Goal: Task Accomplishment & Management: Manage account settings

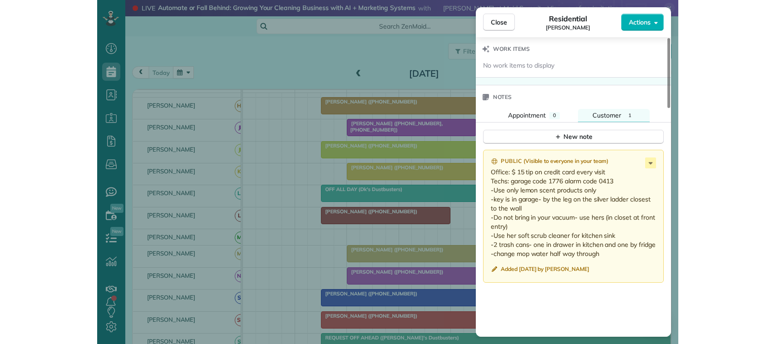
scroll to position [795, 0]
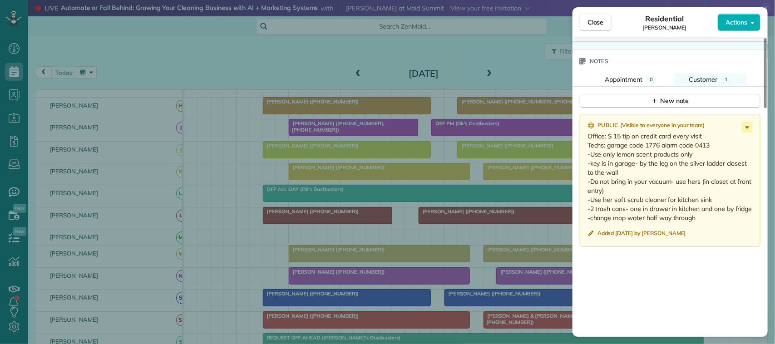
click at [53, 74] on div "Close Residential Linda Pandolph Actions Status Active Linda Pandolph · Open pr…" at bounding box center [387, 172] width 775 height 344
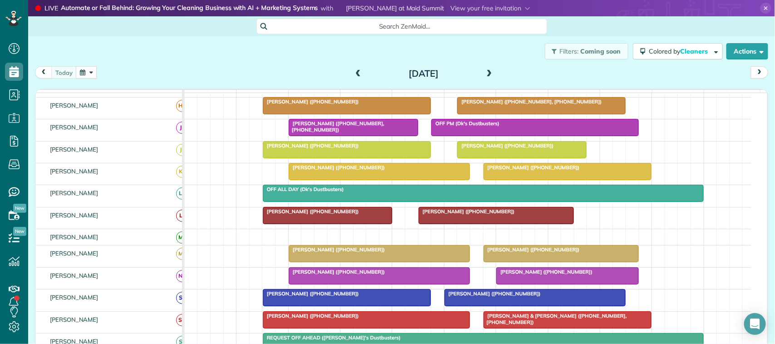
click at [131, 64] on div "Close Residential Linda Pandolph Actions Status Active Linda Pandolph · Open pr…" at bounding box center [387, 172] width 775 height 344
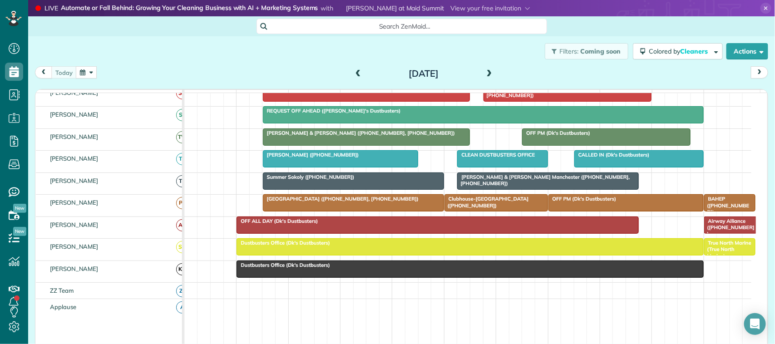
click at [572, 185] on span "[PERSON_NAME] & [PERSON_NAME] Manchester ([PHONE_NUMBER], [PHONE_NUMBER])" at bounding box center [543, 180] width 173 height 13
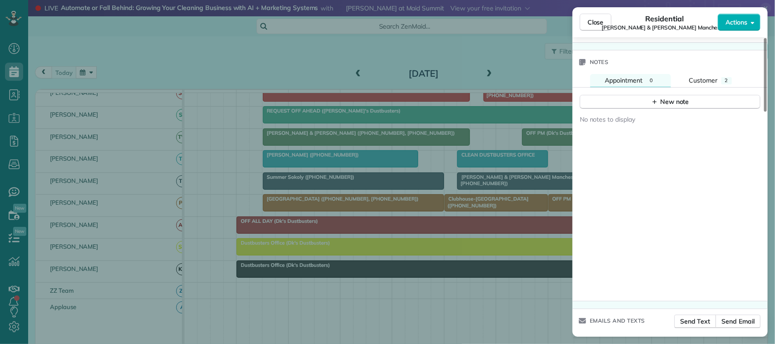
scroll to position [852, 0]
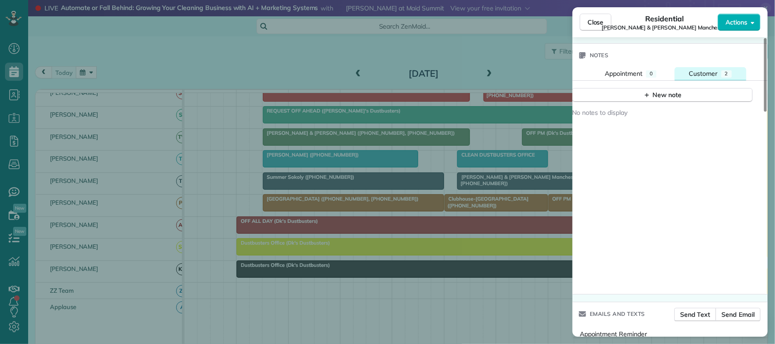
click at [720, 68] on button "Customer 2" at bounding box center [711, 73] width 72 height 13
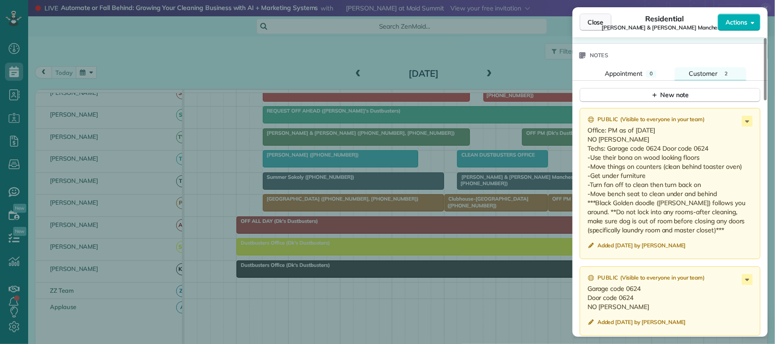
click at [597, 22] on span "Close" at bounding box center [596, 22] width 16 height 9
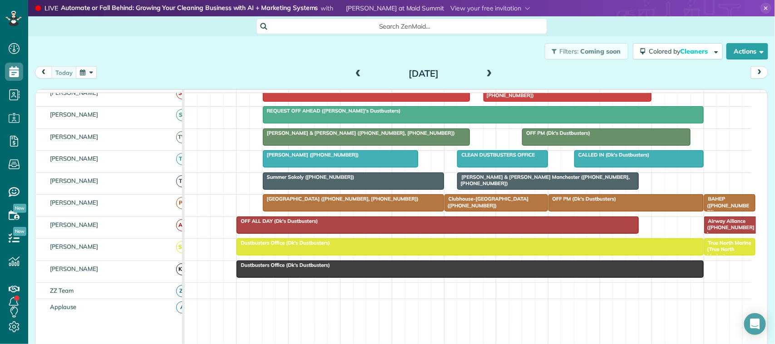
click at [92, 73] on button "button" at bounding box center [86, 72] width 21 height 12
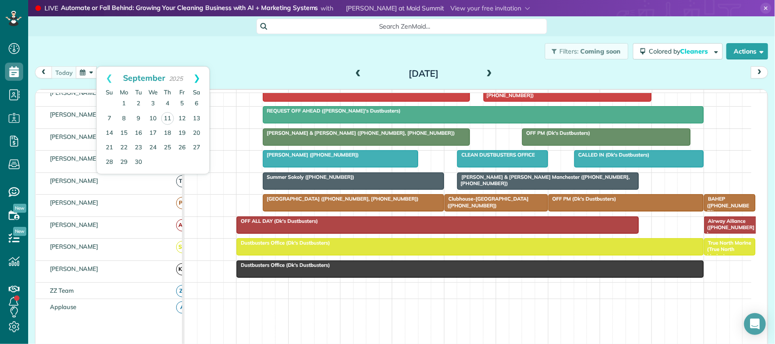
click at [196, 88] on link "Next" at bounding box center [196, 78] width 25 height 23
click at [167, 120] on link "9" at bounding box center [167, 118] width 15 height 15
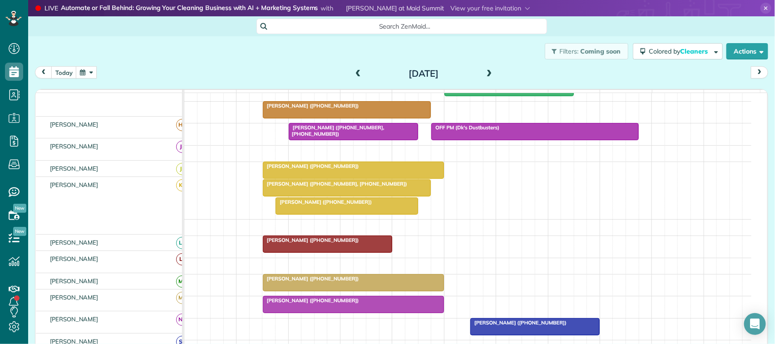
scroll to position [193, 0]
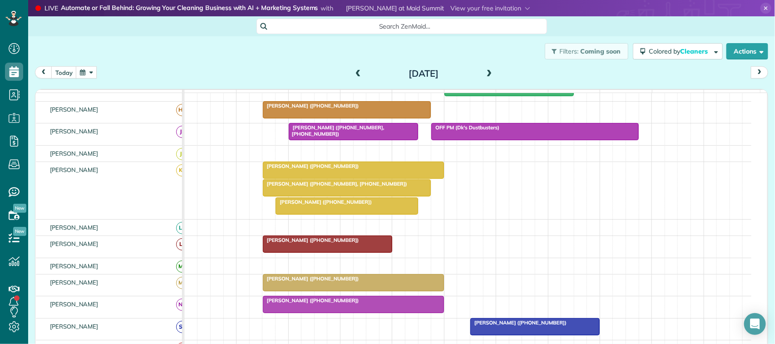
click at [88, 69] on button "button" at bounding box center [86, 72] width 21 height 12
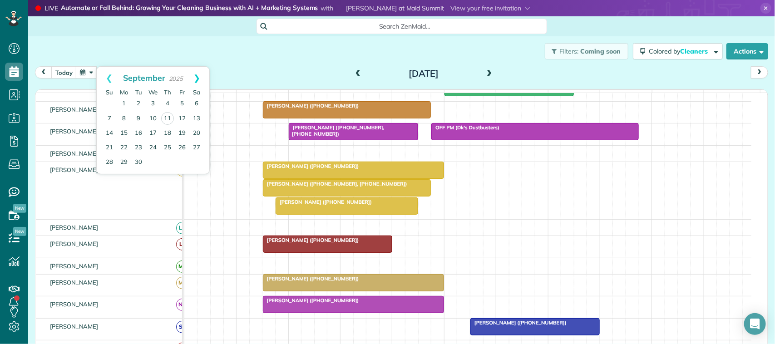
click at [200, 78] on link "Next" at bounding box center [196, 78] width 25 height 23
click at [166, 120] on link "9" at bounding box center [167, 118] width 15 height 15
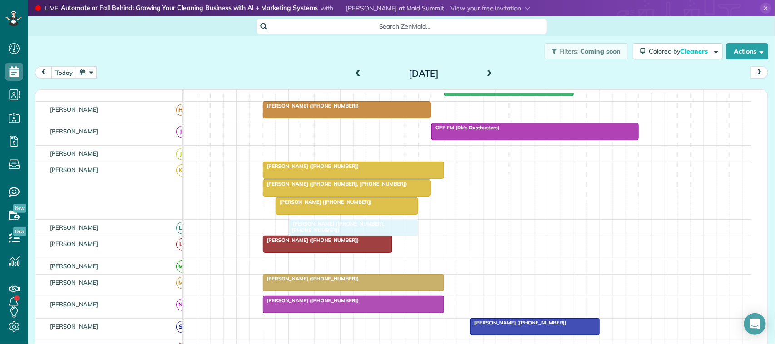
drag, startPoint x: 346, startPoint y: 142, endPoint x: 344, endPoint y: 242, distance: 99.5
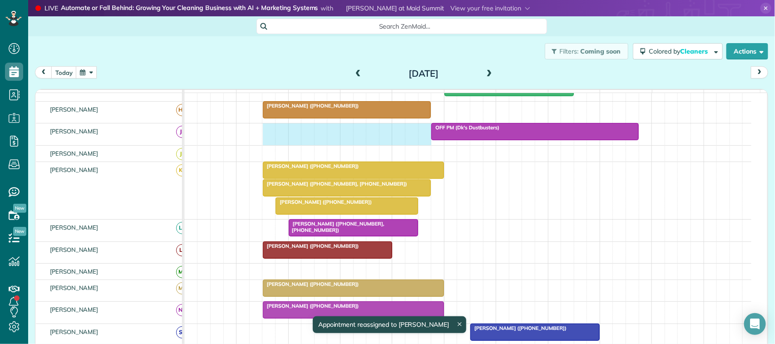
drag, startPoint x: 266, startPoint y: 144, endPoint x: 418, endPoint y: 146, distance: 152.2
click at [422, 145] on div "OFF PM (Dk's Dustbusters)" at bounding box center [467, 134] width 567 height 21
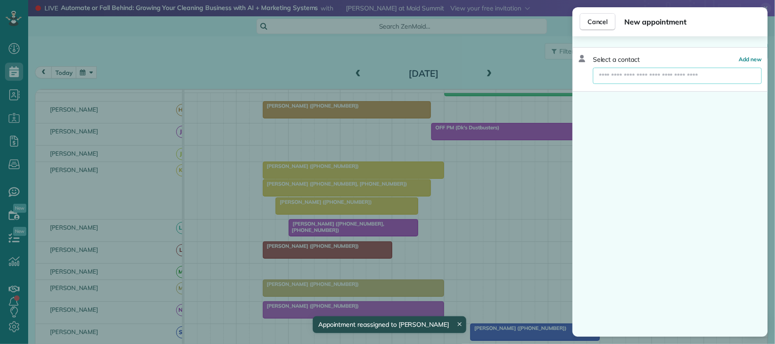
click at [696, 78] on input "text" at bounding box center [677, 76] width 169 height 16
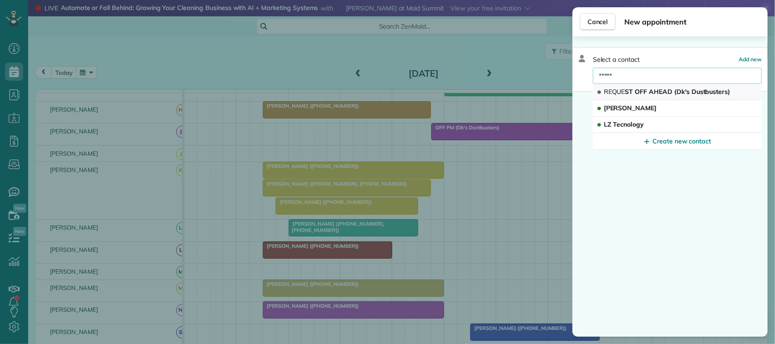
type input "*****"
click at [694, 95] on span "REQUE ST OFF AHEAD (Dk's Dustbusters)" at bounding box center [667, 92] width 127 height 8
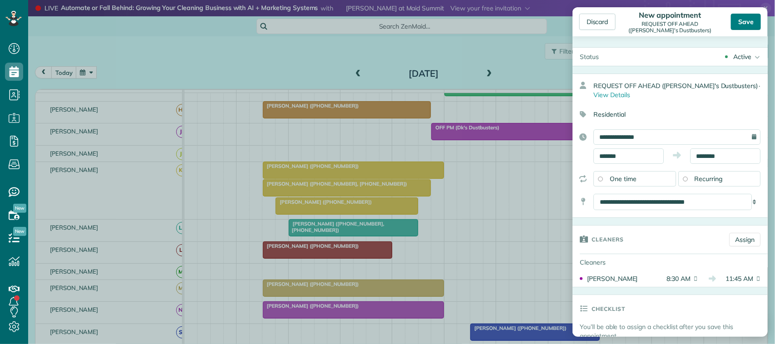
click at [743, 23] on div "Save" at bounding box center [746, 22] width 30 height 16
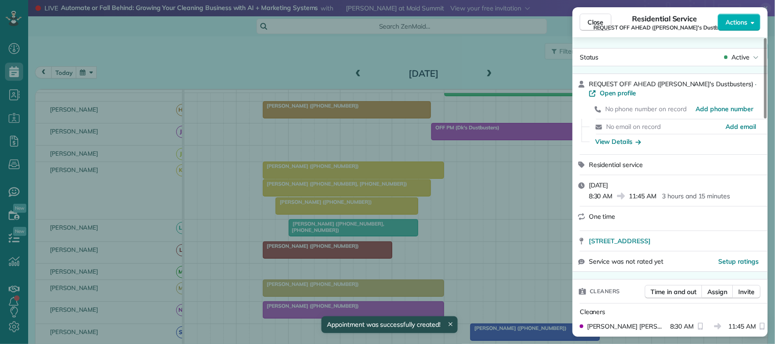
click at [596, 19] on span "Close" at bounding box center [596, 22] width 16 height 9
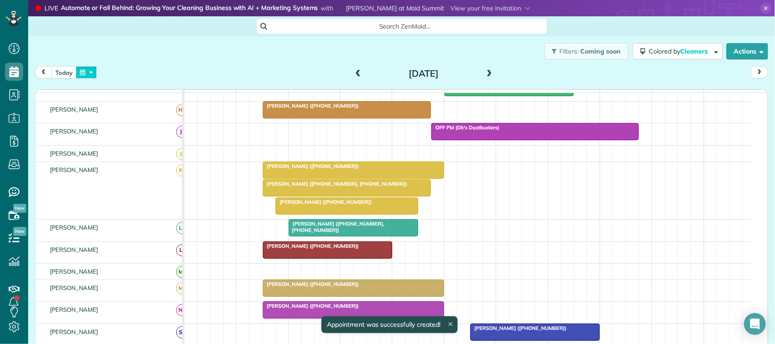
click at [89, 71] on button "button" at bounding box center [86, 72] width 21 height 12
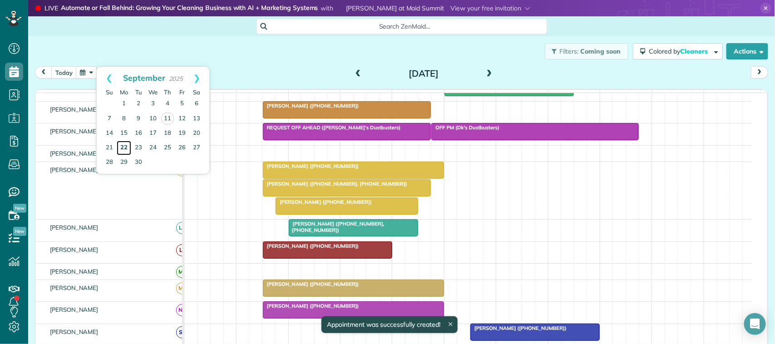
click at [128, 146] on link "22" at bounding box center [124, 148] width 15 height 15
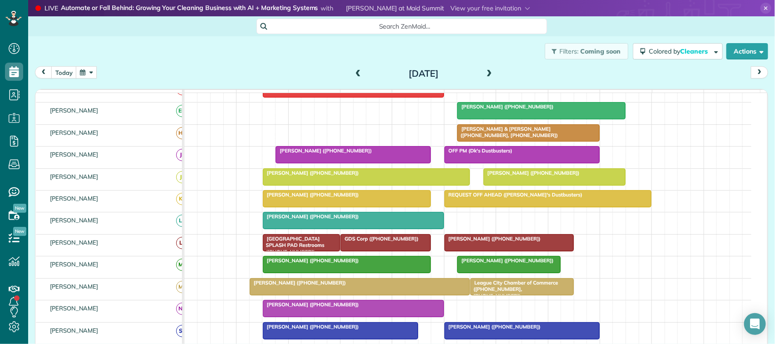
scroll to position [17, 0]
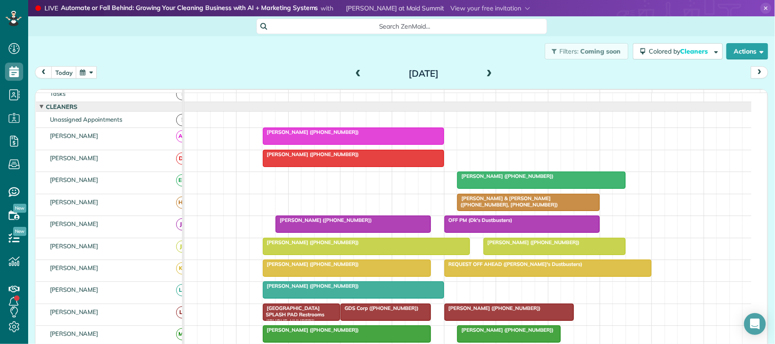
click at [93, 72] on button "button" at bounding box center [86, 72] width 21 height 12
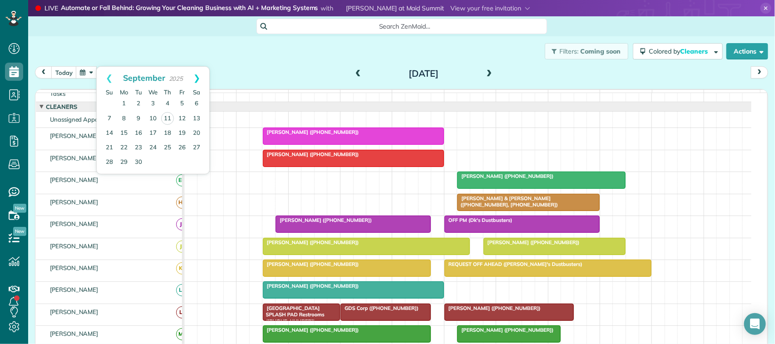
click at [200, 78] on link "Next" at bounding box center [196, 78] width 25 height 23
click at [153, 145] on link "22" at bounding box center [153, 147] width 15 height 15
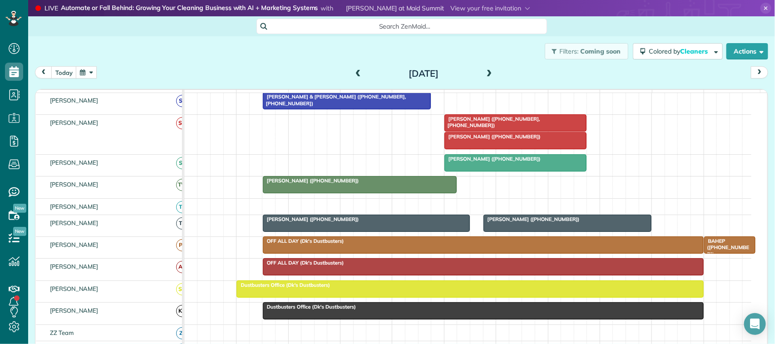
scroll to position [455, 0]
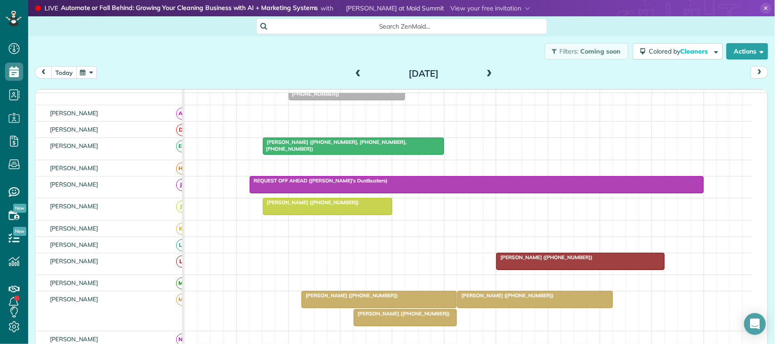
click at [58, 78] on button "today" at bounding box center [63, 72] width 25 height 12
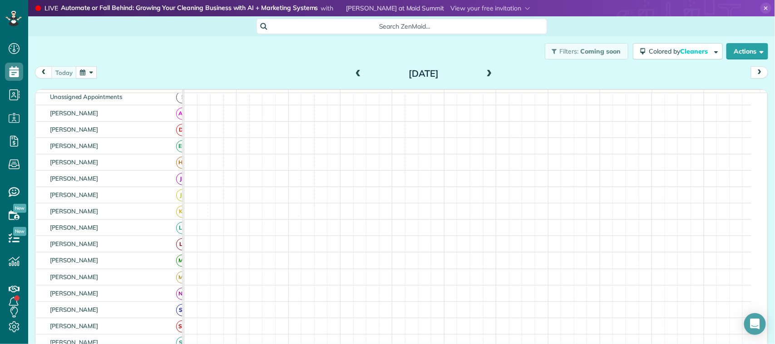
click at [99, 71] on div "[DATE] [DATE]" at bounding box center [401, 74] width 733 height 17
click at [97, 73] on button "button" at bounding box center [86, 72] width 21 height 12
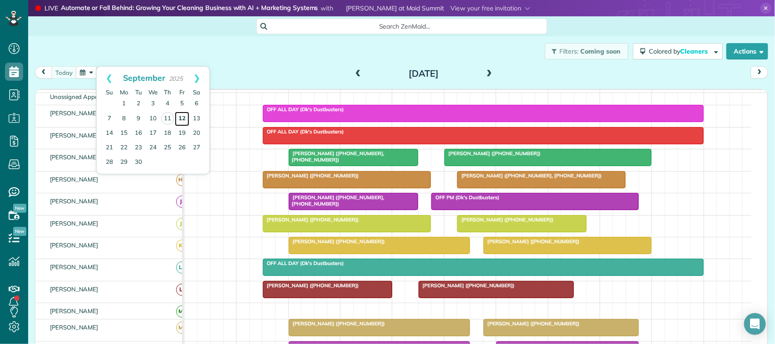
click at [184, 119] on link "12" at bounding box center [182, 119] width 15 height 15
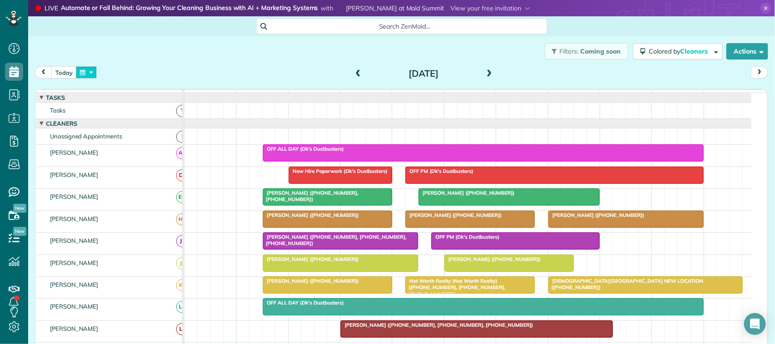
click at [85, 67] on button "button" at bounding box center [86, 72] width 21 height 12
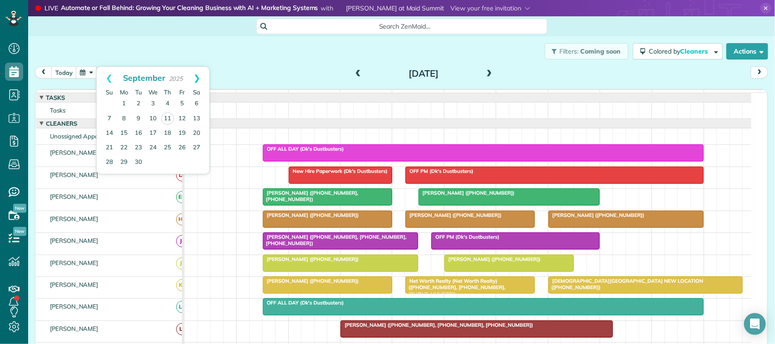
click at [193, 80] on link "Next" at bounding box center [196, 78] width 25 height 23
click at [164, 116] on link "9" at bounding box center [167, 118] width 15 height 15
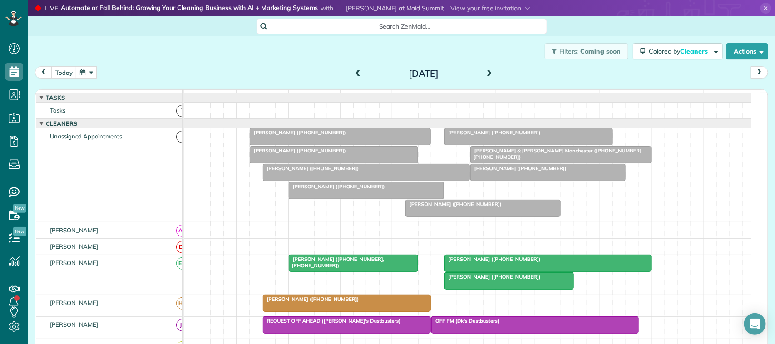
click at [485, 79] on span at bounding box center [490, 74] width 10 height 14
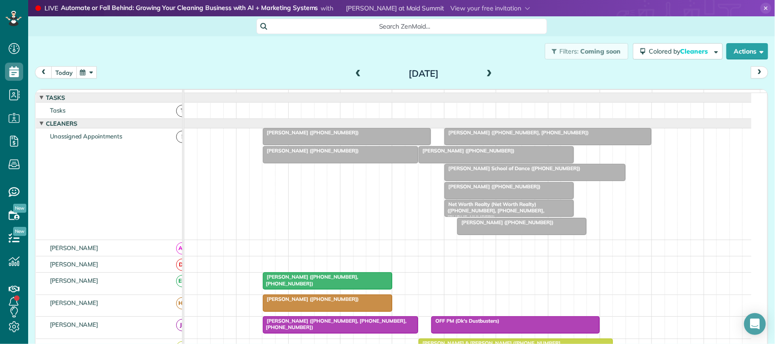
click at [58, 74] on button "today" at bounding box center [63, 72] width 25 height 12
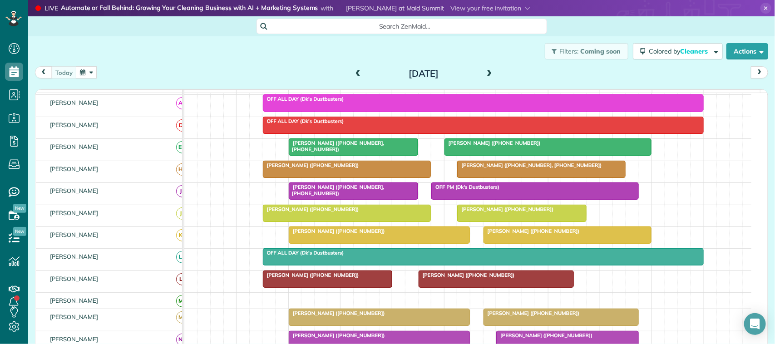
scroll to position [0, 0]
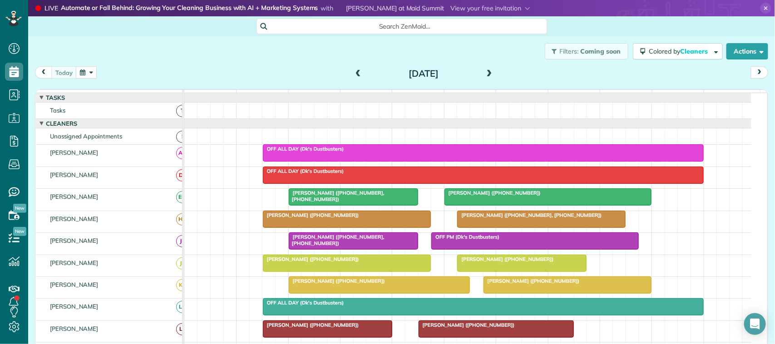
click at [485, 73] on span at bounding box center [490, 74] width 10 height 8
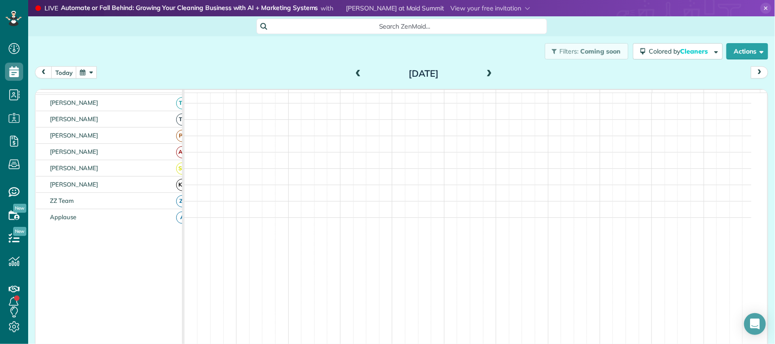
scroll to position [25, 0]
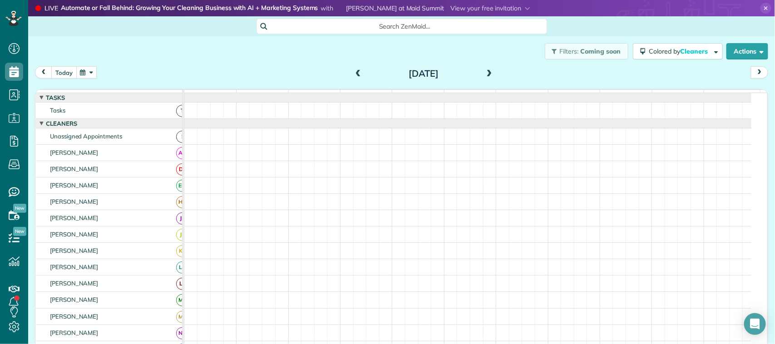
click at [60, 76] on button "today" at bounding box center [63, 72] width 25 height 12
drag, startPoint x: 83, startPoint y: 74, endPoint x: 89, endPoint y: 78, distance: 7.8
click at [84, 74] on button "button" at bounding box center [86, 72] width 21 height 12
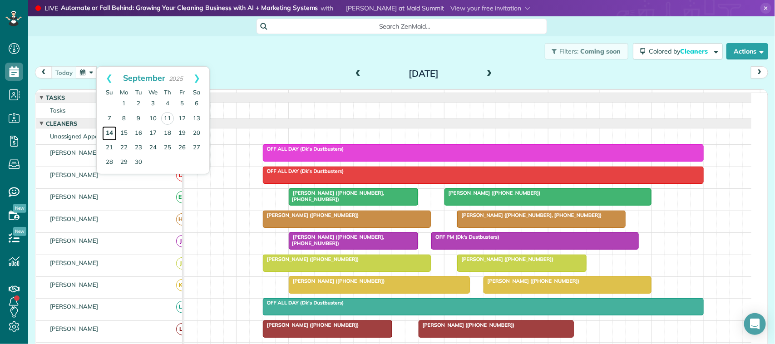
click at [114, 129] on link "14" at bounding box center [109, 133] width 15 height 15
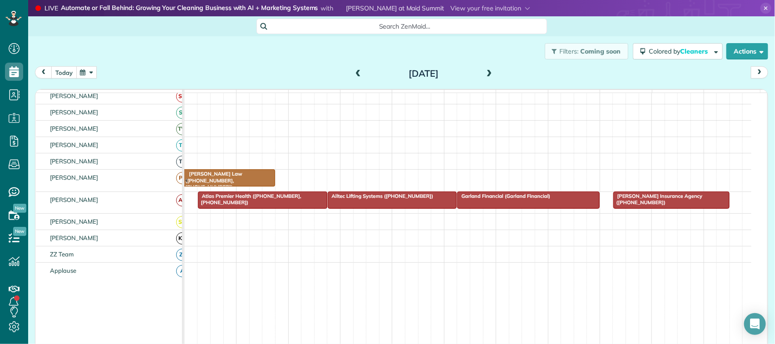
click at [58, 76] on button "today" at bounding box center [63, 72] width 25 height 12
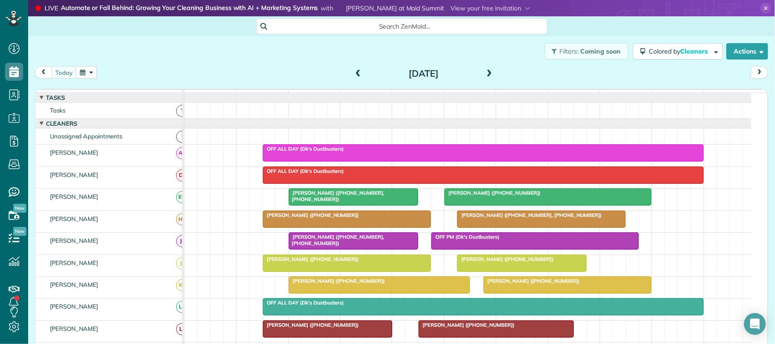
click at [485, 75] on span at bounding box center [490, 74] width 10 height 8
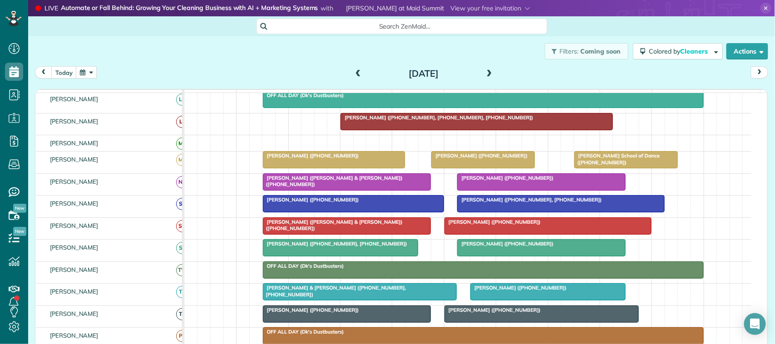
scroll to position [227, 0]
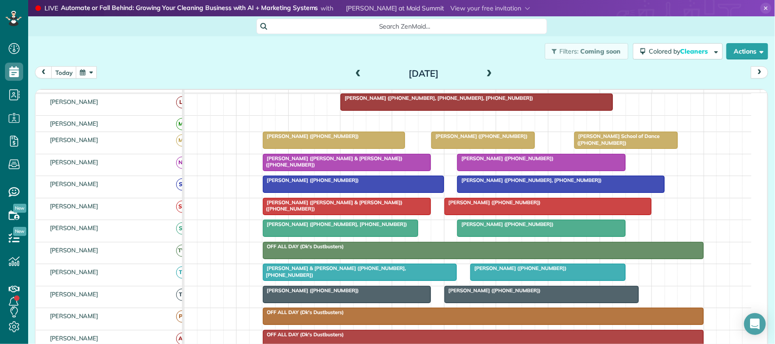
click at [493, 281] on div at bounding box center [548, 272] width 154 height 16
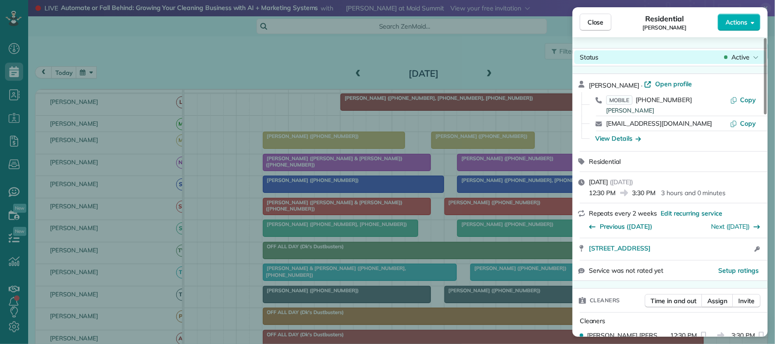
click at [738, 54] on span "Active" at bounding box center [741, 57] width 18 height 9
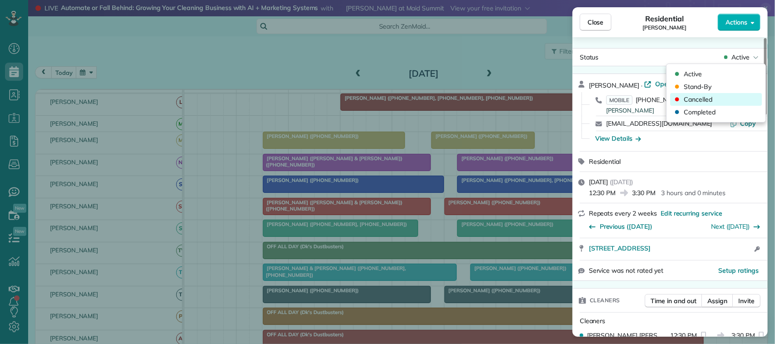
click at [736, 99] on div "Cancelled" at bounding box center [717, 99] width 92 height 13
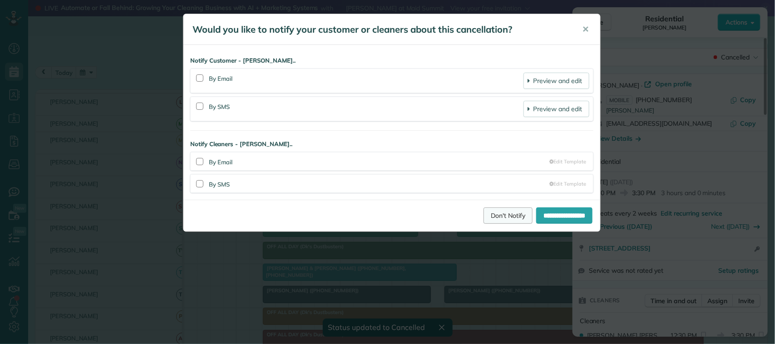
click at [495, 212] on link "Don't Notify" at bounding box center [508, 216] width 49 height 16
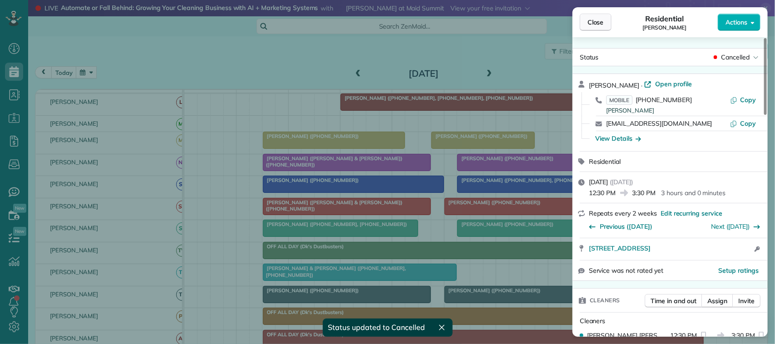
click at [594, 24] on span "Close" at bounding box center [596, 22] width 16 height 9
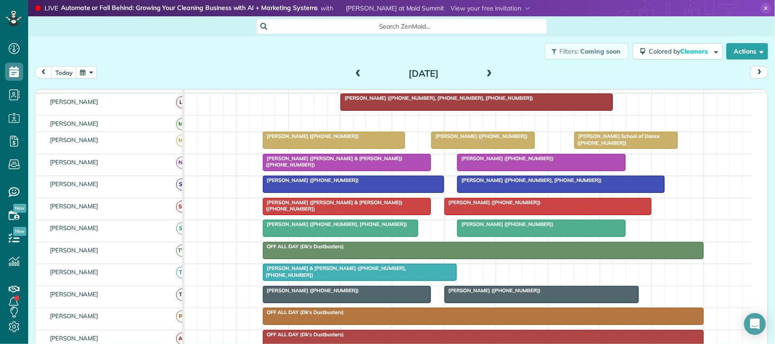
scroll to position [284, 0]
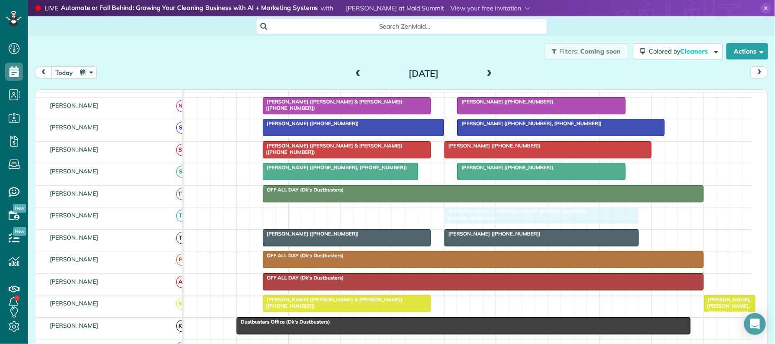
drag, startPoint x: 322, startPoint y: 233, endPoint x: 498, endPoint y: 230, distance: 176.2
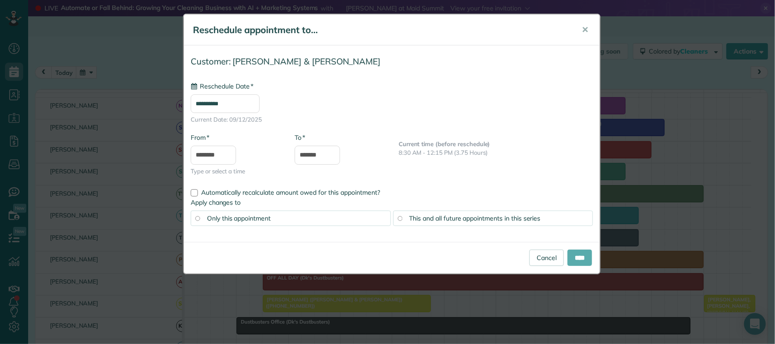
type input "**********"
click at [579, 259] on input "****" at bounding box center [580, 258] width 25 height 16
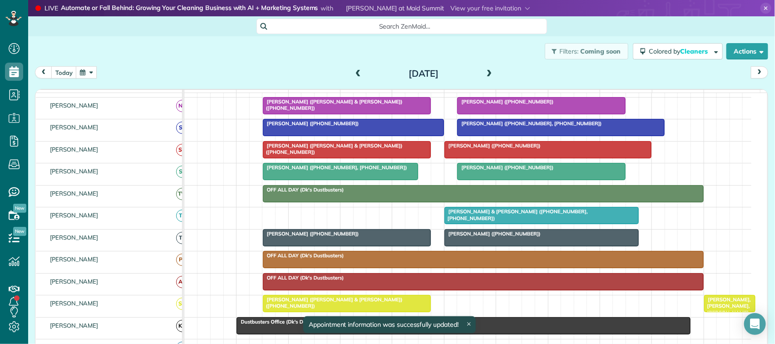
scroll to position [242, 0]
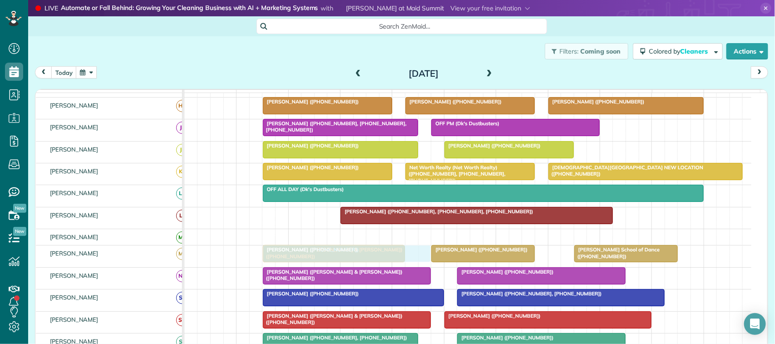
drag, startPoint x: 299, startPoint y: 317, endPoint x: 294, endPoint y: 267, distance: 50.2
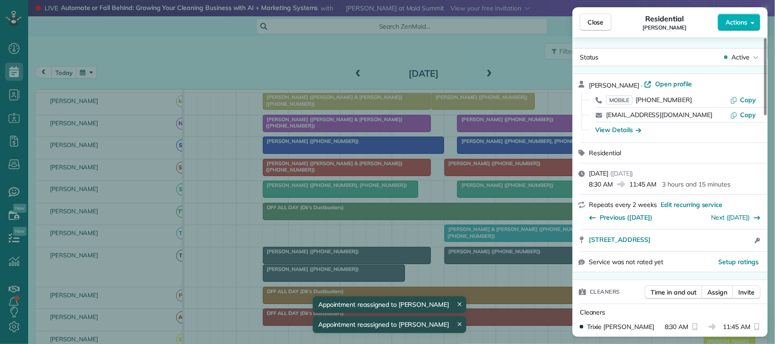
click at [614, 24] on div "Residential Mary Alderman" at bounding box center [665, 22] width 106 height 18
click at [598, 25] on span "Close" at bounding box center [596, 22] width 16 height 9
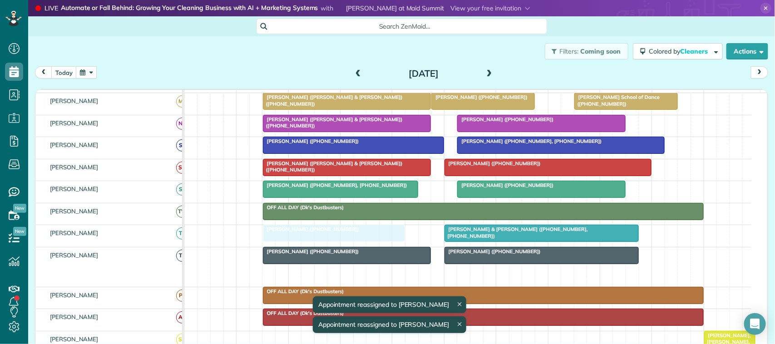
drag, startPoint x: 369, startPoint y: 282, endPoint x: 375, endPoint y: 254, distance: 28.2
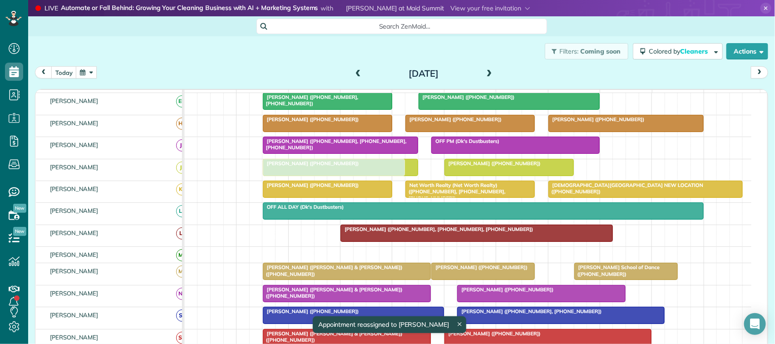
drag, startPoint x: 295, startPoint y: 304, endPoint x: 297, endPoint y: 184, distance: 119.9
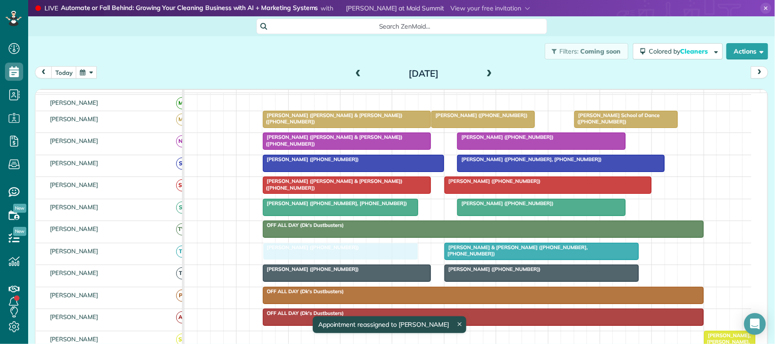
drag, startPoint x: 301, startPoint y: 122, endPoint x: 307, endPoint y: 260, distance: 138.2
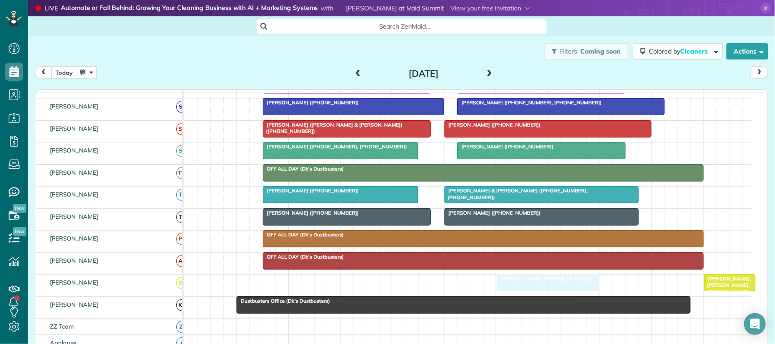
drag, startPoint x: 484, startPoint y: 298, endPoint x: 543, endPoint y: 301, distance: 59.1
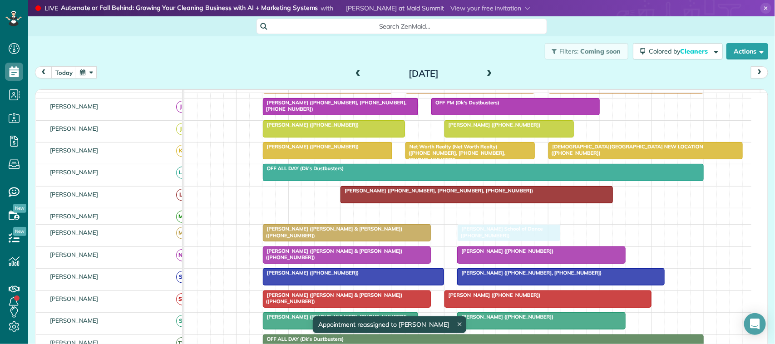
drag, startPoint x: 580, startPoint y: 243, endPoint x: 462, endPoint y: 239, distance: 118.6
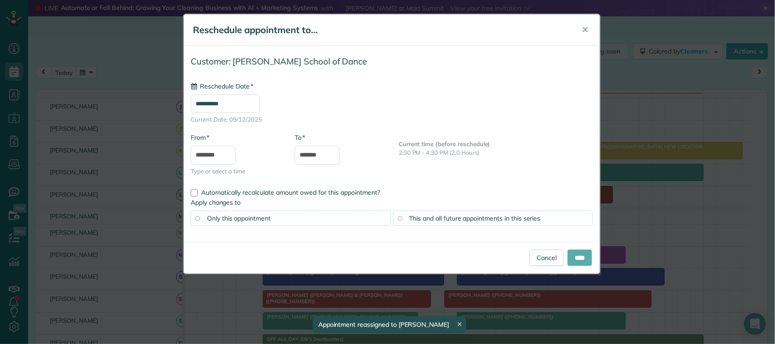
type input "**********"
click at [578, 255] on input "****" at bounding box center [580, 258] width 25 height 16
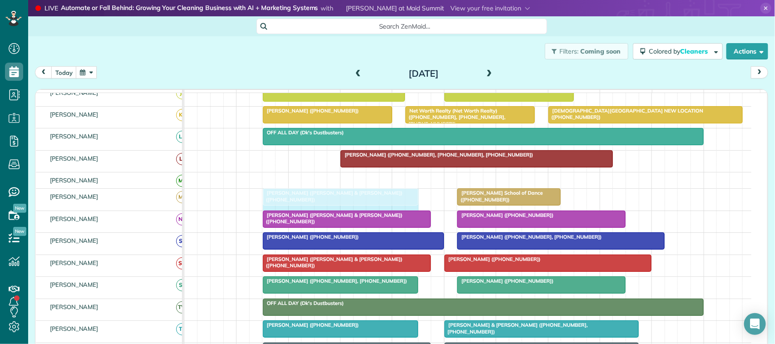
drag, startPoint x: 427, startPoint y: 207, endPoint x: 416, endPoint y: 207, distance: 10.9
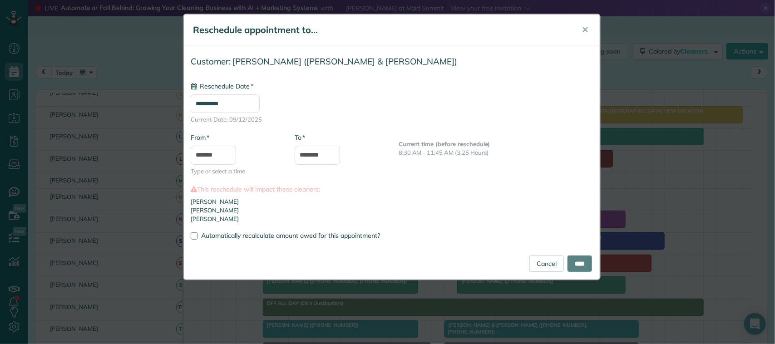
type input "**********"
click at [575, 264] on input "****" at bounding box center [580, 264] width 25 height 16
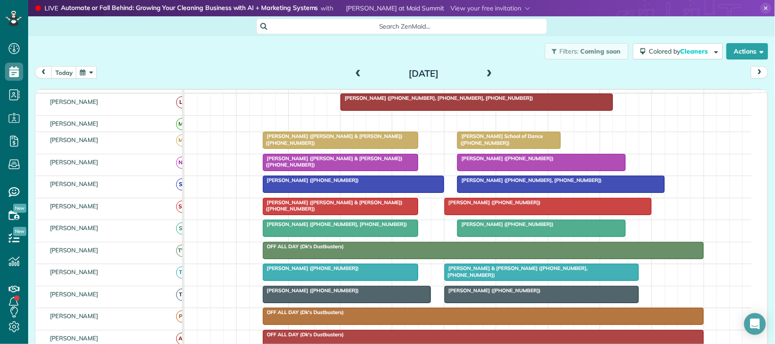
scroll to position [170, 0]
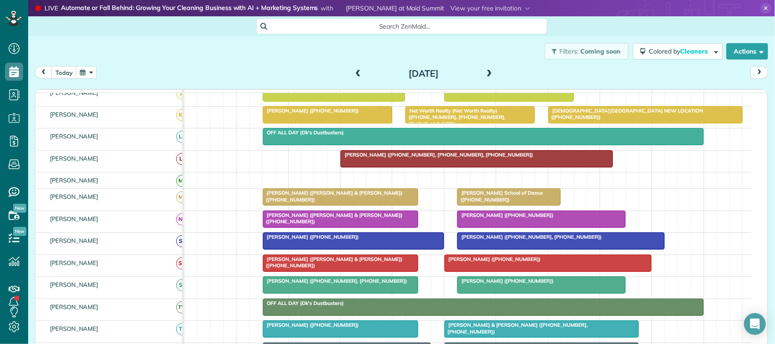
click at [303, 205] on div at bounding box center [340, 197] width 154 height 16
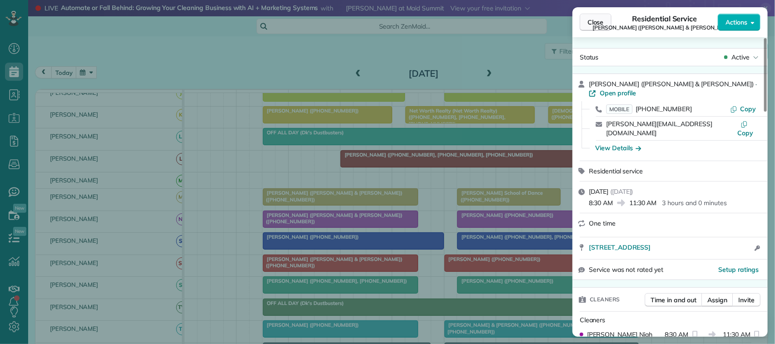
click at [598, 26] on span "Close" at bounding box center [596, 22] width 16 height 9
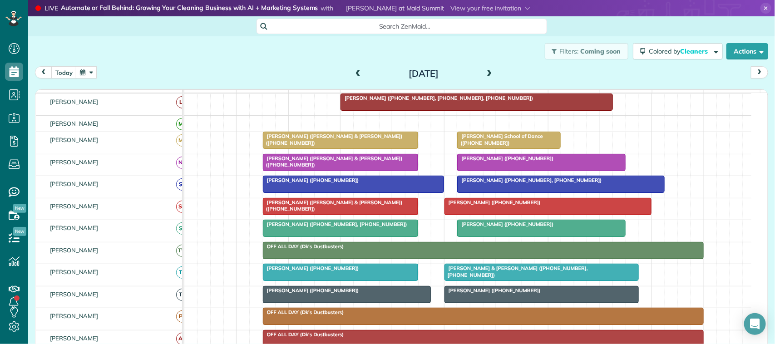
scroll to position [198, 0]
click at [69, 75] on button "today" at bounding box center [63, 72] width 25 height 12
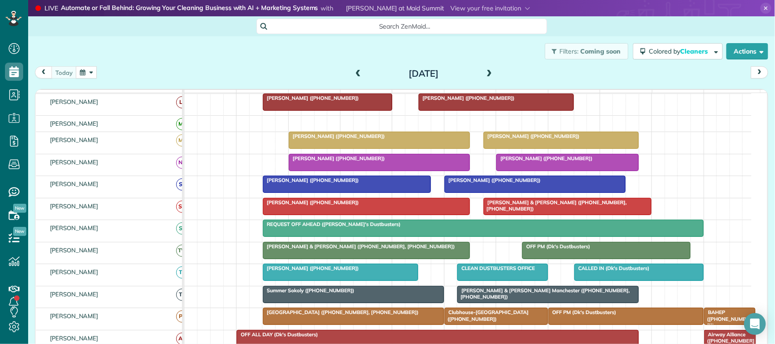
click at [210, 67] on div "[DATE] [DATE]" at bounding box center [401, 74] width 733 height 17
click at [160, 73] on div "[DATE] [DATE]" at bounding box center [401, 74] width 733 height 17
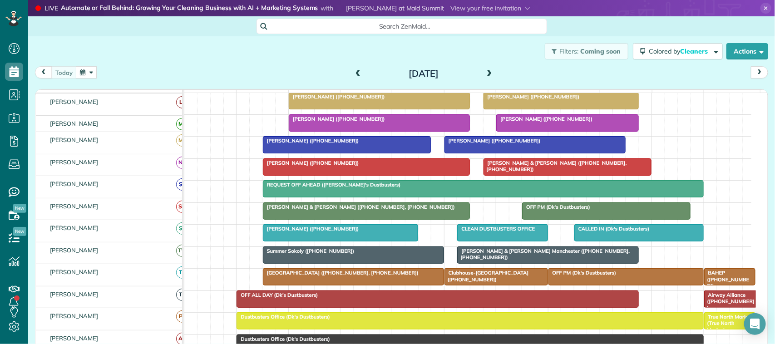
scroll to position [284, 0]
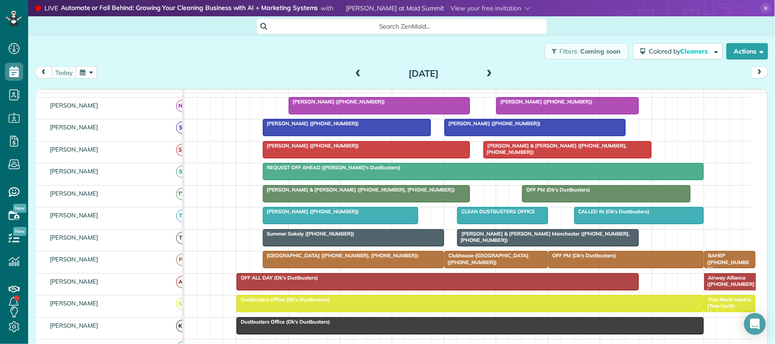
click at [307, 215] on span "[PERSON_NAME] ([PHONE_NUMBER])" at bounding box center [310, 211] width 97 height 6
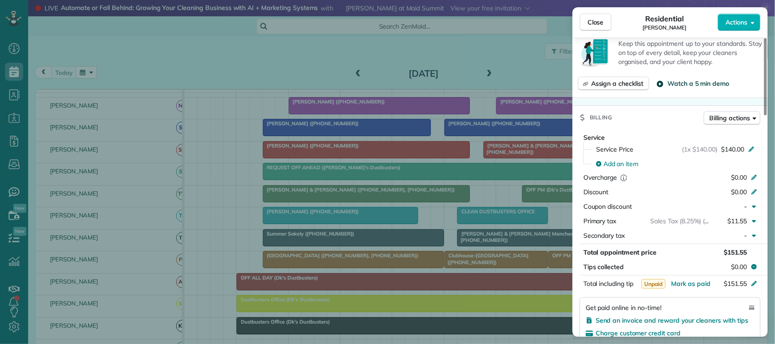
scroll to position [344, 0]
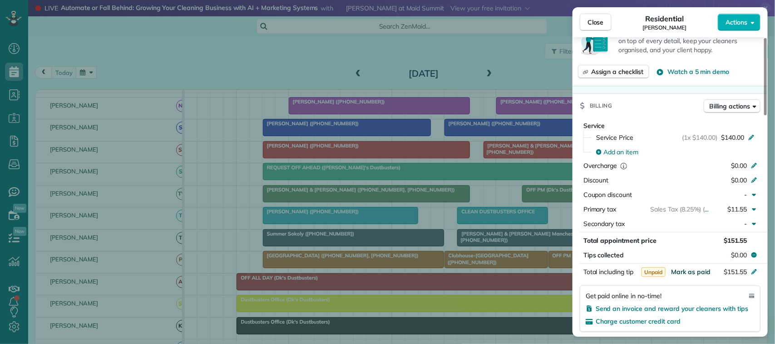
click at [696, 275] on span "Mark as paid" at bounding box center [691, 272] width 40 height 8
click at [611, 22] on button "Close" at bounding box center [596, 22] width 32 height 17
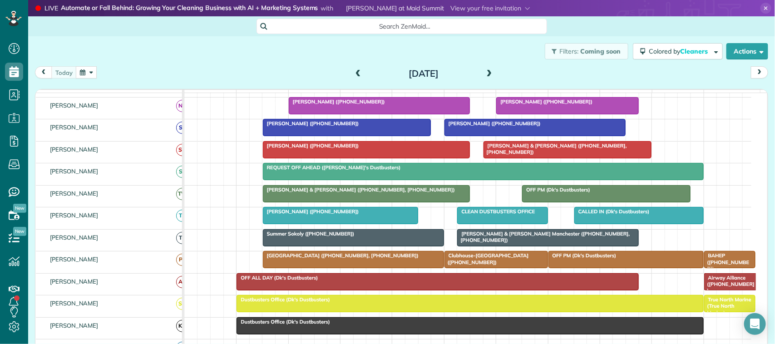
click at [358, 69] on span at bounding box center [358, 74] width 10 height 14
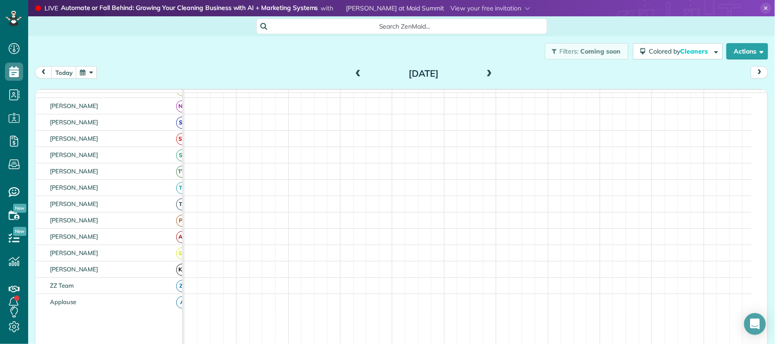
scroll to position [295, 0]
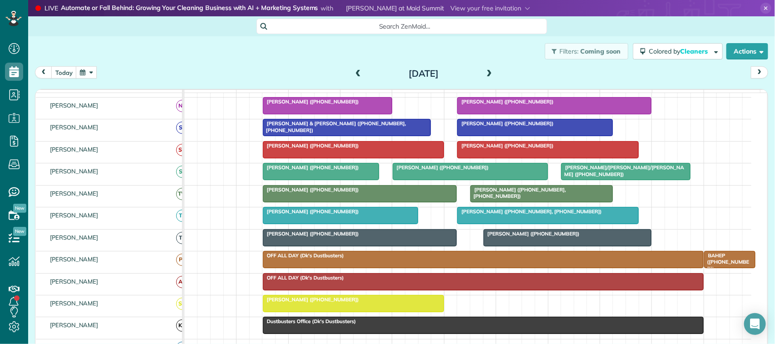
click at [496, 215] on span "Sarah Moutz (+13346950007, +13343550002)" at bounding box center [529, 211] width 145 height 6
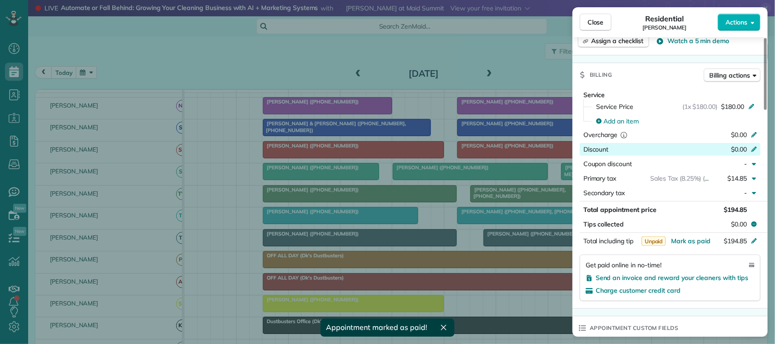
scroll to position [397, 0]
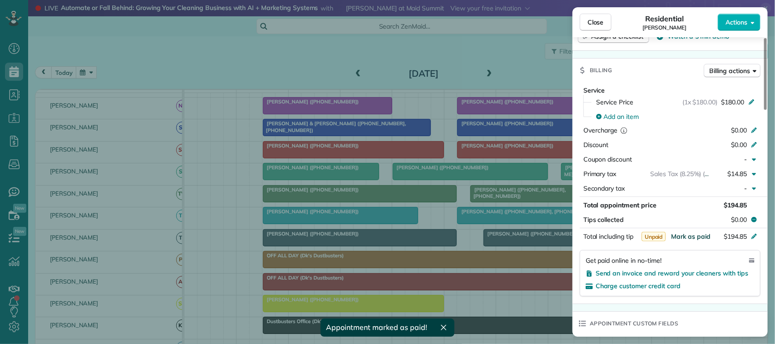
click at [686, 238] on span "Mark as paid" at bounding box center [691, 237] width 40 height 8
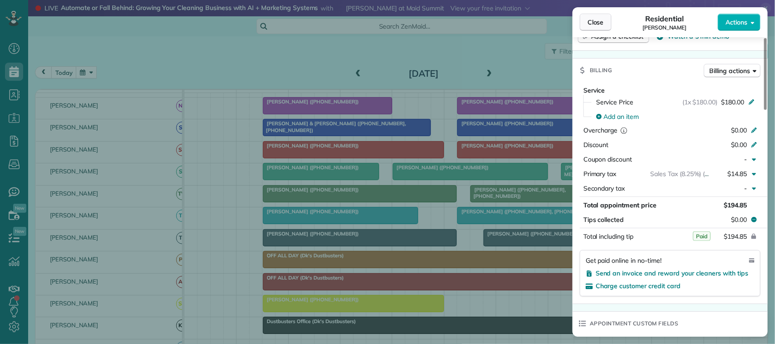
click at [607, 24] on button "Close" at bounding box center [596, 22] width 32 height 17
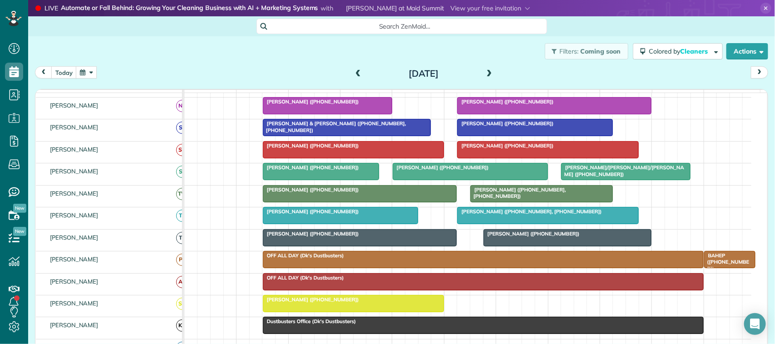
click at [315, 215] on span "Vicky Morris (+18328671779)" at bounding box center [310, 211] width 97 height 6
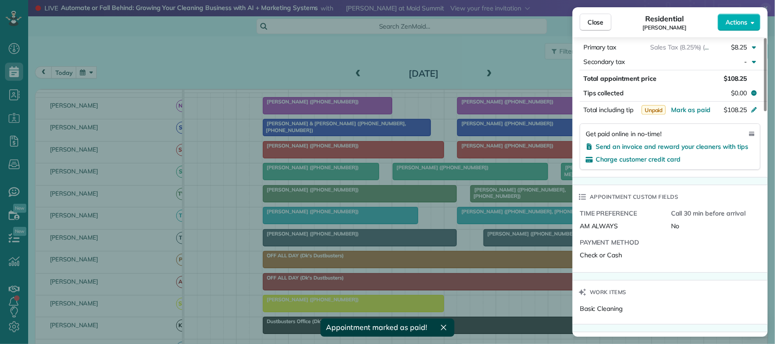
scroll to position [453, 0]
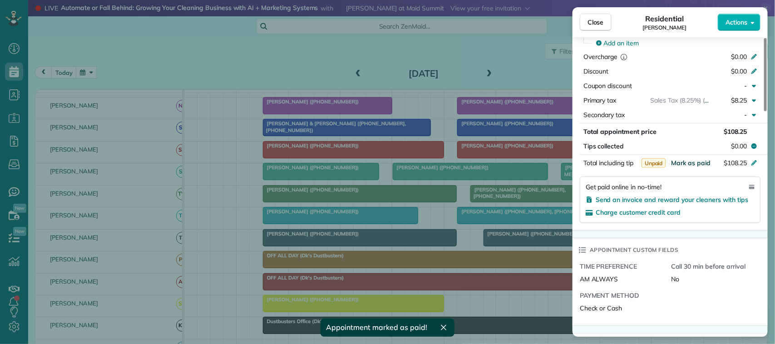
click at [698, 163] on span "Mark as paid" at bounding box center [691, 163] width 40 height 8
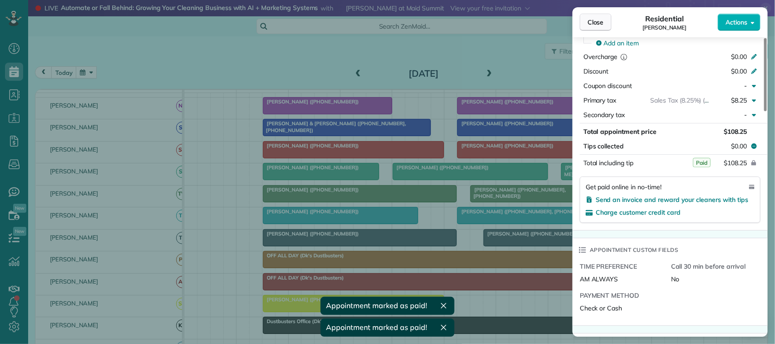
click at [600, 21] on span "Close" at bounding box center [596, 22] width 16 height 9
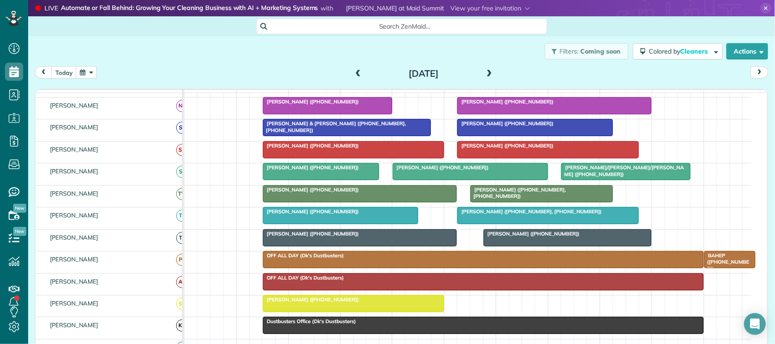
click at [357, 72] on span at bounding box center [358, 74] width 10 height 8
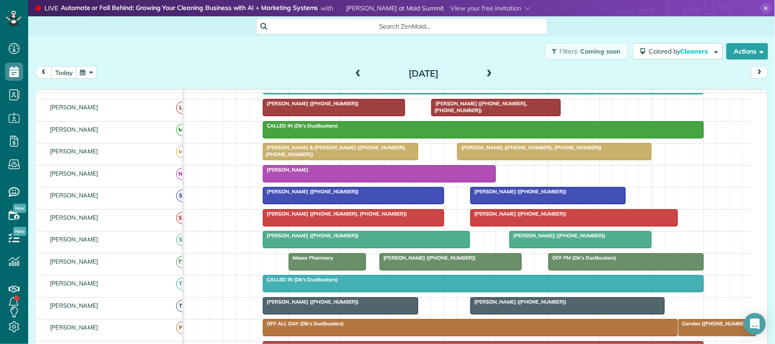
scroll to position [295, 0]
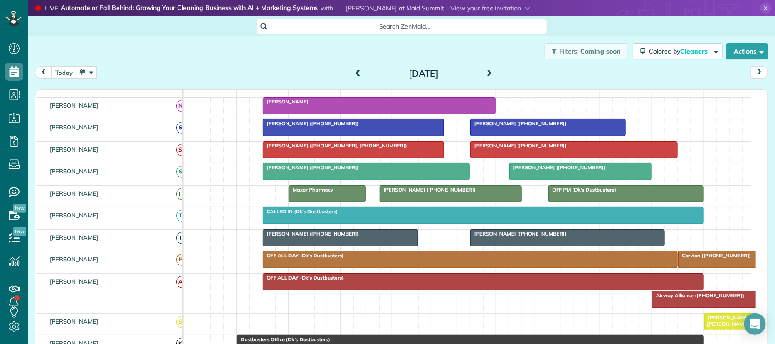
click at [353, 72] on span at bounding box center [358, 74] width 10 height 8
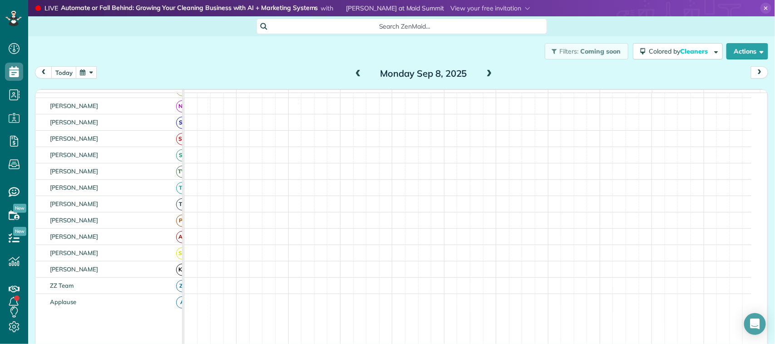
scroll to position [278, 0]
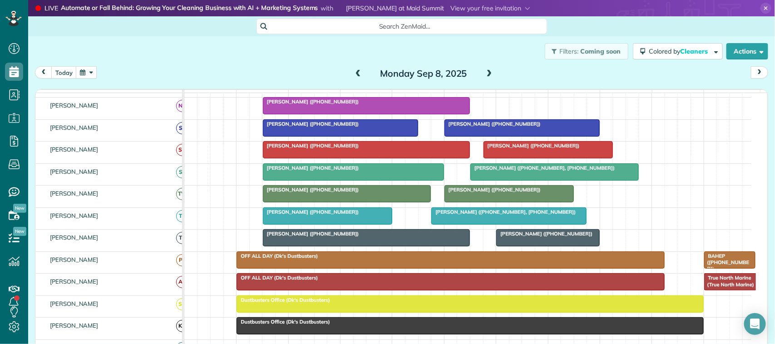
click at [304, 224] on div at bounding box center [327, 216] width 129 height 16
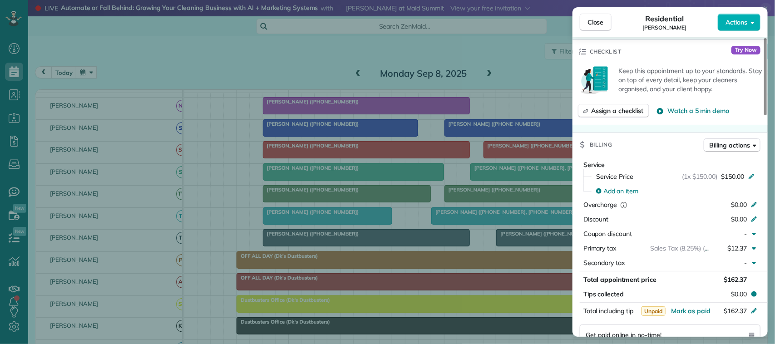
scroll to position [341, 0]
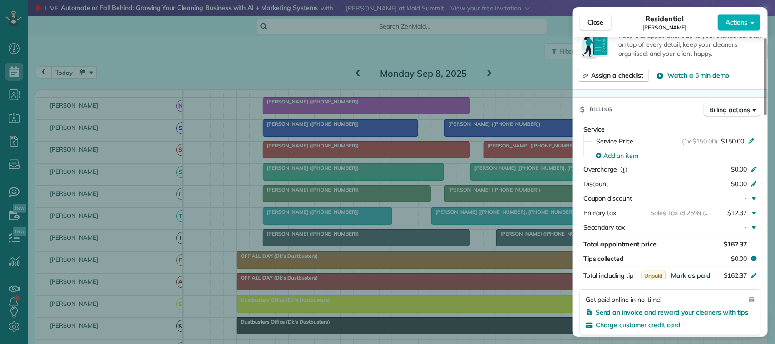
click at [680, 274] on span "Mark as paid" at bounding box center [691, 276] width 40 height 8
click at [599, 25] on span "Close" at bounding box center [596, 22] width 16 height 9
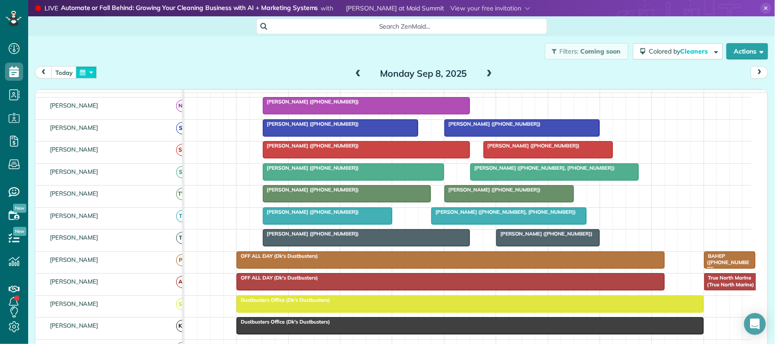
click at [90, 75] on button "button" at bounding box center [86, 72] width 21 height 12
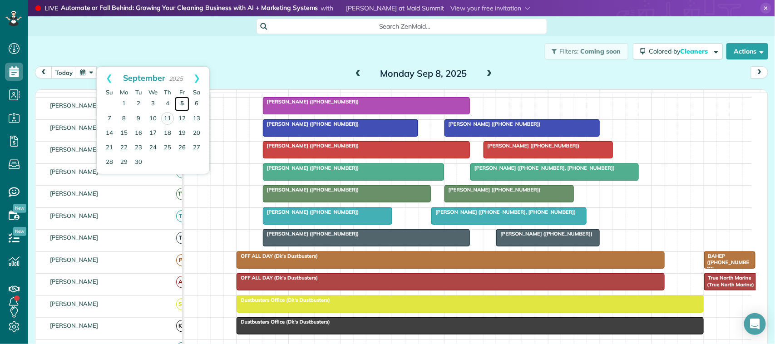
click at [179, 104] on link "5" at bounding box center [182, 104] width 15 height 15
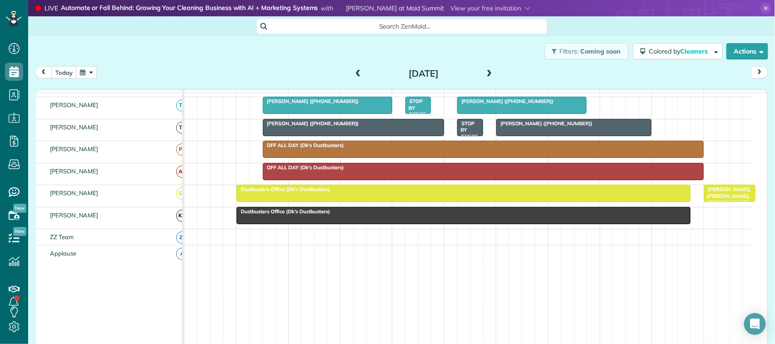
scroll to position [326, 0]
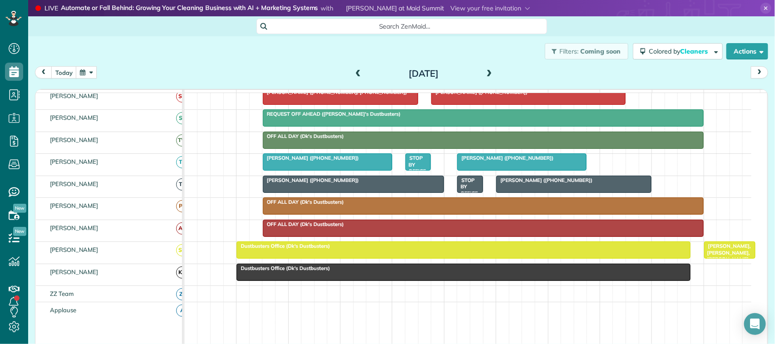
click at [333, 161] on span "Rhonda Greiner (+12817237554)" at bounding box center [310, 158] width 97 height 6
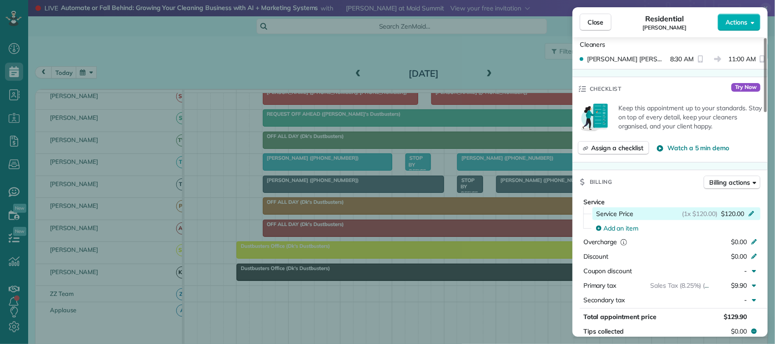
scroll to position [397, 0]
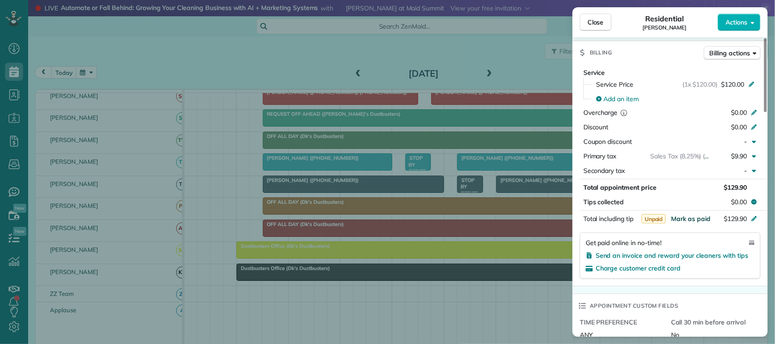
click at [685, 223] on span "Mark as paid" at bounding box center [691, 219] width 40 height 8
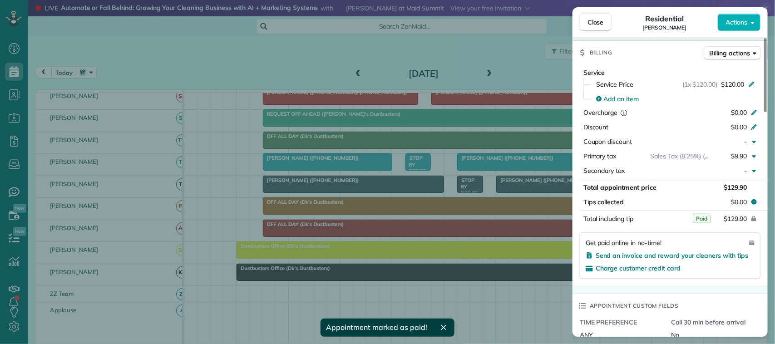
click at [603, 32] on div "Close Residential Rhonda Greiner Actions" at bounding box center [670, 22] width 195 height 30
click at [588, 24] on span "Close" at bounding box center [596, 22] width 16 height 9
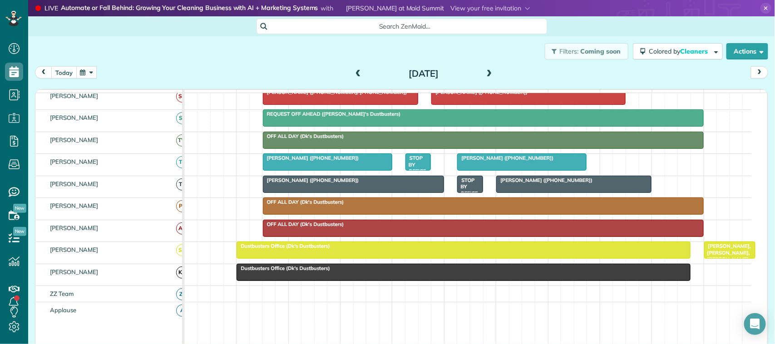
click at [71, 71] on button "today" at bounding box center [63, 72] width 25 height 12
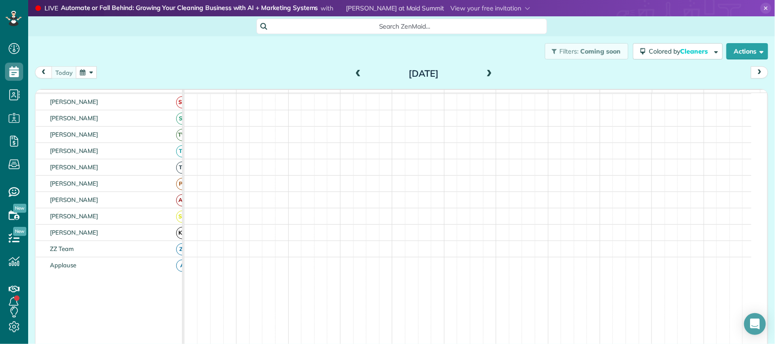
click at [92, 71] on button "button" at bounding box center [86, 72] width 21 height 12
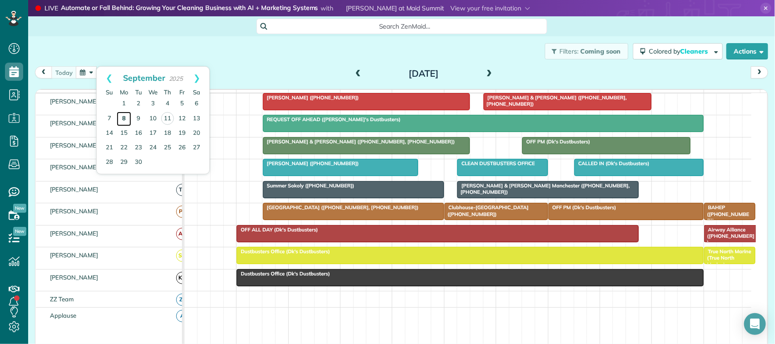
click at [126, 115] on link "8" at bounding box center [124, 119] width 15 height 15
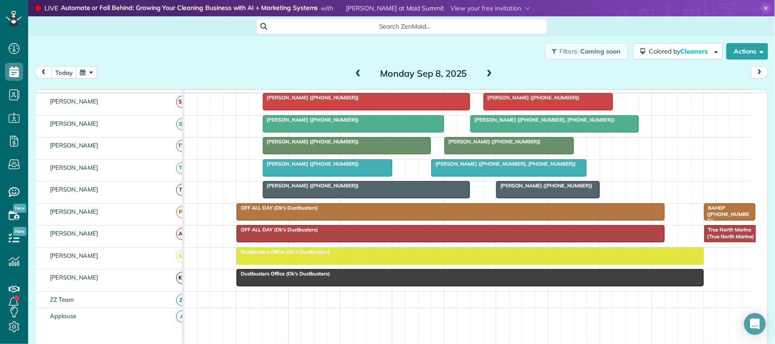
click at [464, 154] on div at bounding box center [509, 146] width 129 height 16
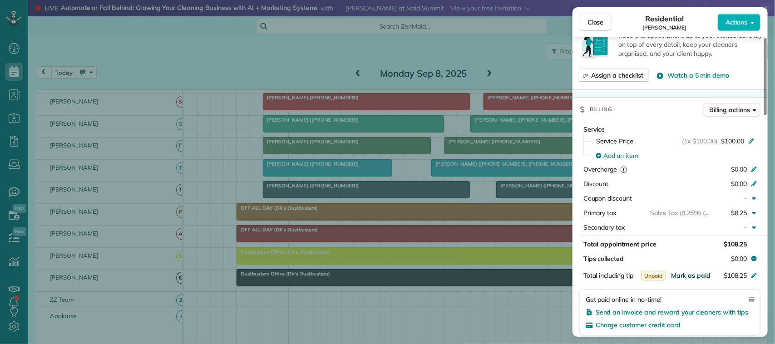
click at [697, 276] on span "Mark as paid" at bounding box center [691, 276] width 40 height 8
click at [595, 24] on span "Close" at bounding box center [596, 22] width 16 height 9
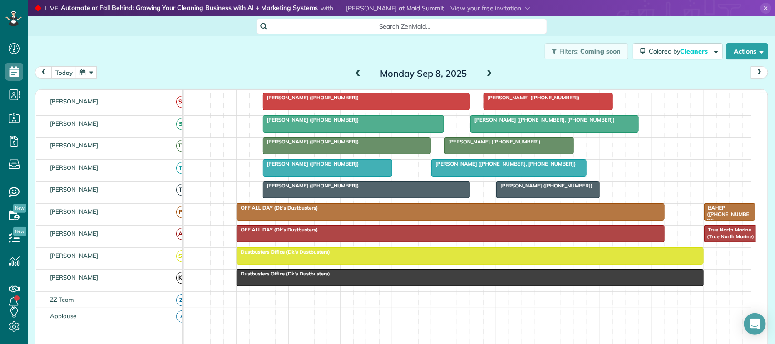
click at [296, 159] on div "Lucy Johnston (+12817052384) Janet Stogsdill (+18327460806)" at bounding box center [467, 148] width 567 height 21
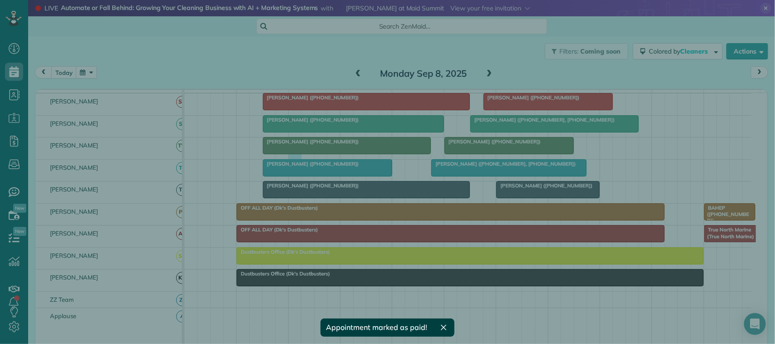
click at [297, 160] on div "Cancel New appointment Select a contact Add new" at bounding box center [387, 172] width 775 height 344
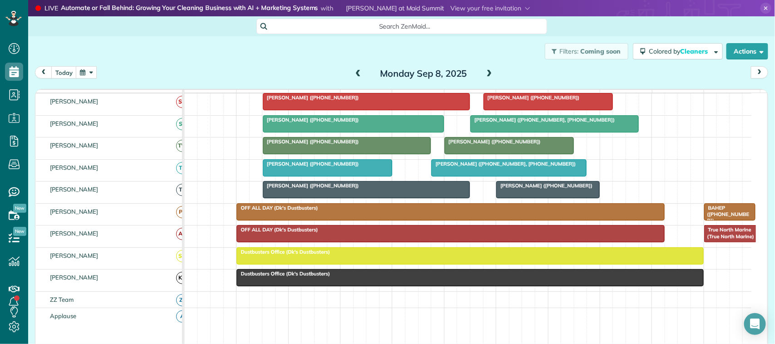
click at [353, 154] on div at bounding box center [347, 146] width 168 height 16
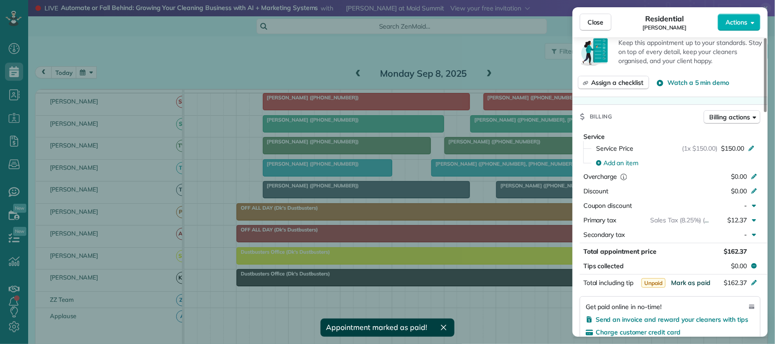
click at [688, 279] on span "Mark as paid" at bounding box center [691, 283] width 40 height 8
click at [604, 23] on span "Close" at bounding box center [596, 22] width 16 height 9
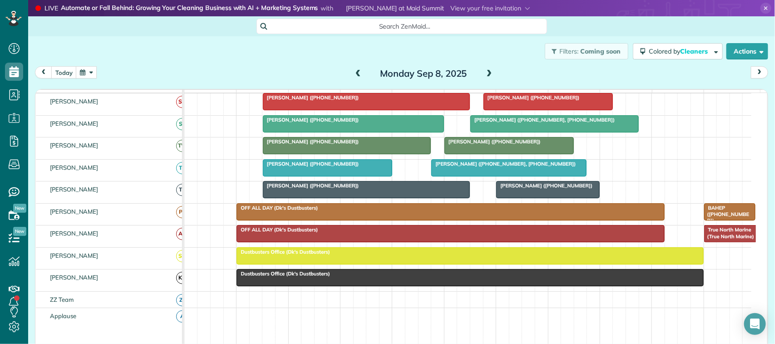
click at [488, 74] on span at bounding box center [490, 74] width 10 height 8
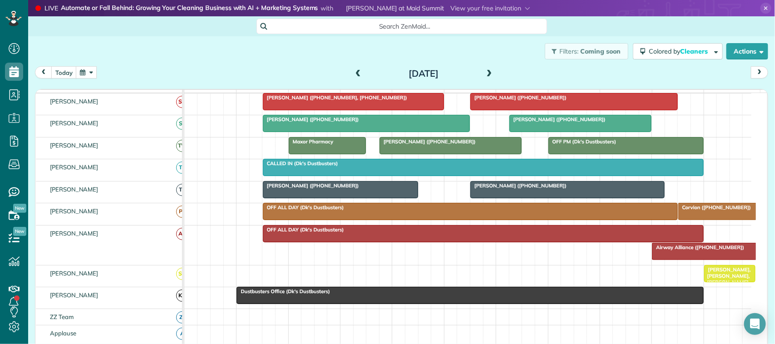
click at [477, 74] on div "Tuesday Sep 9, 2025" at bounding box center [423, 73] width 145 height 15
click at [480, 74] on div "Tuesday Sep 9, 2025" at bounding box center [423, 73] width 145 height 15
click at [485, 72] on span at bounding box center [490, 74] width 10 height 8
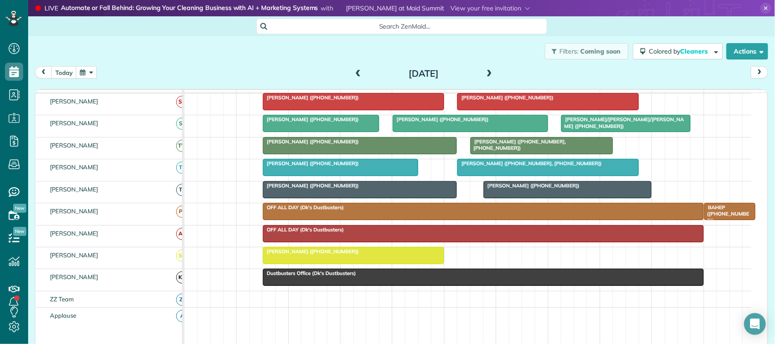
click at [491, 151] on span "Rebecca Clark (+17134080169, +17134083640)" at bounding box center [518, 145] width 96 height 13
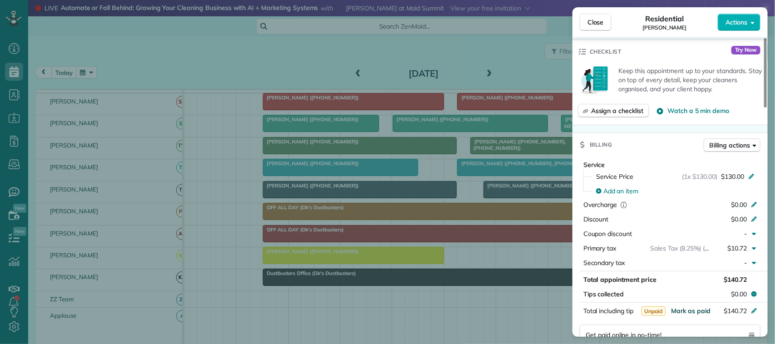
click at [698, 307] on span "Mark as paid" at bounding box center [691, 311] width 40 height 8
click at [591, 32] on div "Close Residential Rebecca Clark Actions" at bounding box center [670, 22] width 195 height 30
click at [594, 23] on span "Close" at bounding box center [596, 22] width 16 height 9
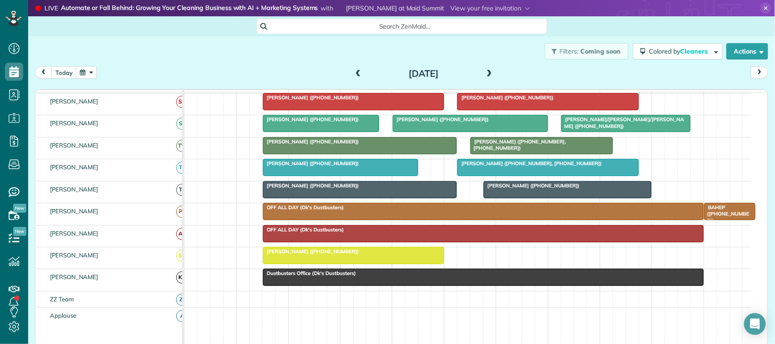
click at [368, 154] on div at bounding box center [359, 146] width 193 height 16
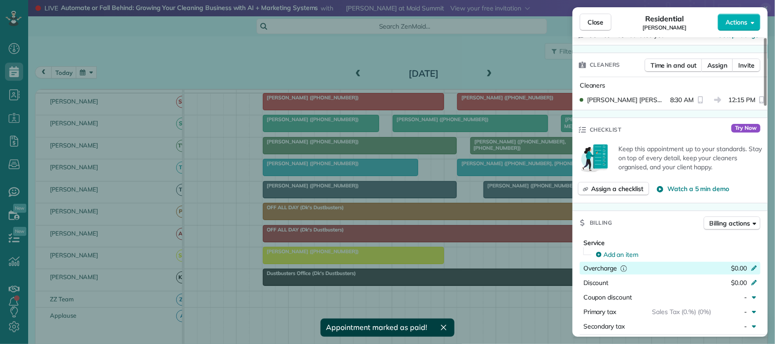
click at [746, 272] on span "$0.00" at bounding box center [739, 268] width 16 height 8
type input "***"
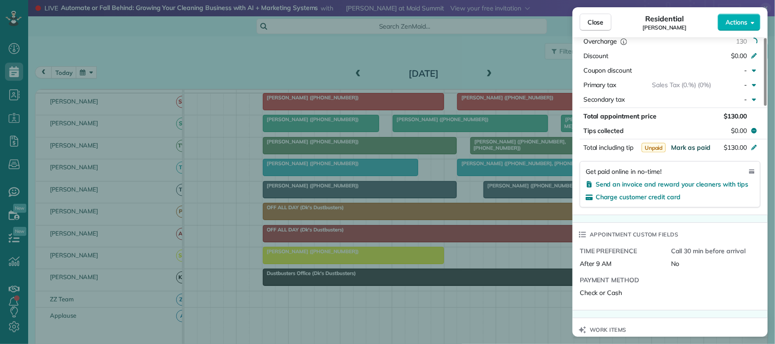
click at [688, 148] on span "Mark as paid" at bounding box center [691, 148] width 40 height 8
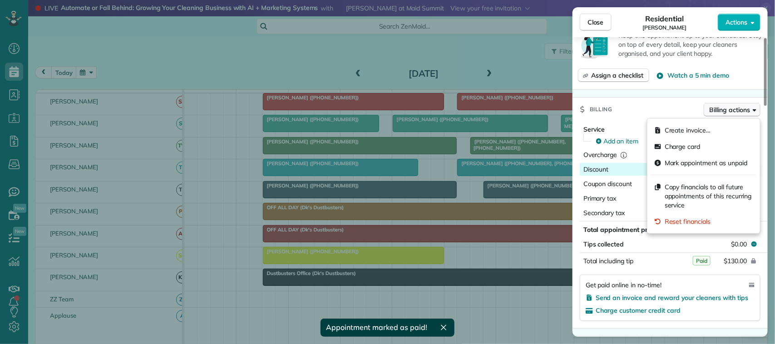
click at [728, 109] on span "Billing actions" at bounding box center [730, 109] width 40 height 9
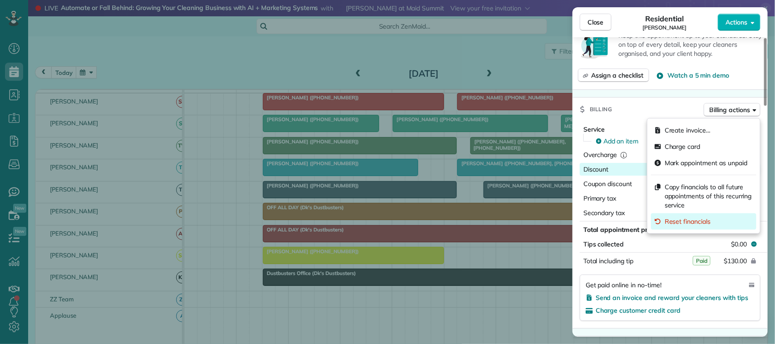
click at [691, 219] on span "Reset financials" at bounding box center [688, 221] width 46 height 9
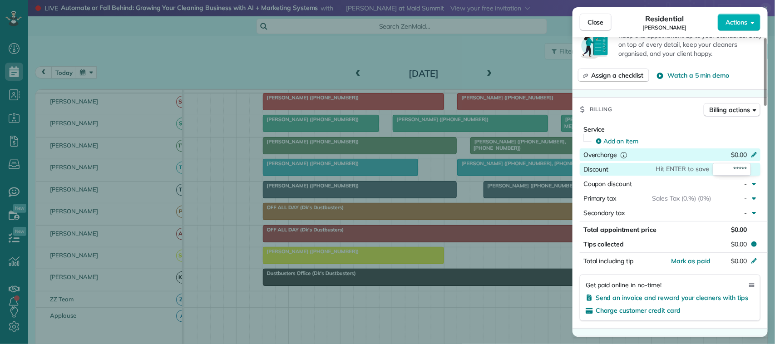
click at [731, 158] on span "$0.00" at bounding box center [739, 155] width 16 height 8
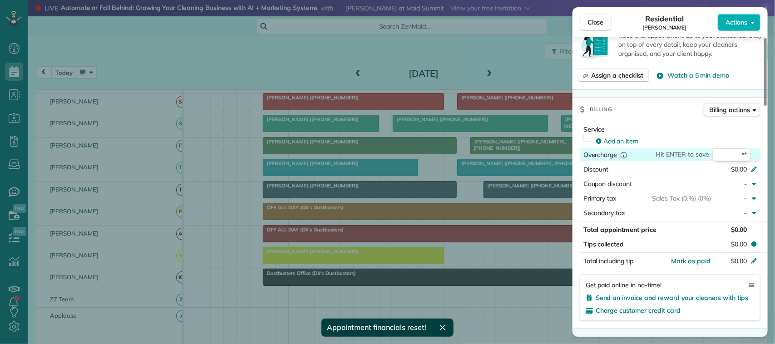
type input "***"
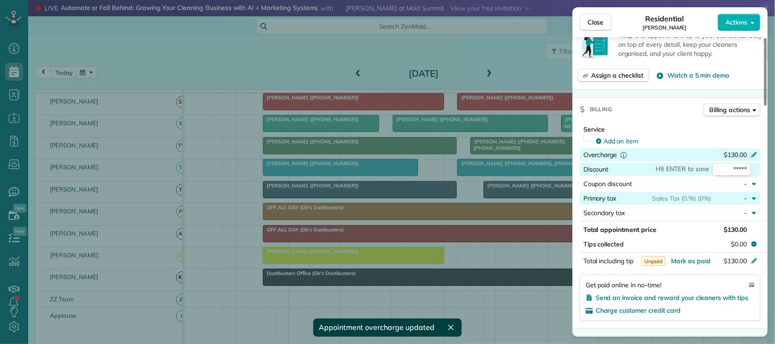
click at [659, 205] on button "Primary tax Sales Tax (0.%) (0%) -" at bounding box center [670, 198] width 181 height 13
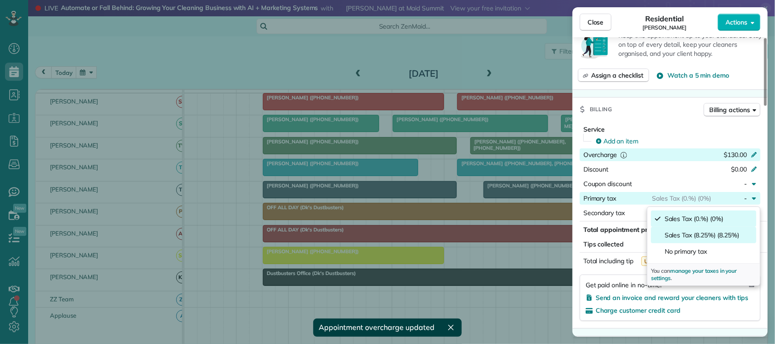
click at [682, 235] on span "Sales Tax (8.25%) (8.25%)" at bounding box center [702, 235] width 74 height 9
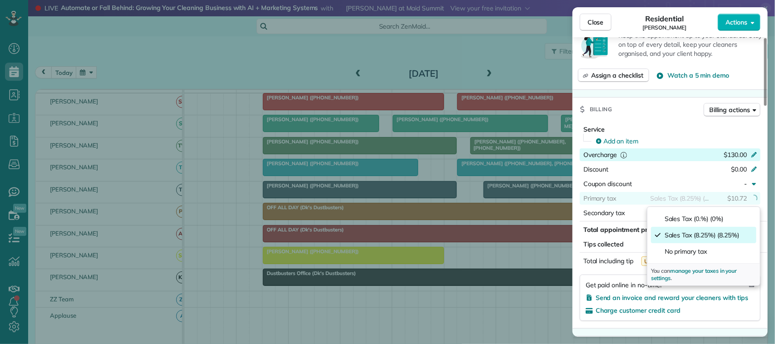
click at [673, 234] on span "Sales Tax (8.25%) (8.25%)" at bounding box center [702, 235] width 74 height 9
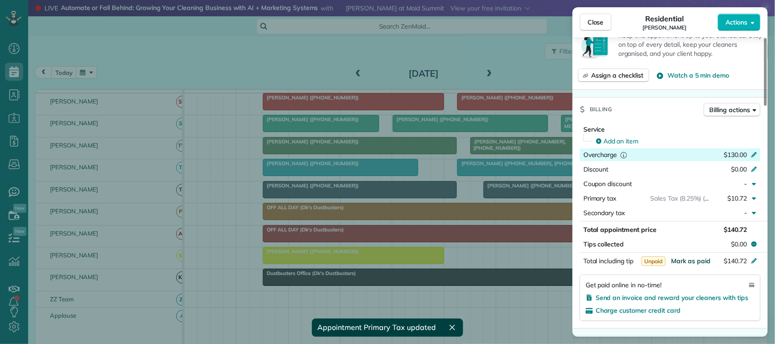
click at [687, 265] on span "Mark as paid" at bounding box center [691, 261] width 40 height 8
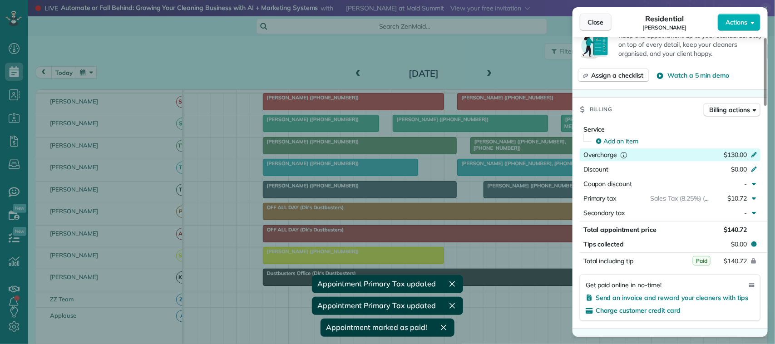
click at [604, 30] on button "Close" at bounding box center [596, 22] width 32 height 17
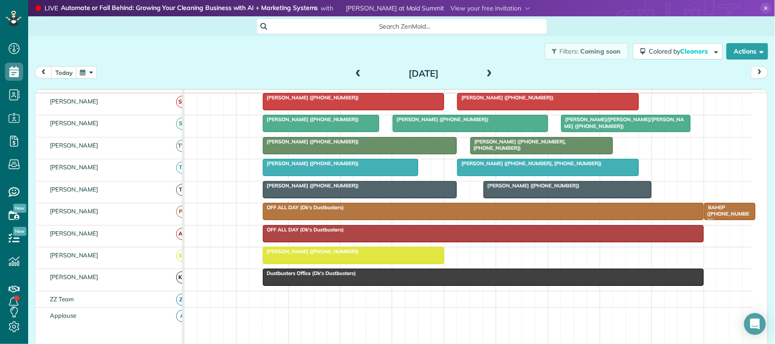
click at [486, 74] on span at bounding box center [490, 74] width 10 height 8
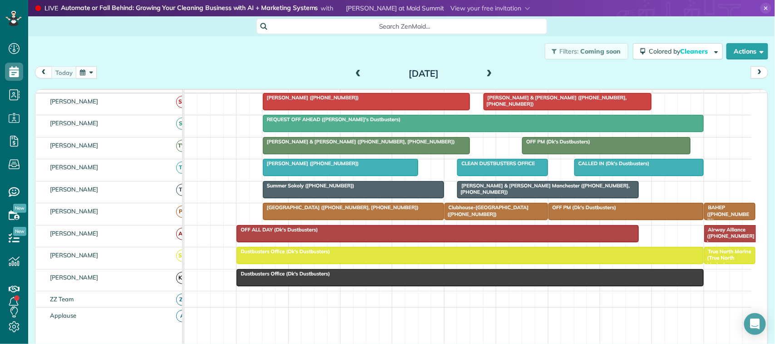
click at [333, 154] on div at bounding box center [366, 146] width 207 height 16
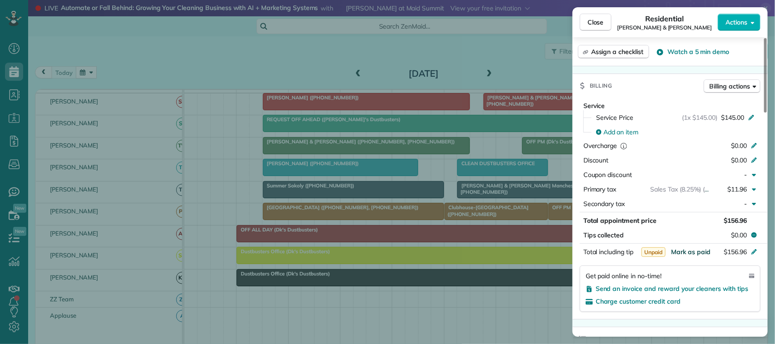
click at [696, 252] on span "Mark as paid" at bounding box center [691, 252] width 40 height 8
click at [603, 27] on button "Close" at bounding box center [596, 22] width 32 height 17
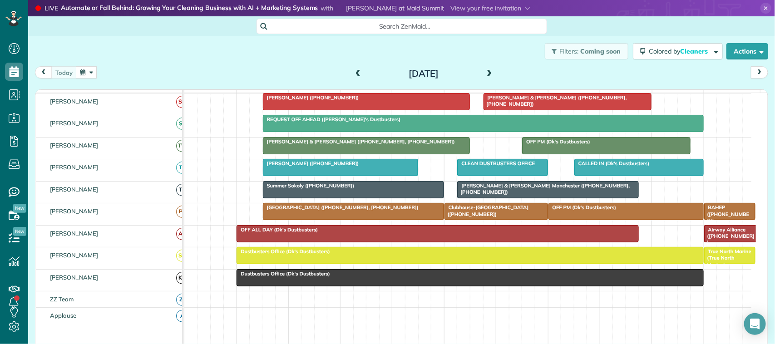
click at [92, 77] on button "button" at bounding box center [86, 72] width 21 height 12
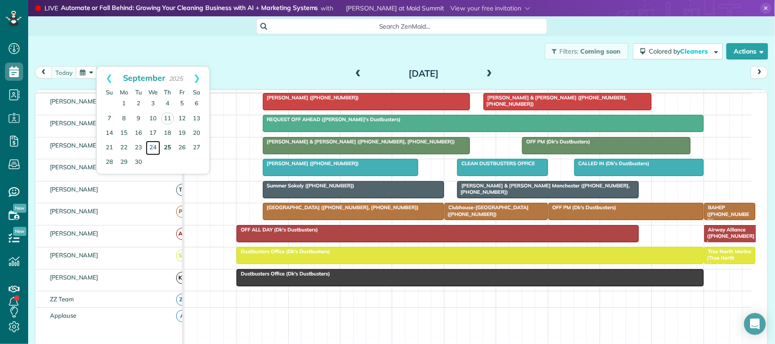
drag, startPoint x: 153, startPoint y: 146, endPoint x: 161, endPoint y: 150, distance: 8.5
click at [153, 146] on link "24" at bounding box center [153, 148] width 15 height 15
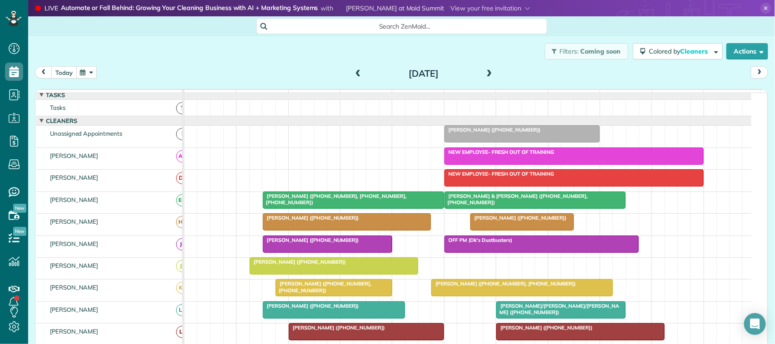
click at [59, 71] on button "today" at bounding box center [63, 72] width 25 height 12
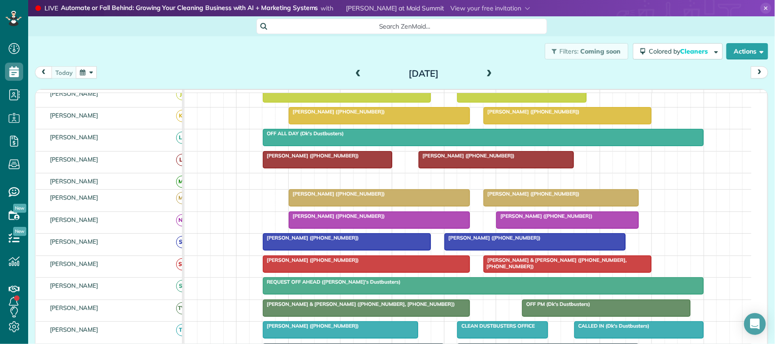
scroll to position [170, 0]
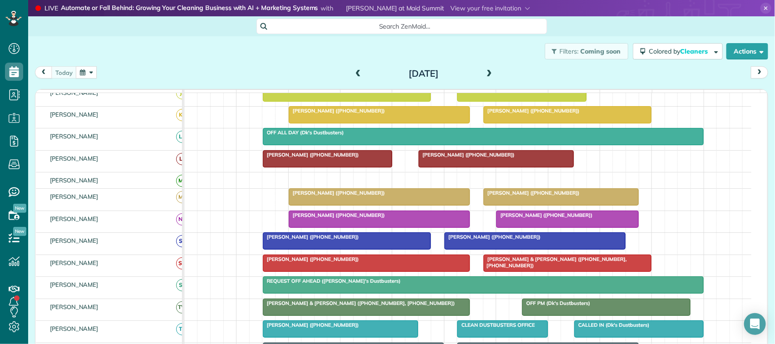
click at [314, 249] on div at bounding box center [347, 241] width 168 height 16
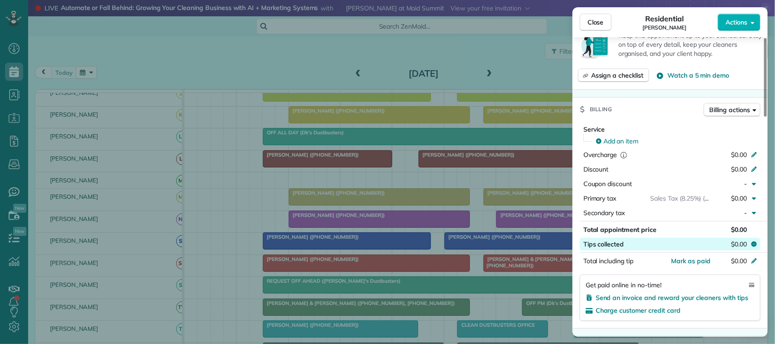
scroll to position [344, 0]
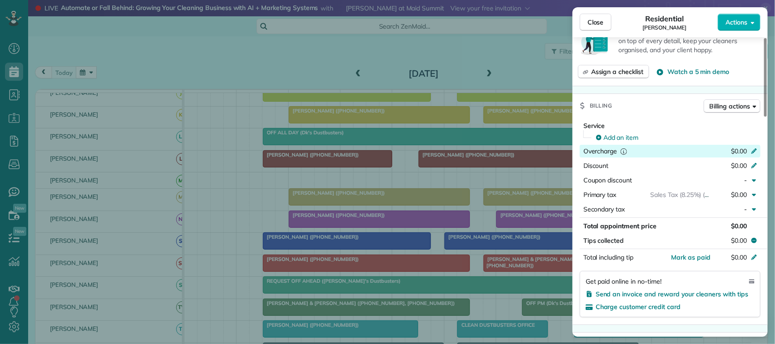
click at [737, 155] on span "$0.00" at bounding box center [739, 151] width 16 height 8
type input "***"
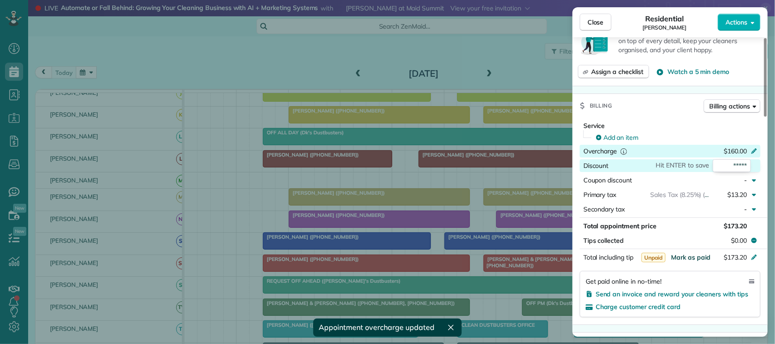
click at [695, 262] on span "Mark as paid" at bounding box center [691, 257] width 40 height 8
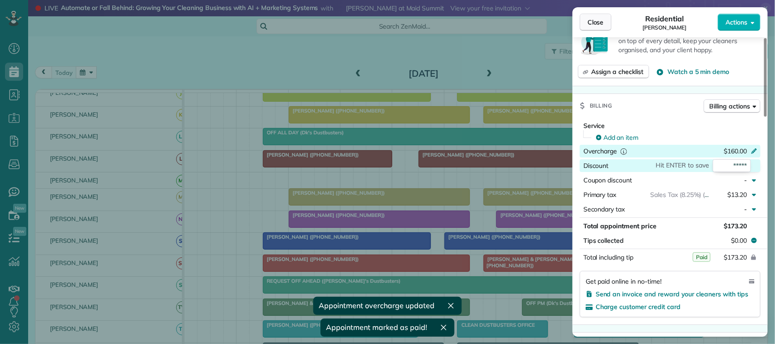
click at [600, 28] on button "Close" at bounding box center [596, 22] width 32 height 17
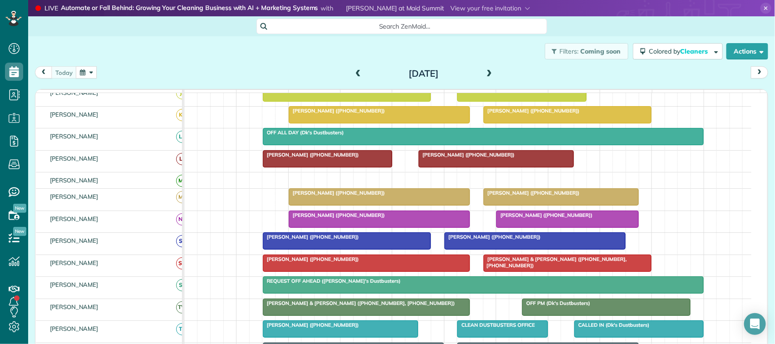
click at [356, 74] on span at bounding box center [358, 74] width 10 height 8
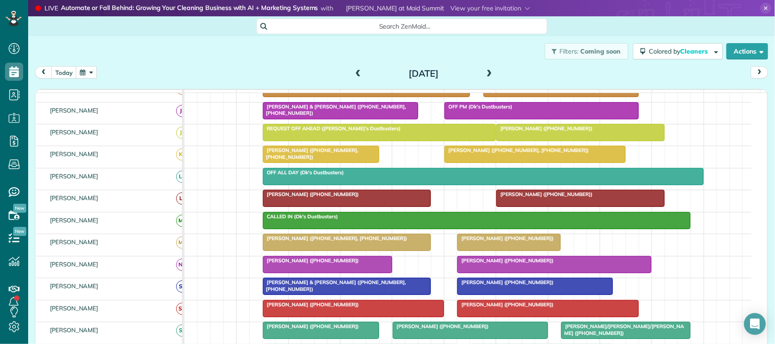
scroll to position [176, 0]
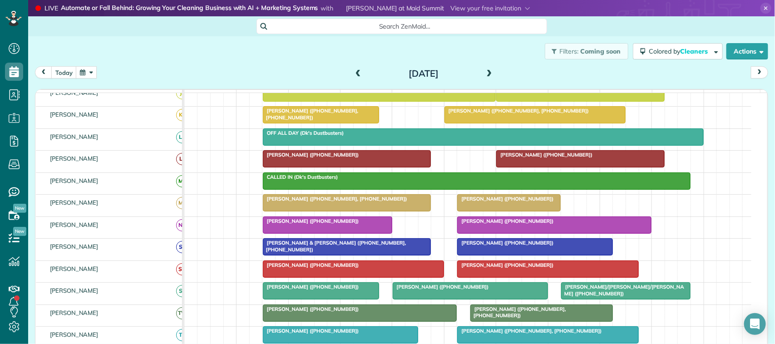
click at [511, 246] on span "Russell Derrick (+19078306212)" at bounding box center [505, 243] width 97 height 6
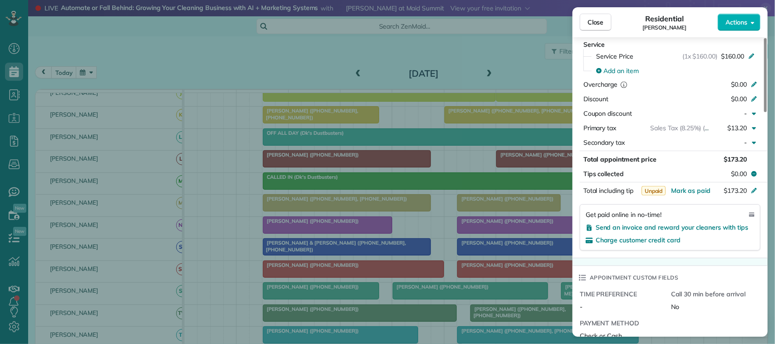
scroll to position [454, 0]
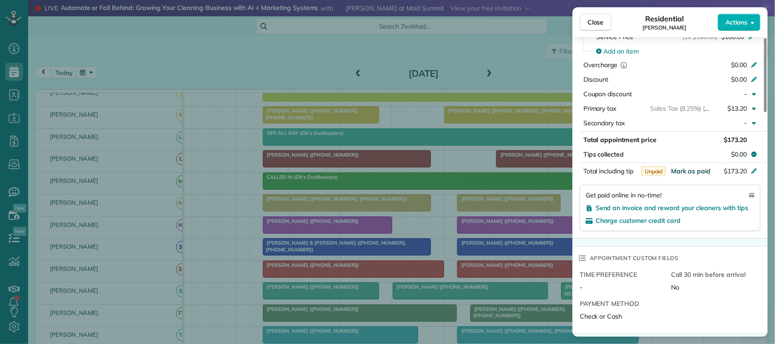
click at [694, 167] on span "Mark as paid" at bounding box center [691, 171] width 40 height 8
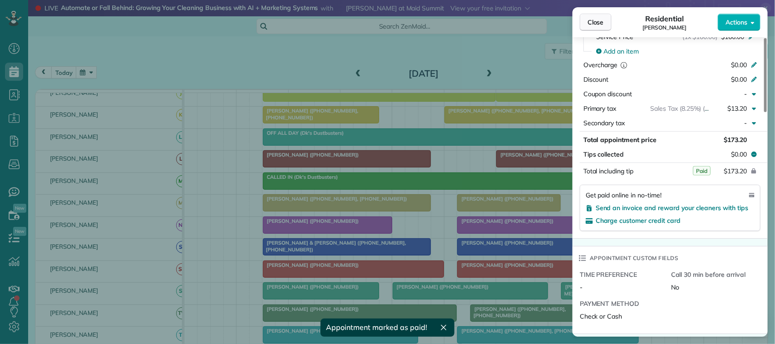
click at [596, 20] on span "Close" at bounding box center [596, 22] width 16 height 9
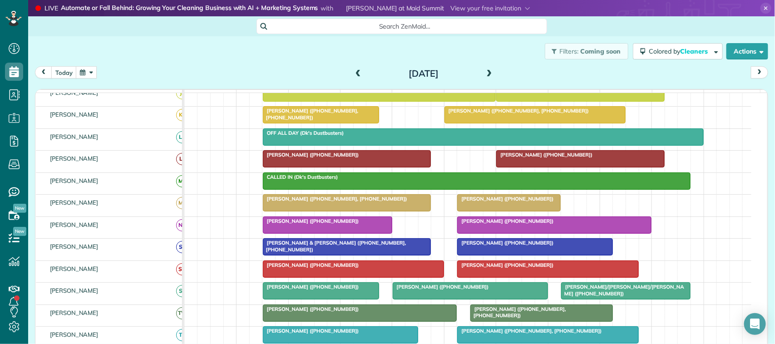
click at [391, 255] on div at bounding box center [347, 247] width 168 height 16
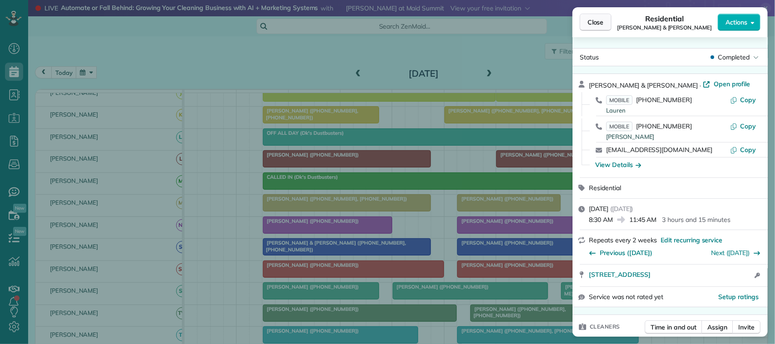
click at [597, 29] on button "Close" at bounding box center [596, 22] width 32 height 17
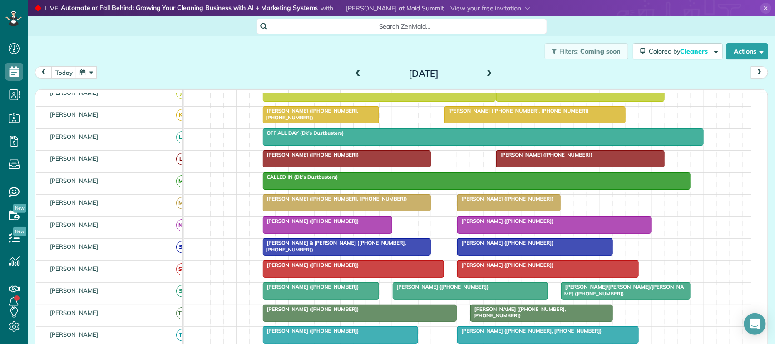
click at [353, 73] on span at bounding box center [358, 74] width 10 height 8
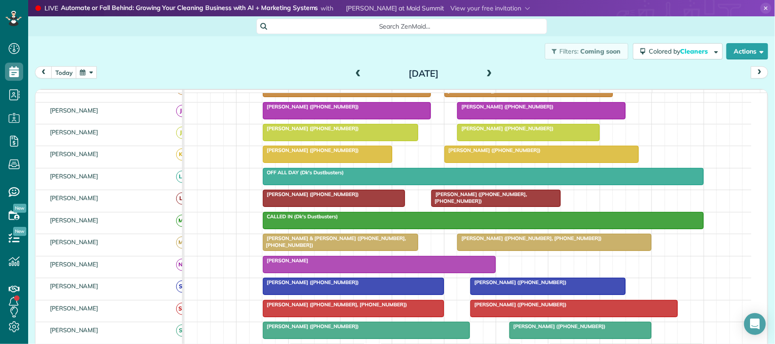
scroll to position [176, 0]
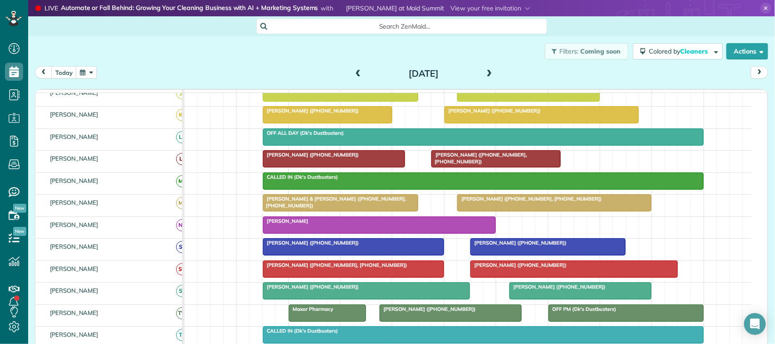
click at [525, 255] on div at bounding box center [548, 247] width 154 height 16
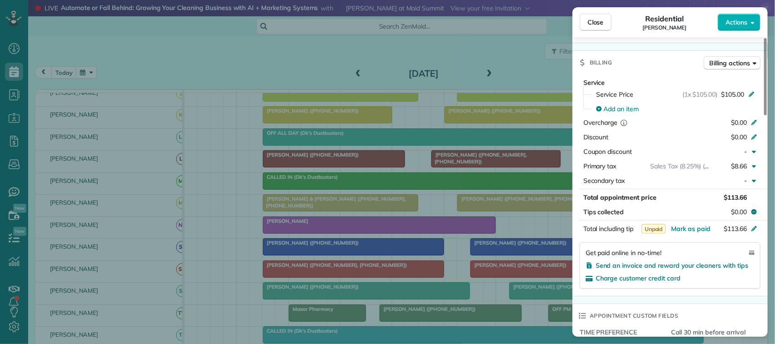
scroll to position [454, 0]
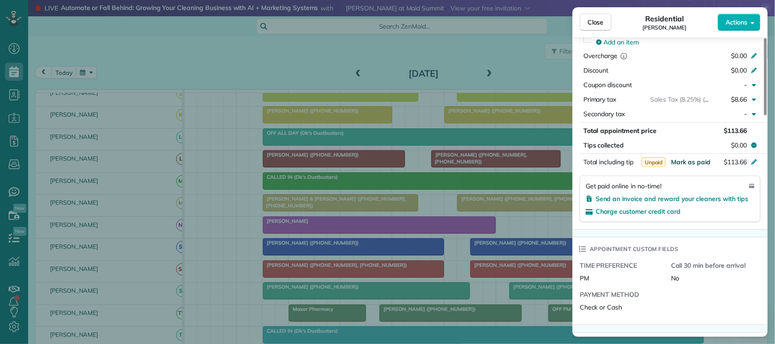
click at [686, 165] on span "Mark as paid" at bounding box center [691, 162] width 40 height 8
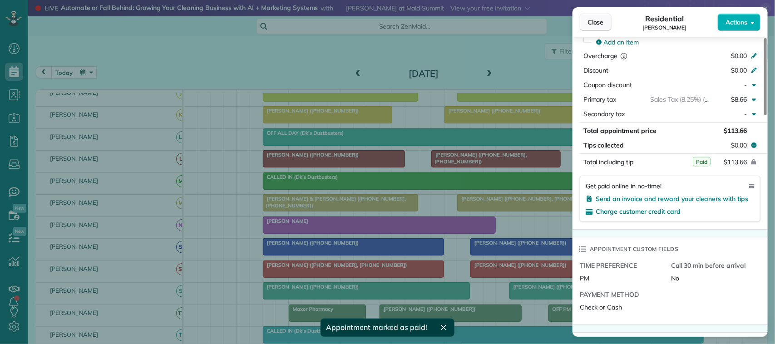
click at [605, 22] on button "Close" at bounding box center [596, 22] width 32 height 17
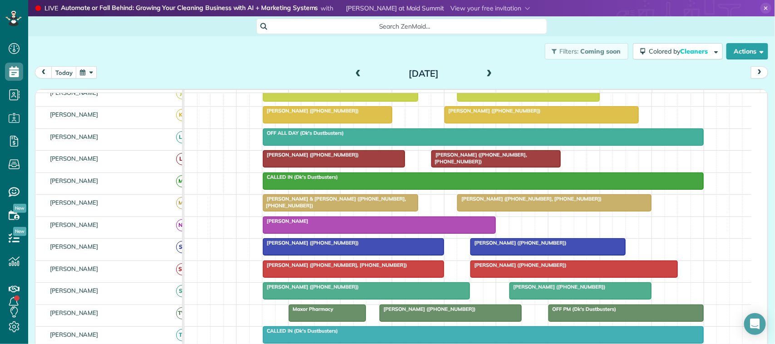
click at [353, 246] on div "D'Lisa Johnston (+12812994919)" at bounding box center [354, 243] width 176 height 6
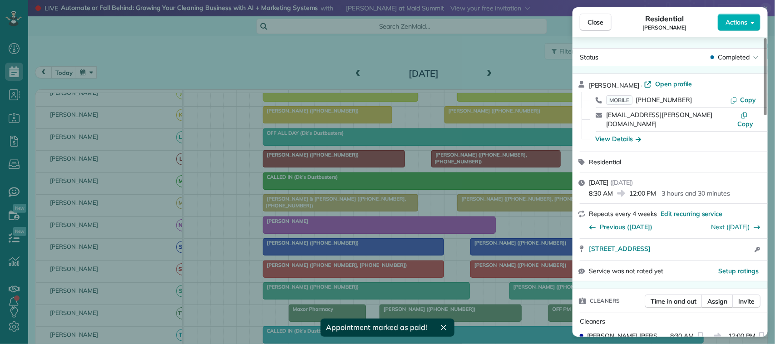
click at [355, 71] on div "Close Residential D'Lisa Johnston Actions Status Completed D'Lisa Johnston · Op…" at bounding box center [387, 172] width 775 height 344
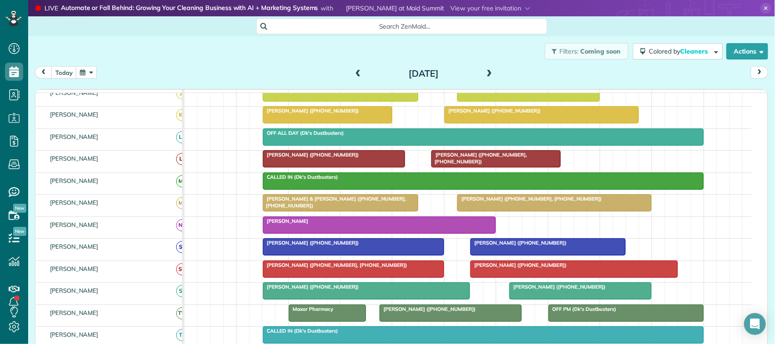
click at [355, 74] on span at bounding box center [358, 74] width 10 height 8
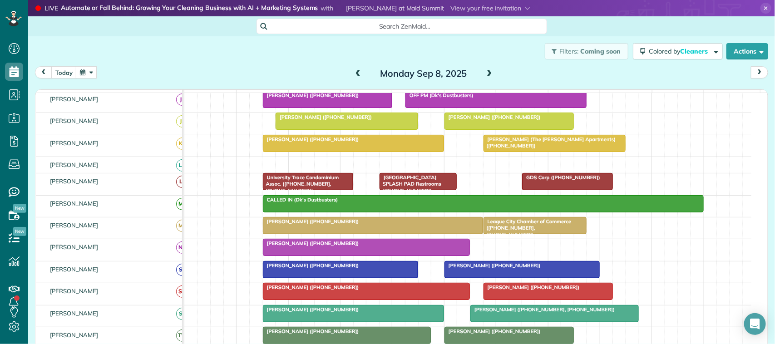
scroll to position [164, 0]
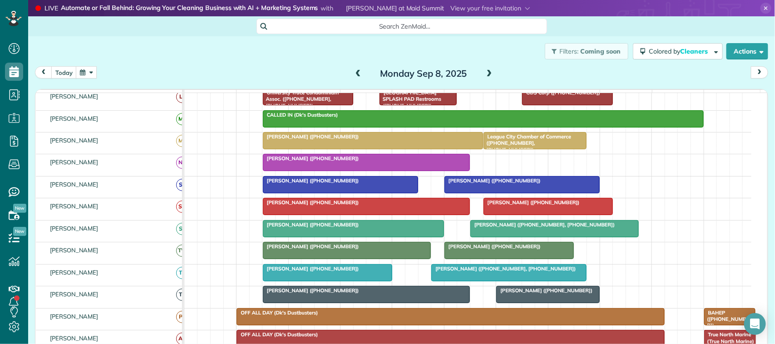
click at [508, 193] on div at bounding box center [522, 185] width 154 height 16
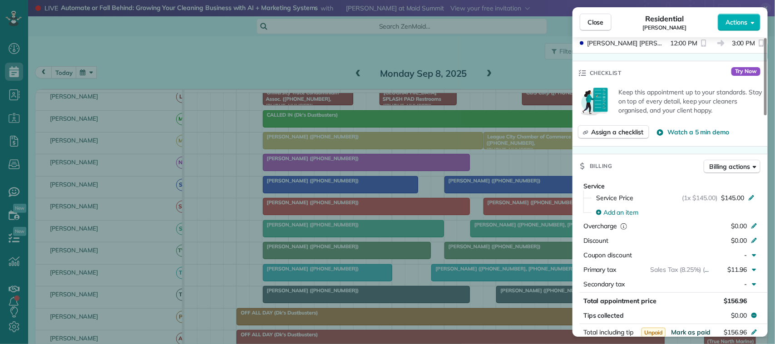
click at [695, 331] on span "Mark as paid" at bounding box center [691, 332] width 40 height 8
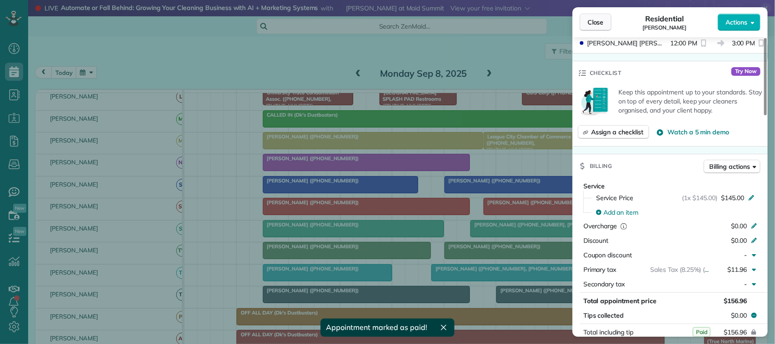
click at [600, 24] on span "Close" at bounding box center [596, 22] width 16 height 9
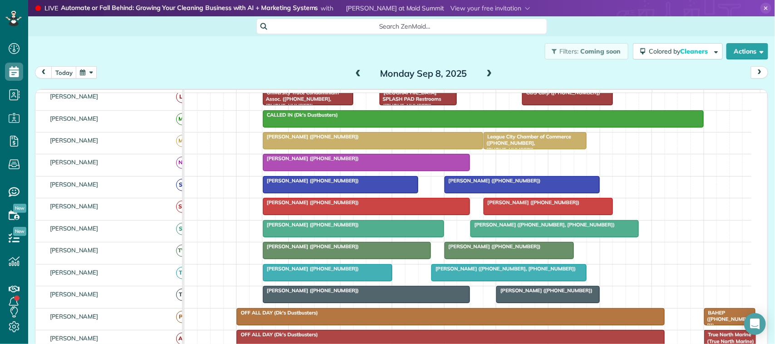
click at [369, 193] on div at bounding box center [340, 185] width 154 height 16
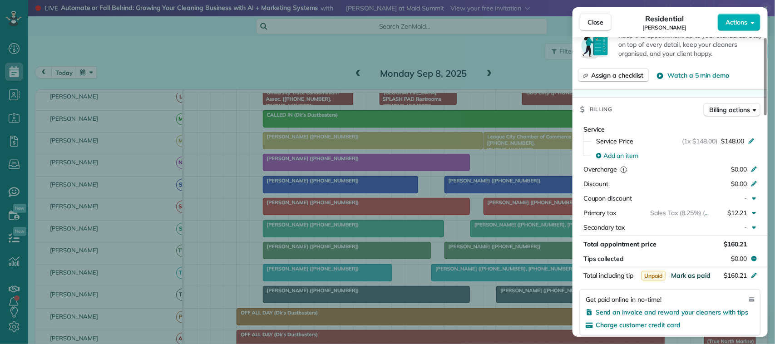
click at [695, 280] on span "Mark as paid" at bounding box center [691, 276] width 40 height 8
click at [591, 20] on span "Close" at bounding box center [596, 22] width 16 height 9
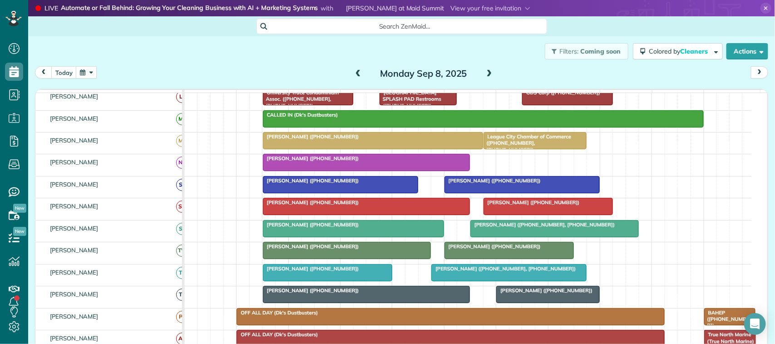
click at [351, 68] on div "Monday Sep 8, 2025" at bounding box center [423, 73] width 145 height 15
click at [353, 69] on span at bounding box center [358, 74] width 10 height 14
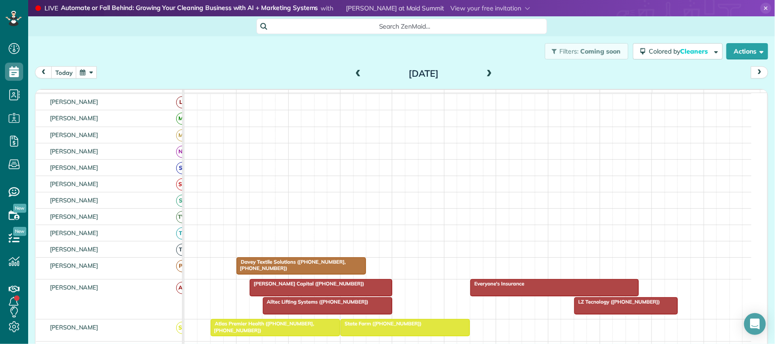
click at [353, 69] on span at bounding box center [358, 74] width 10 height 14
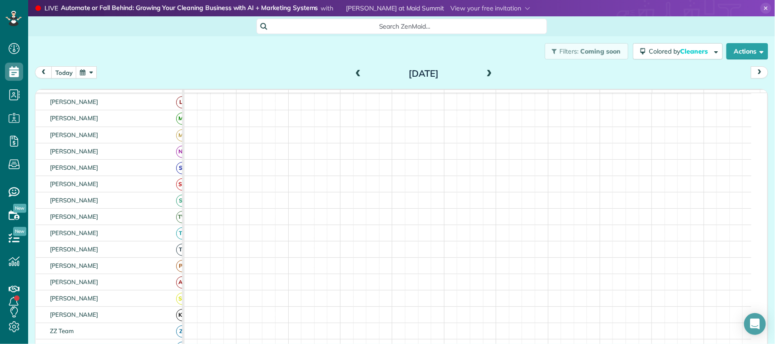
click at [353, 69] on span at bounding box center [358, 74] width 10 height 14
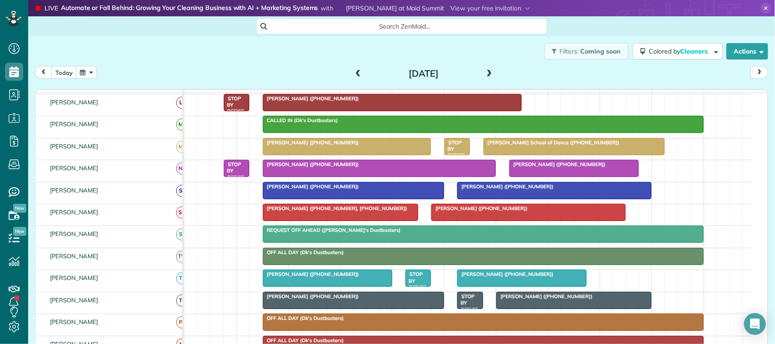
click at [398, 190] on div "Marty Huda-Roos (+17143508213)" at bounding box center [354, 186] width 176 height 6
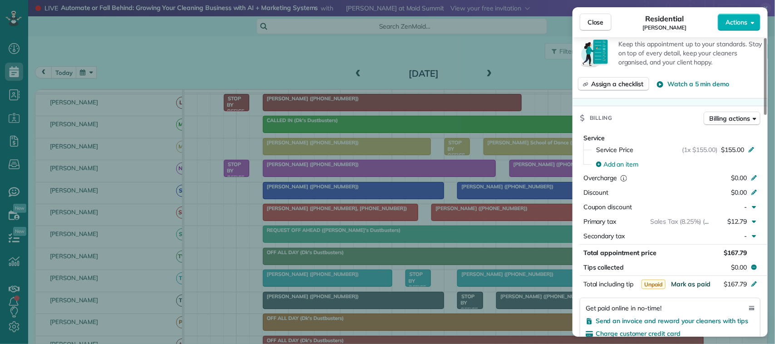
click at [695, 287] on span "Mark as paid" at bounding box center [691, 284] width 40 height 8
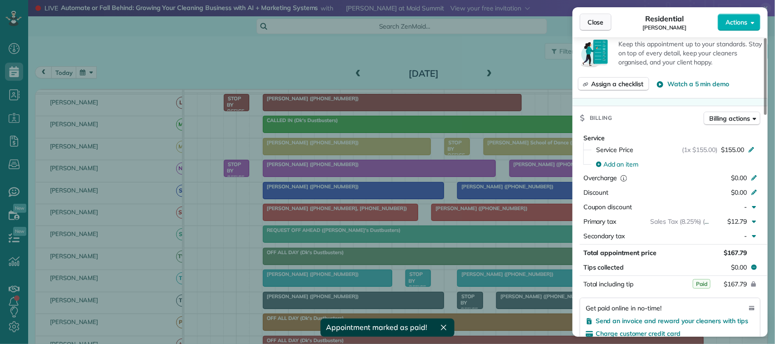
click at [591, 25] on span "Close" at bounding box center [596, 22] width 16 height 9
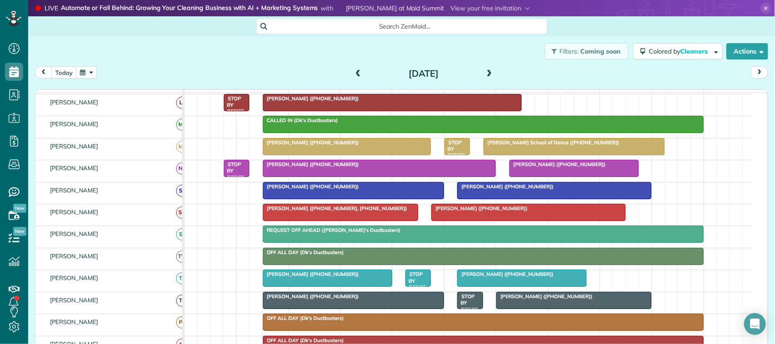
click at [356, 71] on span at bounding box center [358, 74] width 10 height 8
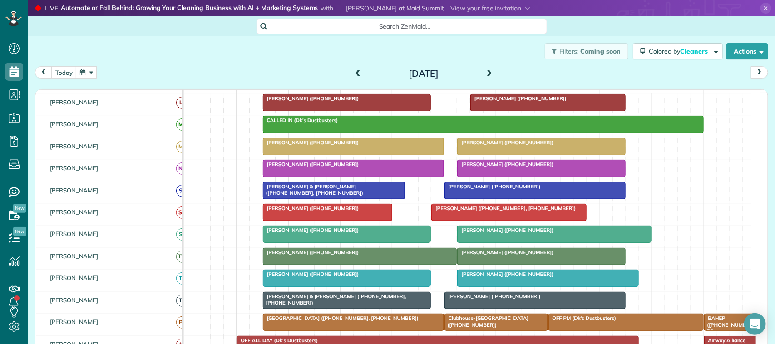
click at [485, 190] on span "[PERSON_NAME] ([PHONE_NUMBER])" at bounding box center [492, 186] width 97 height 6
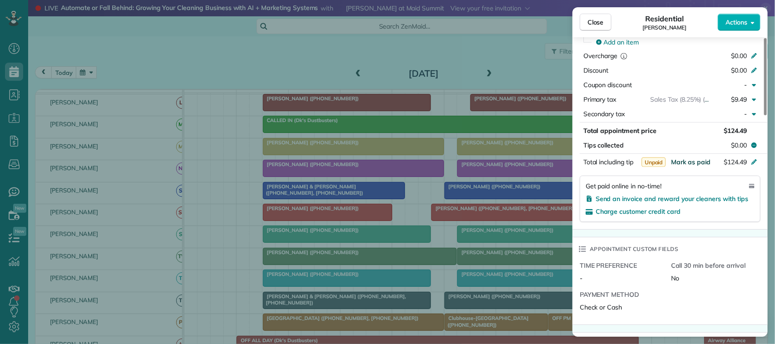
click at [702, 165] on span "Mark as paid" at bounding box center [691, 162] width 40 height 8
click at [596, 16] on button "Close" at bounding box center [596, 22] width 32 height 17
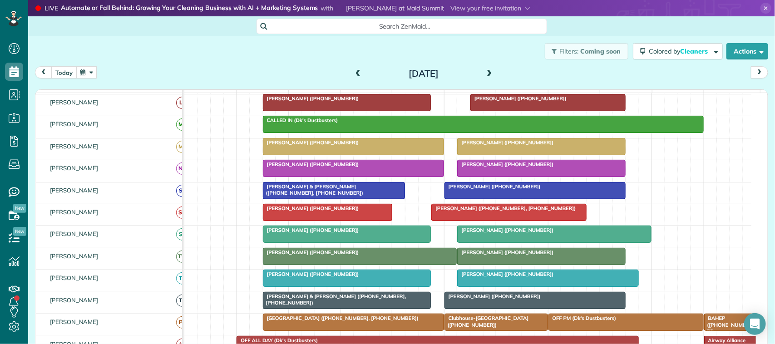
click at [64, 72] on button "today" at bounding box center [63, 72] width 25 height 12
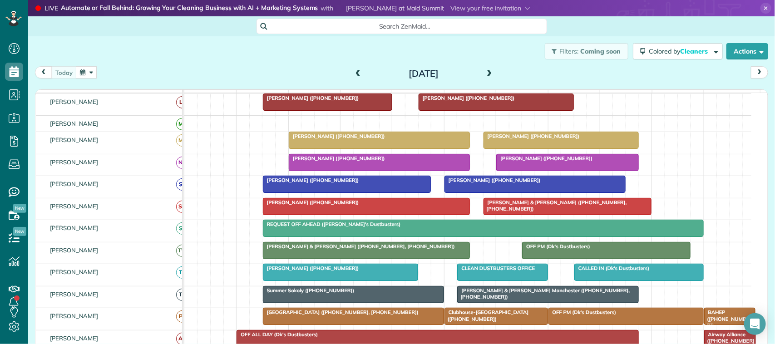
click at [82, 74] on button "button" at bounding box center [86, 72] width 21 height 12
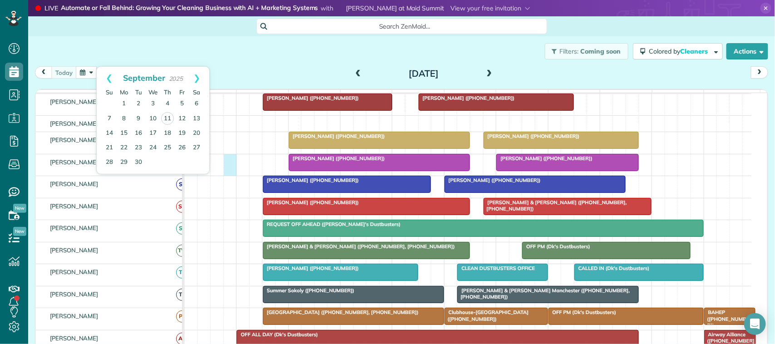
click at [228, 167] on div "Megan McCants (+12819049829) Mark Giugliano (+17133856120)" at bounding box center [467, 164] width 567 height 21
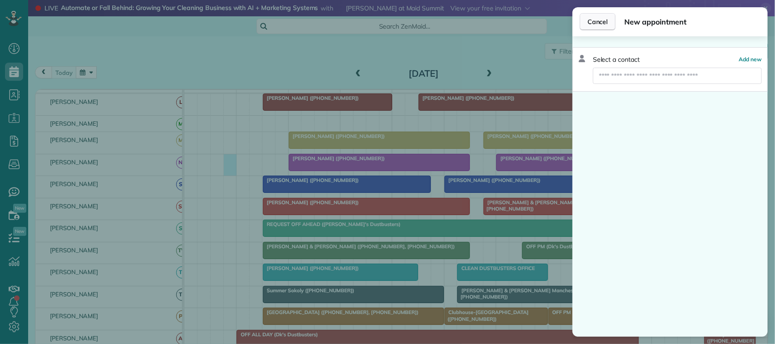
click at [582, 20] on button "Cancel" at bounding box center [598, 21] width 36 height 17
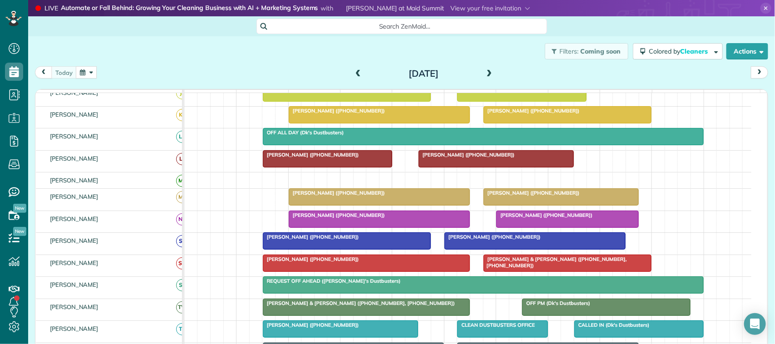
click at [337, 249] on div at bounding box center [347, 241] width 168 height 16
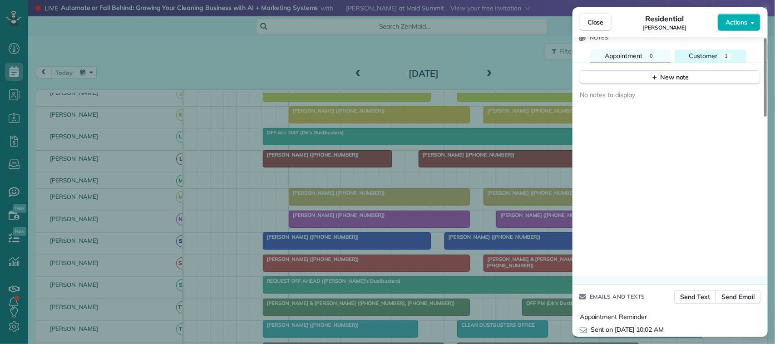
click at [720, 55] on button "Customer 1" at bounding box center [711, 56] width 72 height 13
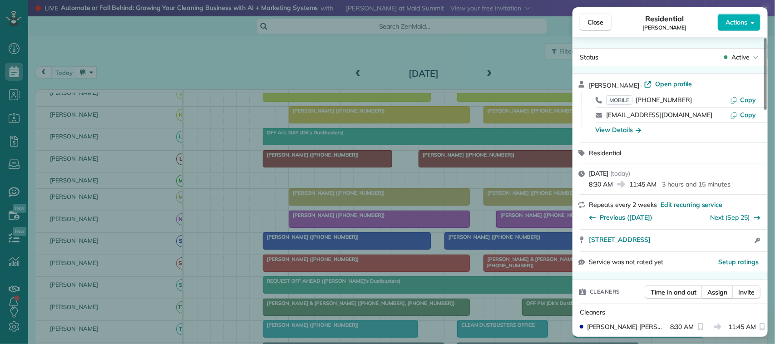
click at [596, 31] on div "Close Residential Becky Siekierski Actions" at bounding box center [670, 22] width 195 height 30
click at [598, 19] on span "Close" at bounding box center [596, 22] width 16 height 9
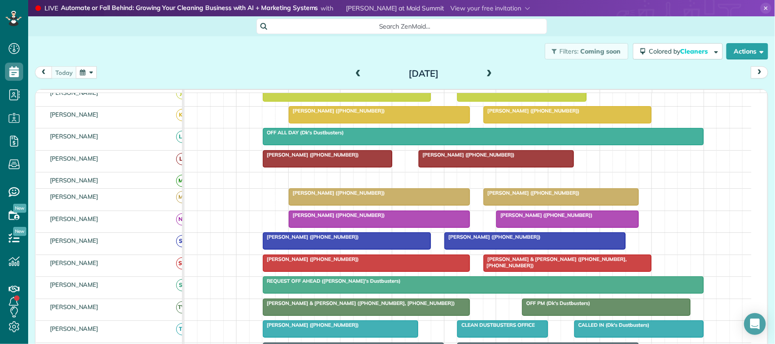
click at [94, 73] on button "button" at bounding box center [86, 72] width 21 height 12
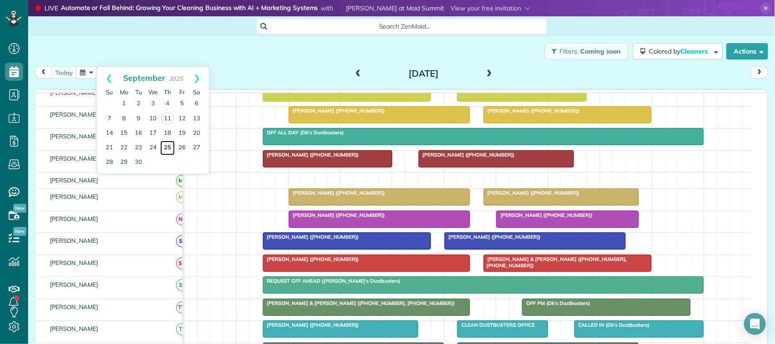
click at [170, 145] on link "25" at bounding box center [167, 148] width 15 height 15
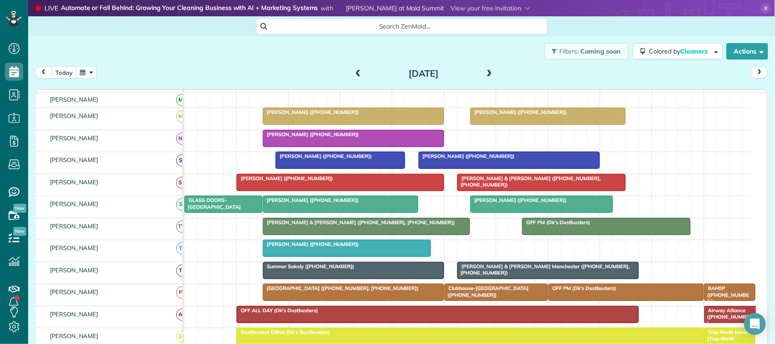
scroll to position [116, 0]
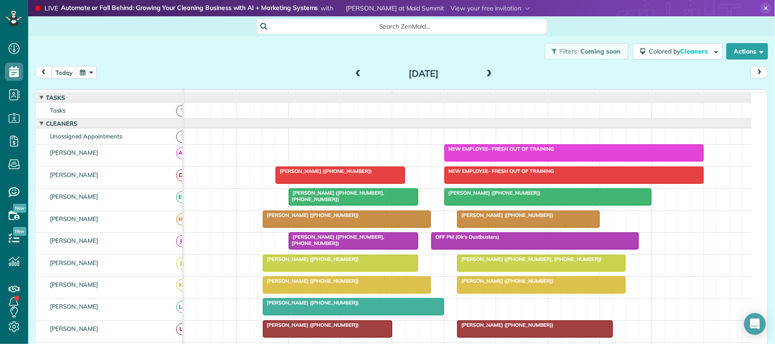
click at [482, 65] on div "Filters: Coming soon Colored by Cleaners Color by Cleaner Color by Team Color b…" at bounding box center [401, 51] width 747 height 30
click at [485, 74] on span at bounding box center [490, 74] width 10 height 8
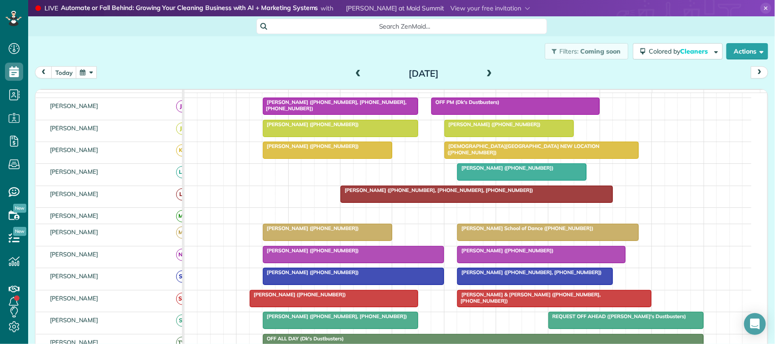
scroll to position [227, 0]
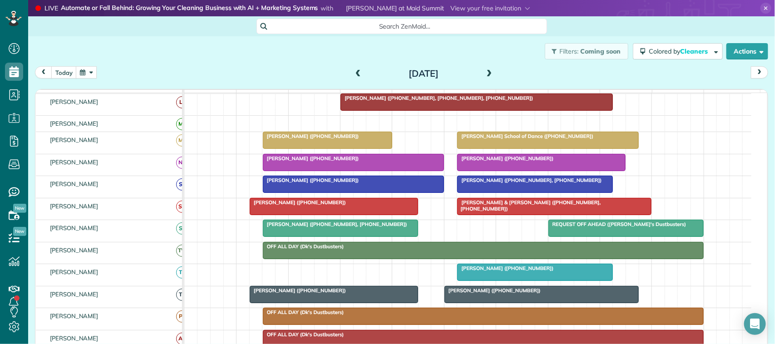
click at [89, 74] on button "button" at bounding box center [86, 72] width 21 height 12
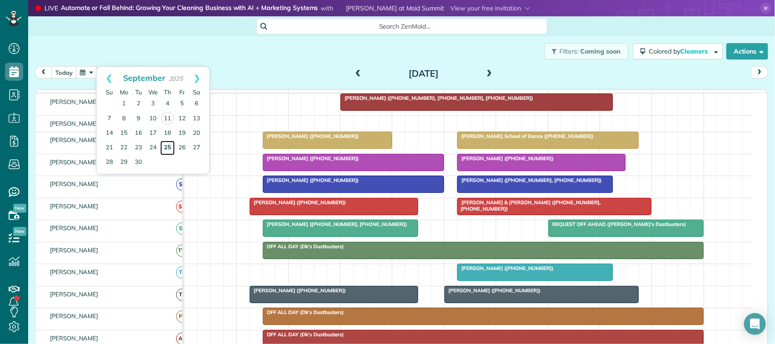
click at [173, 150] on link "25" at bounding box center [167, 148] width 15 height 15
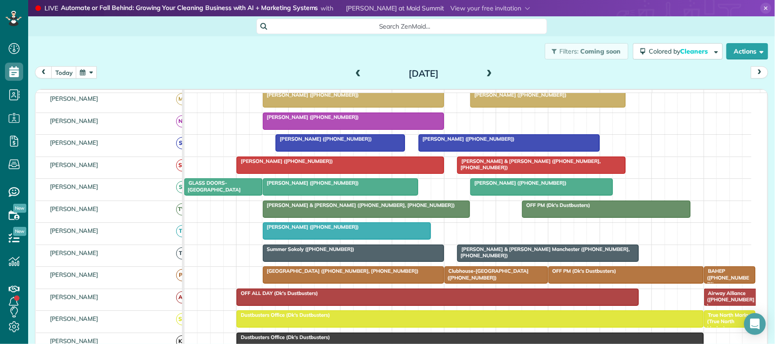
scroll to position [284, 0]
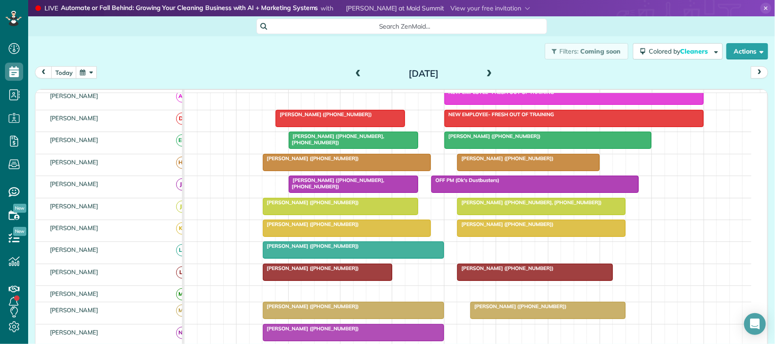
click at [343, 215] on div at bounding box center [340, 206] width 154 height 16
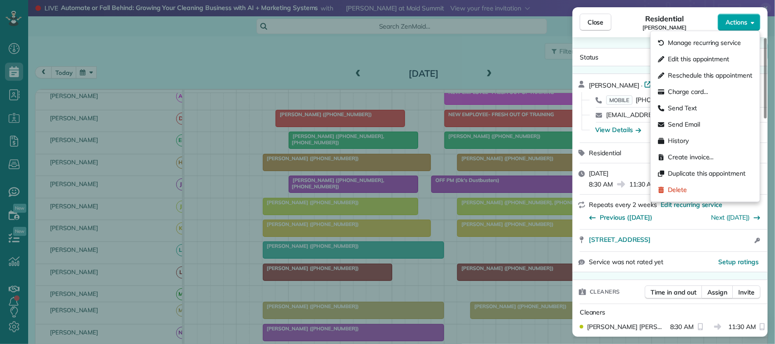
click at [746, 21] on span "Actions" at bounding box center [737, 22] width 22 height 9
click at [727, 59] on span "Edit this appointment" at bounding box center [698, 59] width 61 height 9
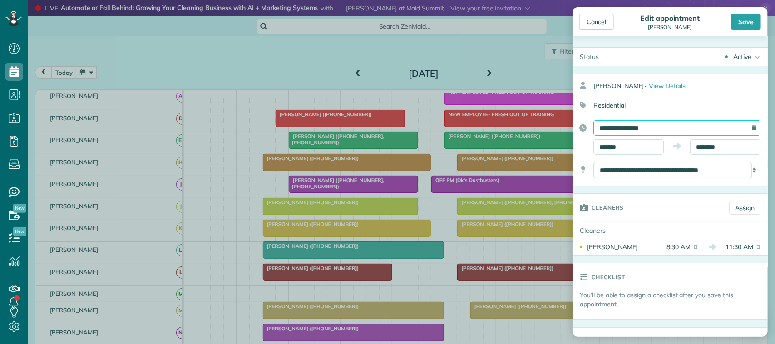
click at [675, 130] on input "**********" at bounding box center [677, 127] width 167 height 15
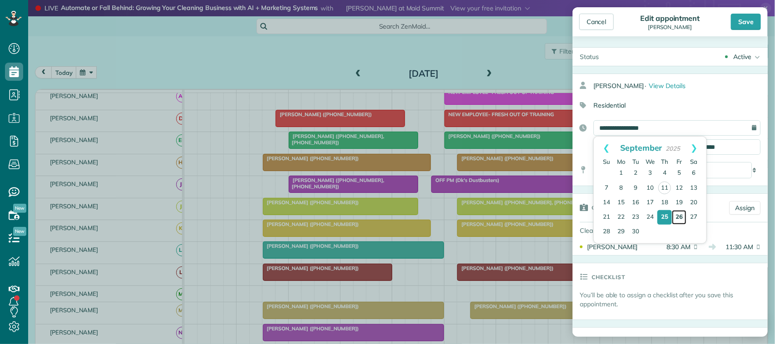
click at [682, 213] on link "26" at bounding box center [679, 217] width 15 height 15
type input "**********"
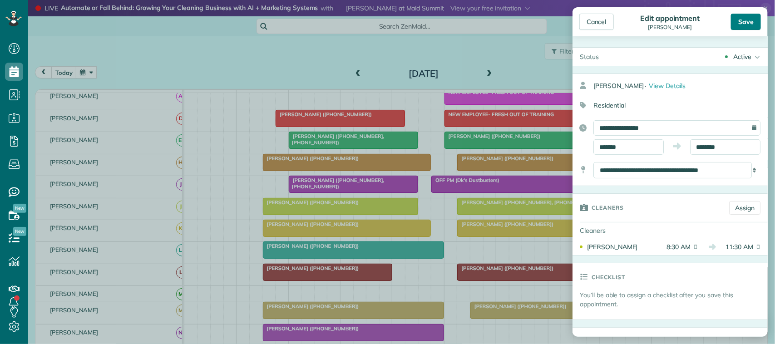
click at [749, 23] on div "Save" at bounding box center [746, 22] width 30 height 16
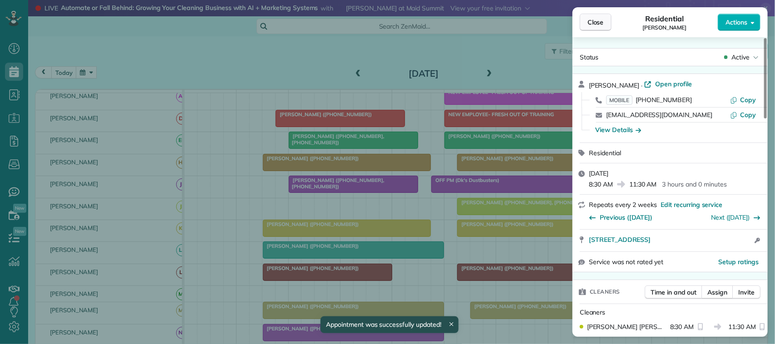
click at [602, 25] on span "Close" at bounding box center [596, 22] width 16 height 9
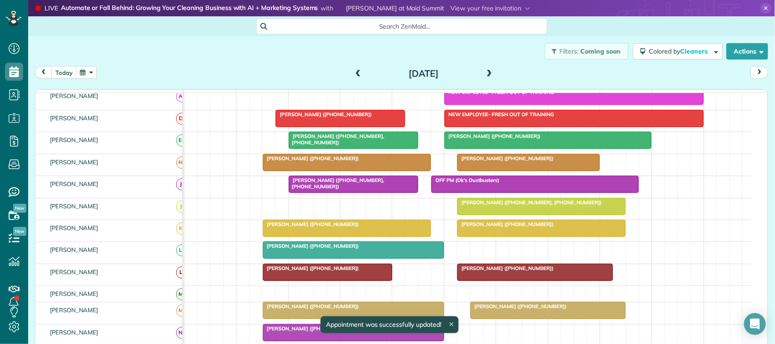
click at [485, 73] on span at bounding box center [490, 74] width 10 height 8
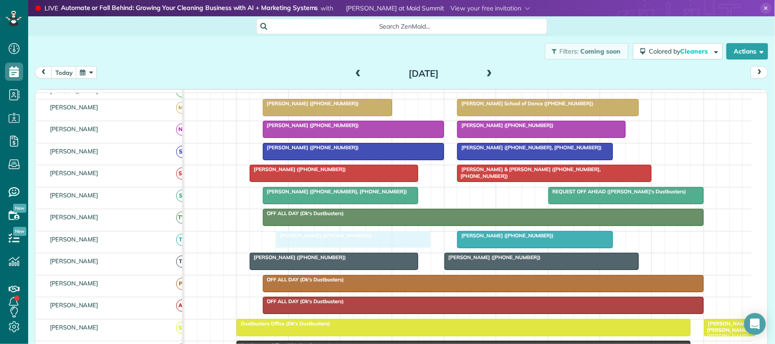
drag, startPoint x: 313, startPoint y: 226, endPoint x: 321, endPoint y: 254, distance: 29.5
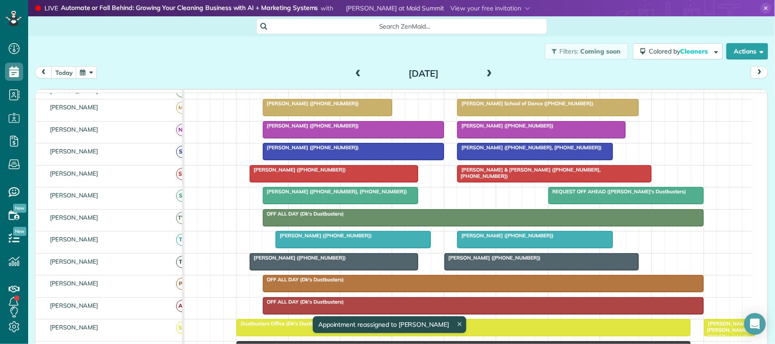
click at [330, 248] on div at bounding box center [353, 240] width 154 height 16
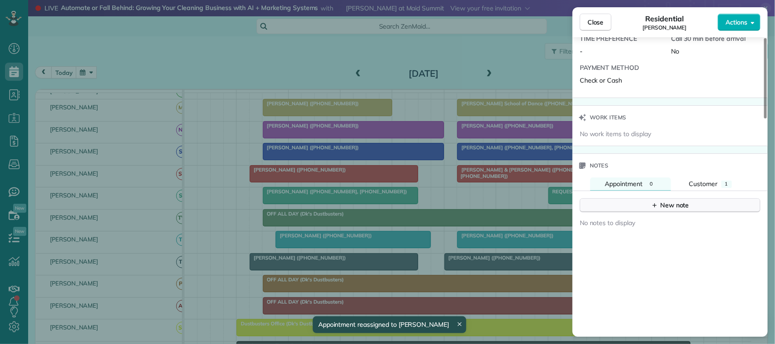
click at [666, 210] on div "New note" at bounding box center [670, 206] width 38 height 10
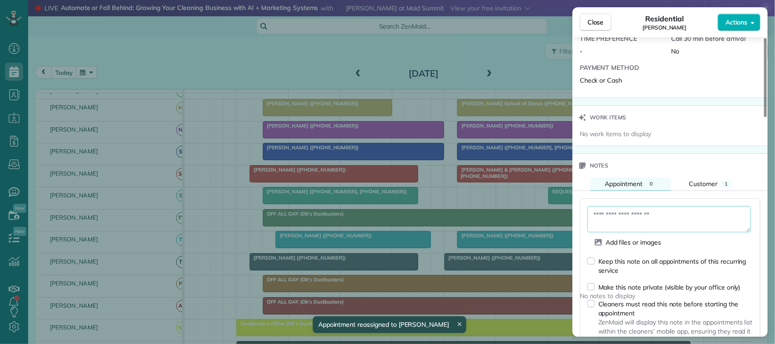
click at [661, 217] on textarea at bounding box center [669, 219] width 163 height 26
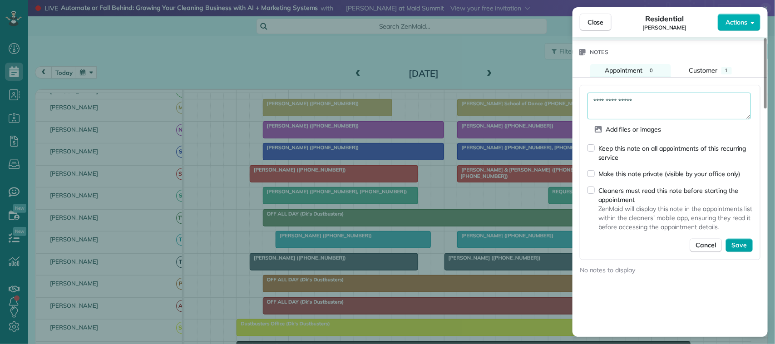
type textarea "**********"
click at [738, 250] on span "Save" at bounding box center [739, 245] width 15 height 9
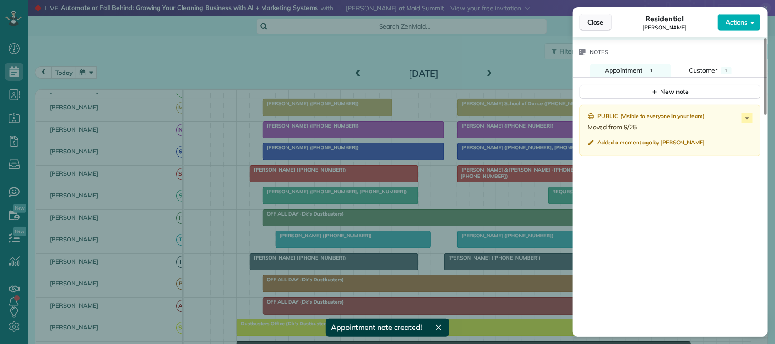
click at [605, 26] on button "Close" at bounding box center [596, 22] width 32 height 17
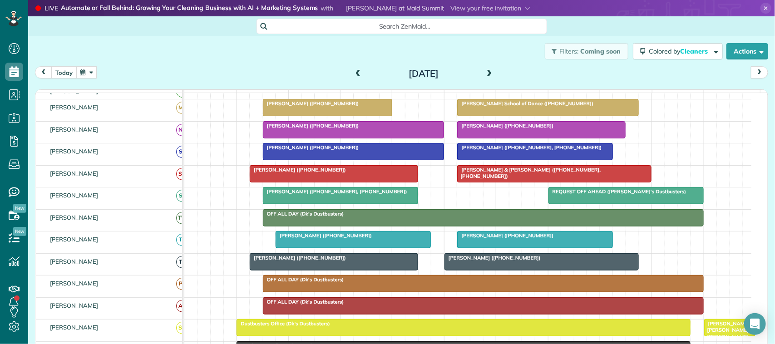
click at [60, 76] on button "today" at bounding box center [63, 72] width 25 height 12
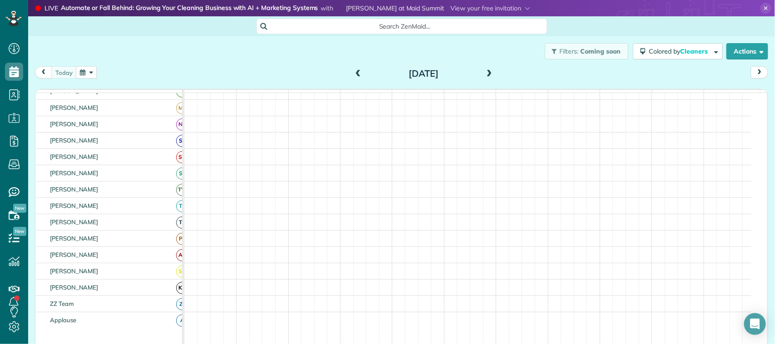
click at [96, 69] on button "button" at bounding box center [86, 72] width 21 height 12
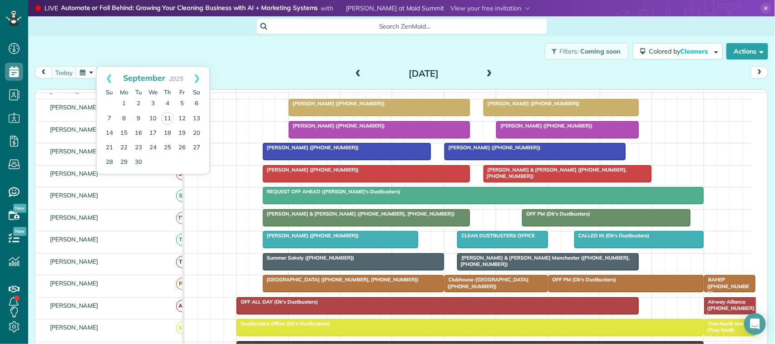
click at [178, 56] on div "Filters: Coming soon Colored by Cleaners Color by Cleaner Color by Team Color b…" at bounding box center [401, 51] width 747 height 30
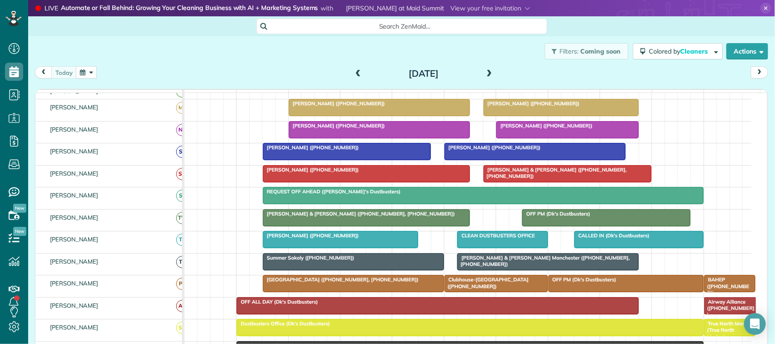
click at [130, 70] on div "[DATE] [DATE]" at bounding box center [401, 74] width 733 height 17
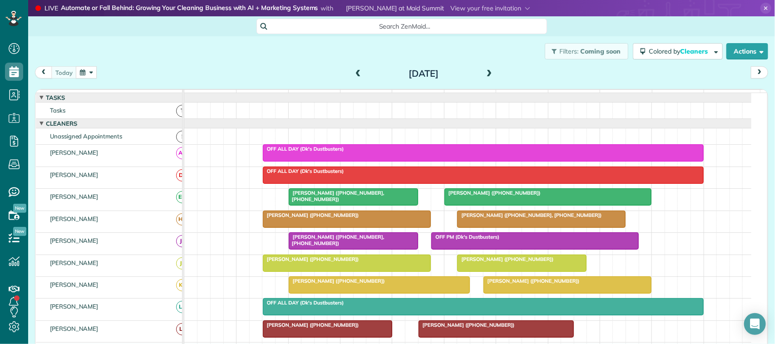
click at [485, 71] on span at bounding box center [490, 74] width 10 height 8
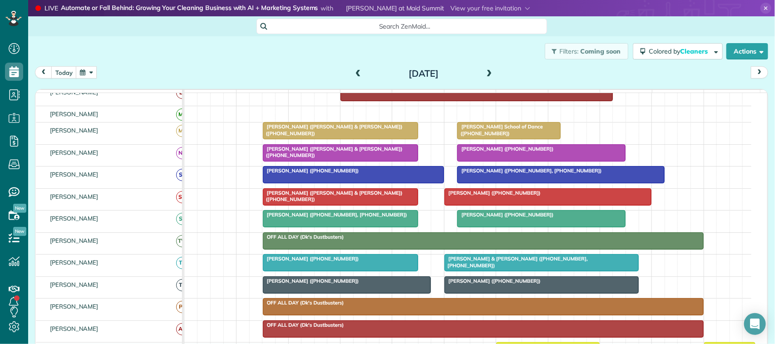
scroll to position [173, 0]
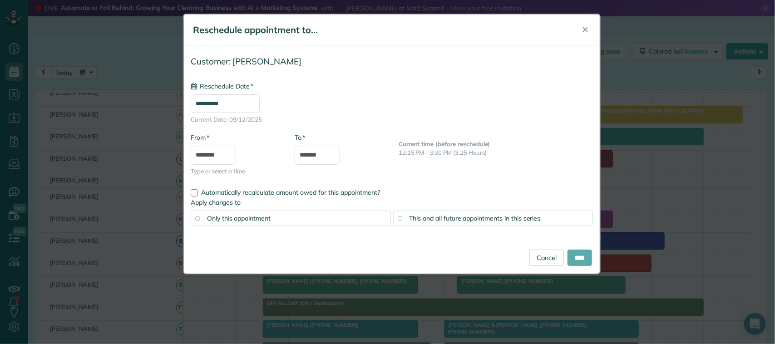
type input "**********"
click at [582, 260] on input "****" at bounding box center [580, 258] width 25 height 16
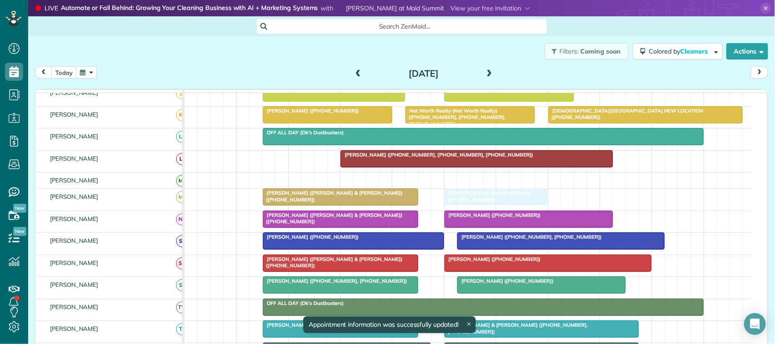
drag, startPoint x: 509, startPoint y: 218, endPoint x: 490, endPoint y: 208, distance: 22.0
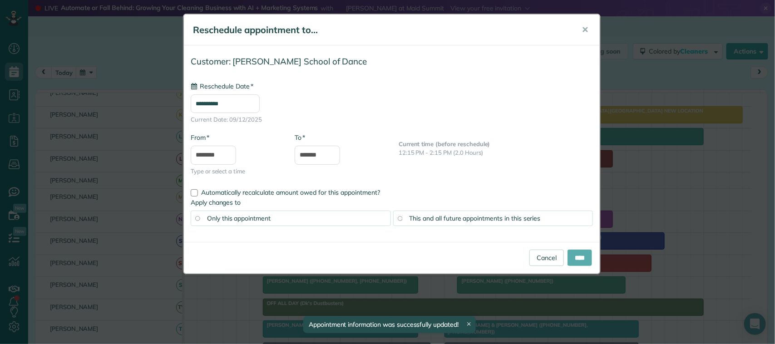
type input "**********"
click at [578, 259] on input "****" at bounding box center [580, 258] width 25 height 16
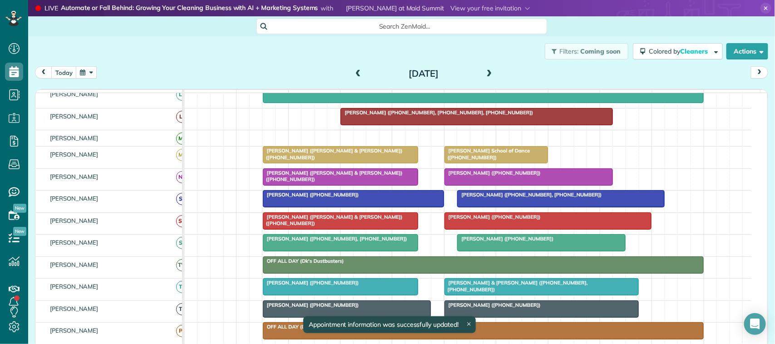
scroll to position [235, 0]
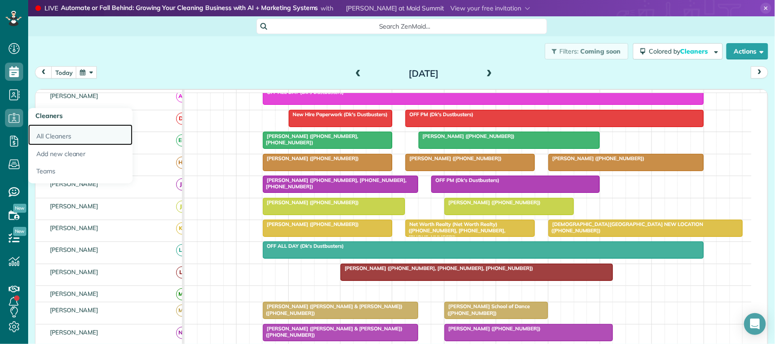
click at [59, 134] on link "All Cleaners" at bounding box center [80, 134] width 104 height 21
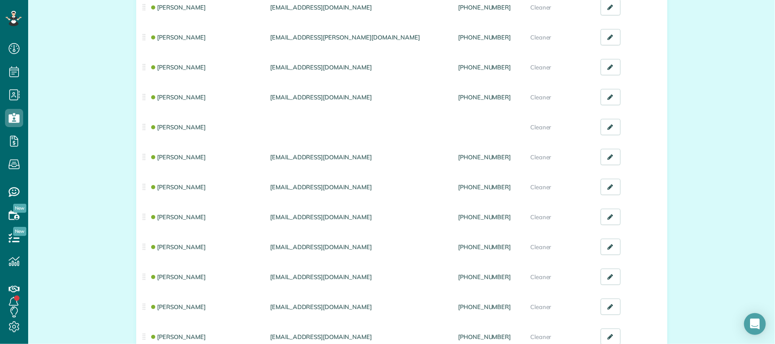
scroll to position [170, 0]
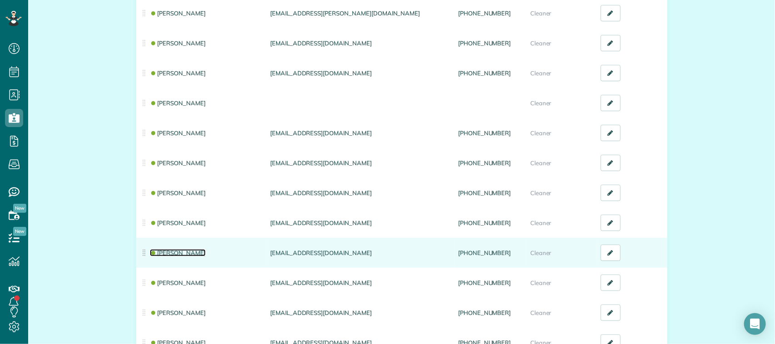
click at [175, 253] on link "[PERSON_NAME]" at bounding box center [178, 252] width 56 height 7
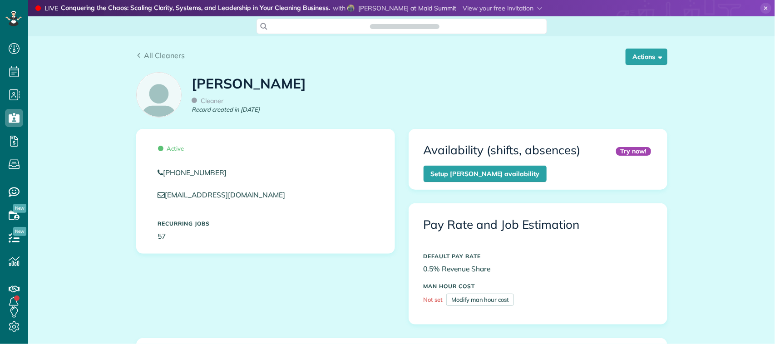
scroll to position [4, 4]
click at [648, 66] on div "All Cleaners Actions Edit Inactivate Replace Mikayla Traylor Delete" at bounding box center [401, 58] width 531 height 17
click at [644, 63] on button "Actions" at bounding box center [647, 57] width 42 height 16
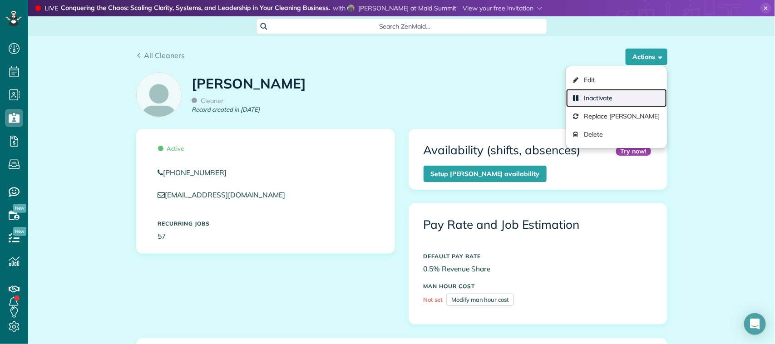
click at [621, 100] on link "Inactivate" at bounding box center [616, 98] width 100 height 18
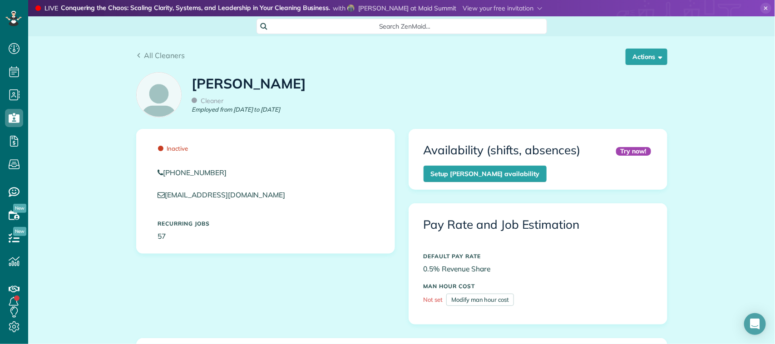
scroll to position [4, 4]
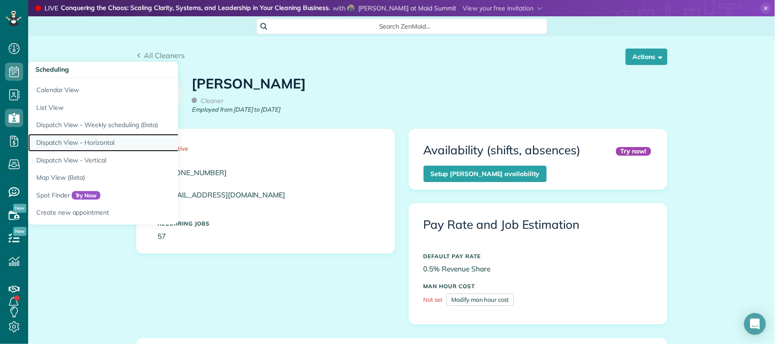
click at [102, 137] on link "Dispatch View - Horizontal" at bounding box center [141, 143] width 227 height 18
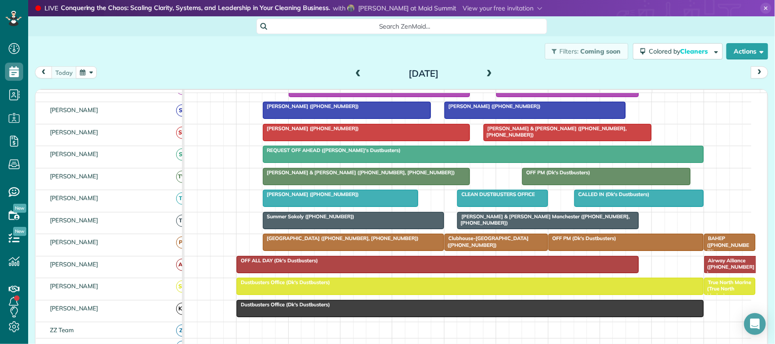
scroll to position [328, 0]
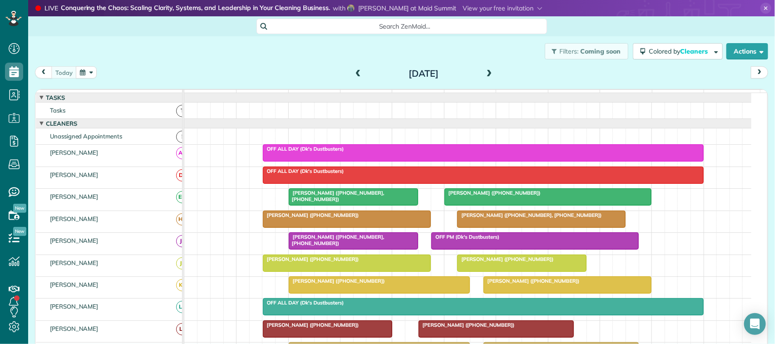
click at [88, 78] on button "button" at bounding box center [86, 72] width 21 height 12
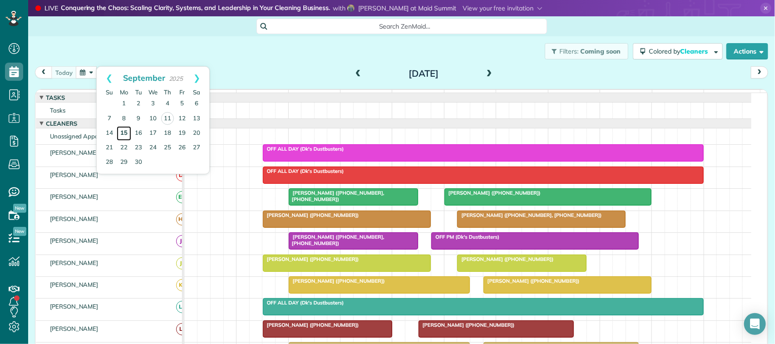
click at [128, 133] on link "15" at bounding box center [124, 133] width 15 height 15
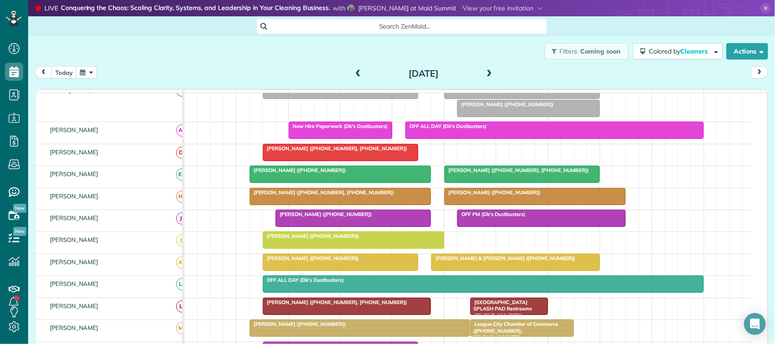
scroll to position [0, 0]
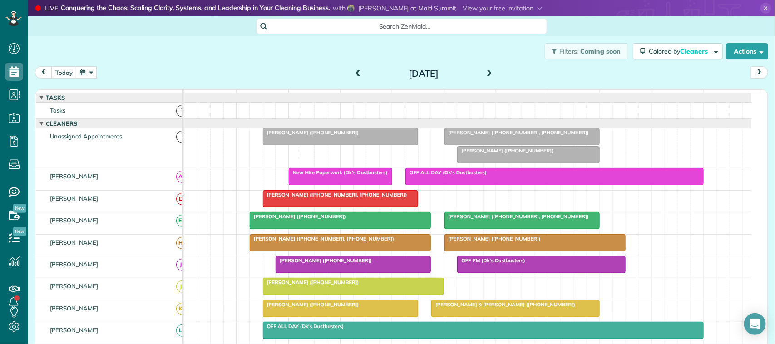
click at [490, 79] on span at bounding box center [490, 74] width 10 height 14
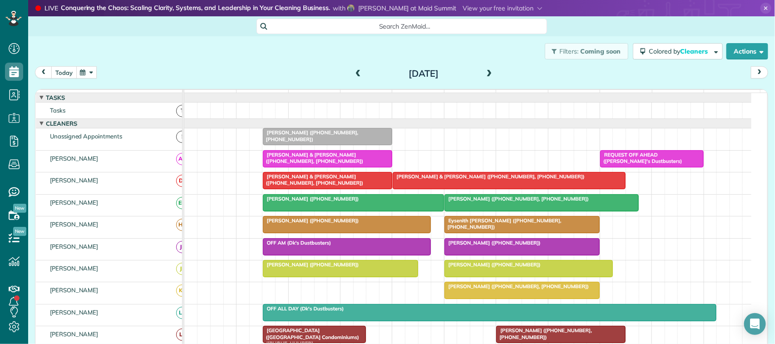
click at [69, 78] on button "today" at bounding box center [63, 72] width 25 height 12
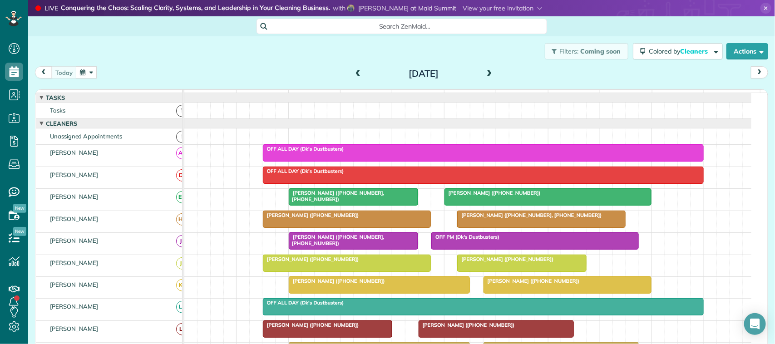
click at [63, 79] on div "[DATE] [DATE]" at bounding box center [401, 74] width 733 height 17
click at [53, 64] on div "Filters: Coming soon Colored by Cleaners Color by Cleaner Color by Team Color b…" at bounding box center [401, 51] width 747 height 30
click at [84, 71] on button "button" at bounding box center [86, 72] width 21 height 12
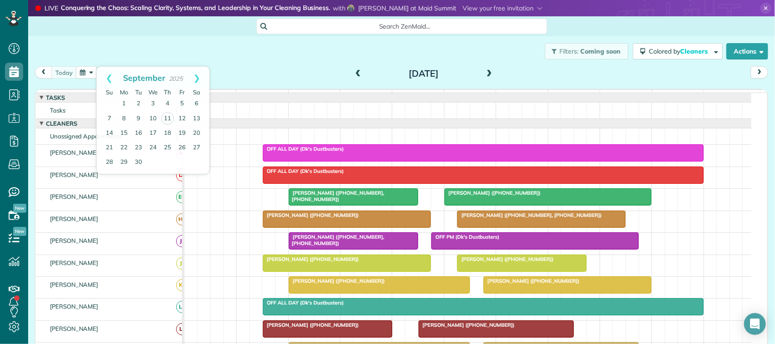
click at [223, 75] on div "[DATE] [DATE]" at bounding box center [401, 74] width 733 height 17
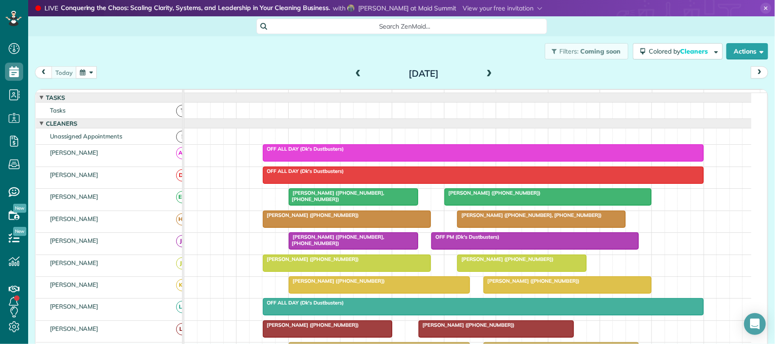
click at [211, 79] on div "[DATE] [DATE]" at bounding box center [401, 74] width 733 height 17
click at [107, 73] on div "[DATE] [DATE]" at bounding box center [401, 74] width 733 height 17
click at [89, 79] on div "[DATE] [DATE]" at bounding box center [401, 74] width 733 height 17
click at [91, 74] on button "button" at bounding box center [86, 72] width 21 height 12
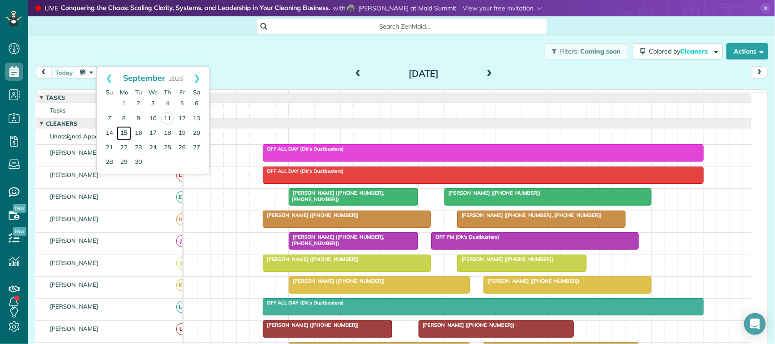
click at [129, 132] on link "15" at bounding box center [124, 133] width 15 height 15
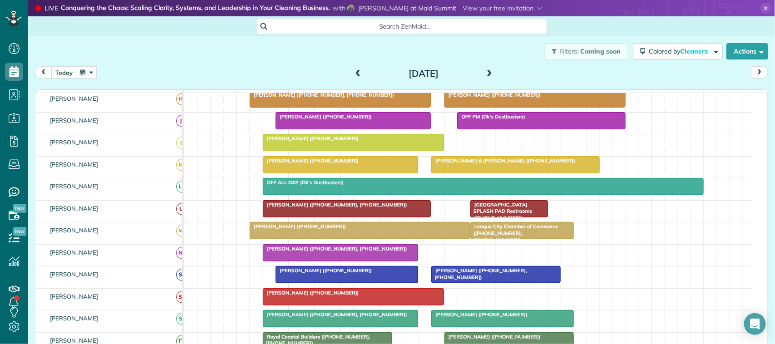
scroll to position [170, 0]
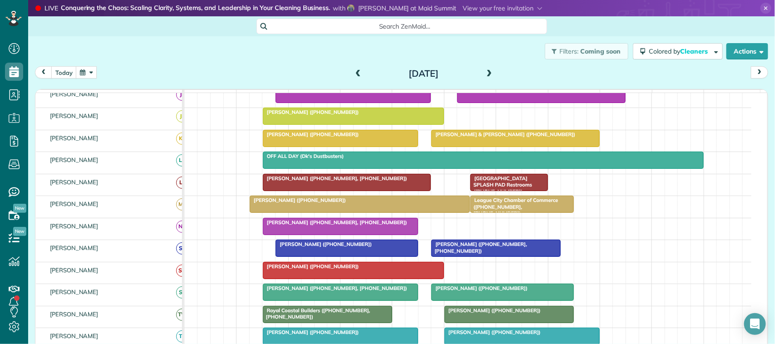
click at [303, 279] on div at bounding box center [353, 270] width 180 height 16
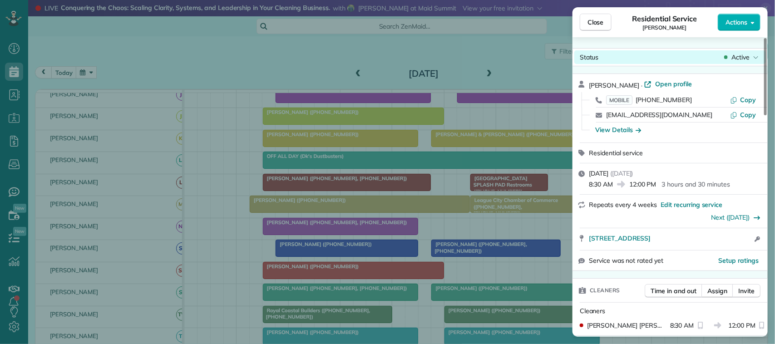
click at [741, 55] on span "Active" at bounding box center [741, 57] width 18 height 9
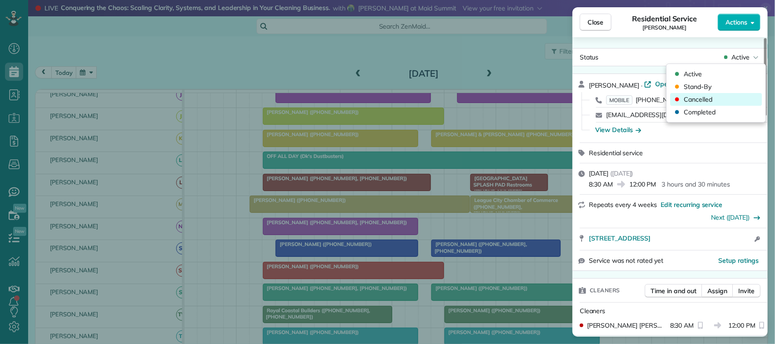
click at [724, 100] on div "Cancelled" at bounding box center [717, 99] width 92 height 13
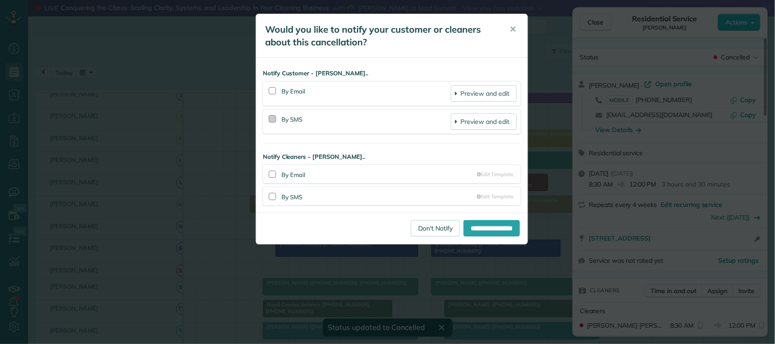
click at [274, 118] on div at bounding box center [272, 118] width 7 height 7
click at [470, 228] on input "**********" at bounding box center [492, 228] width 56 height 16
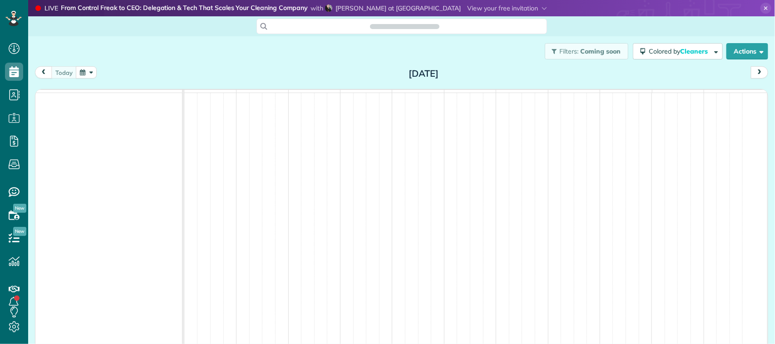
scroll to position [4, 4]
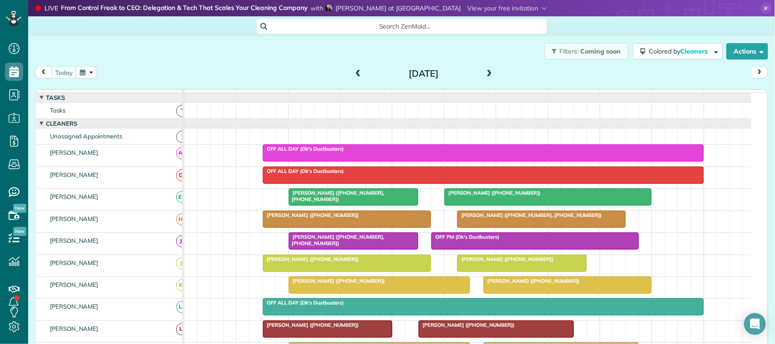
click at [85, 80] on div "[DATE] [DATE]" at bounding box center [401, 74] width 733 height 17
click at [90, 73] on button "button" at bounding box center [86, 72] width 21 height 12
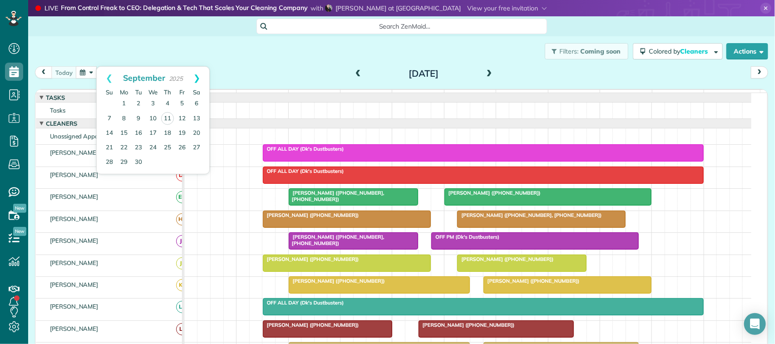
click at [195, 82] on link "Next" at bounding box center [196, 78] width 25 height 23
click at [128, 129] on link "13" at bounding box center [124, 133] width 15 height 15
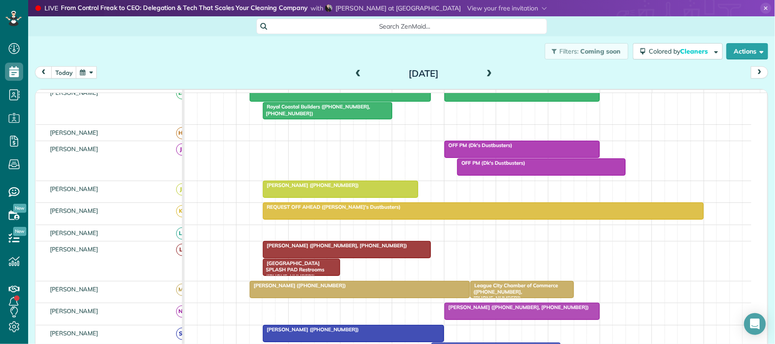
scroll to position [114, 0]
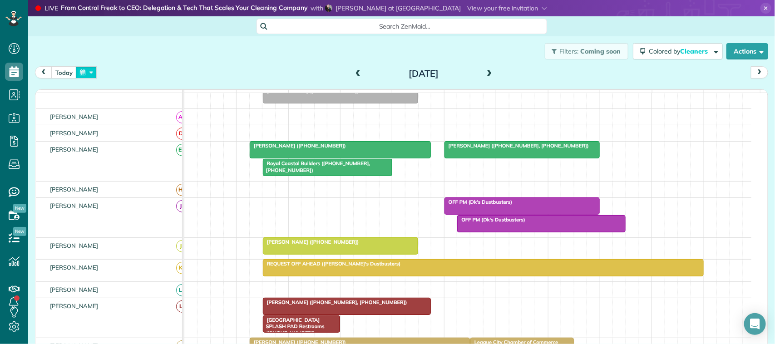
click at [94, 76] on button "button" at bounding box center [86, 72] width 21 height 12
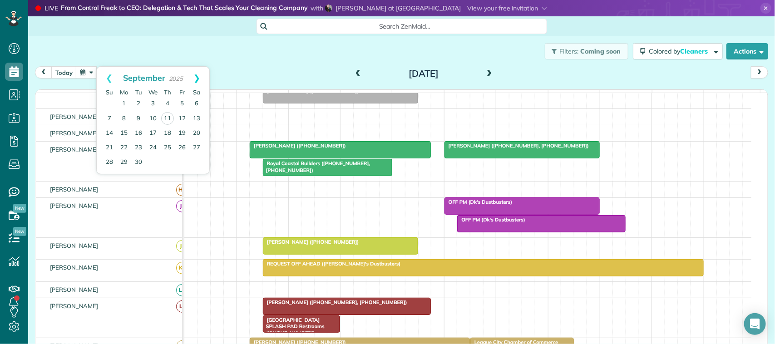
click at [200, 79] on link "Next" at bounding box center [196, 78] width 25 height 23
click at [125, 132] on link "13" at bounding box center [124, 133] width 15 height 15
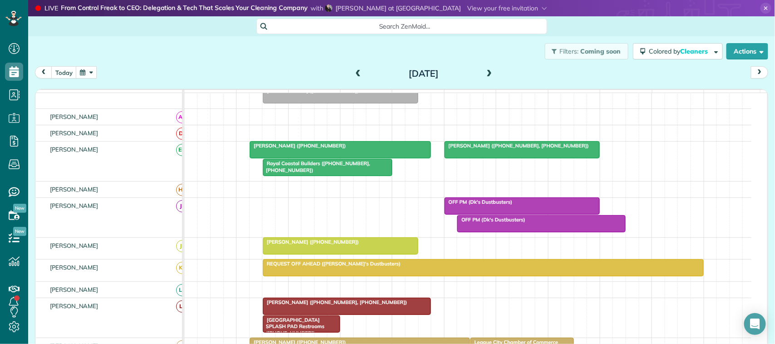
click at [88, 74] on button "button" at bounding box center [86, 72] width 21 height 12
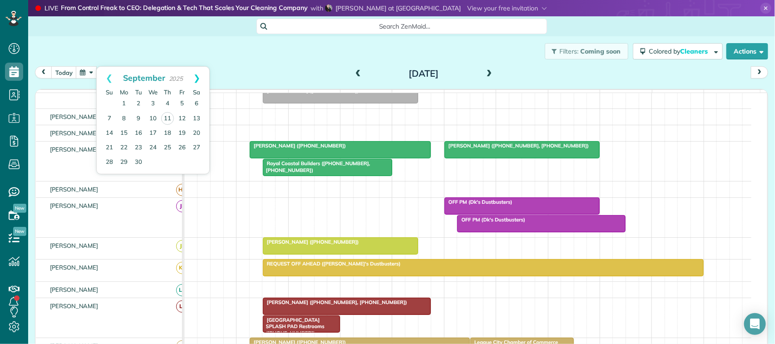
click at [200, 77] on link "Next" at bounding box center [196, 78] width 25 height 23
click at [123, 116] on link "6" at bounding box center [124, 118] width 15 height 15
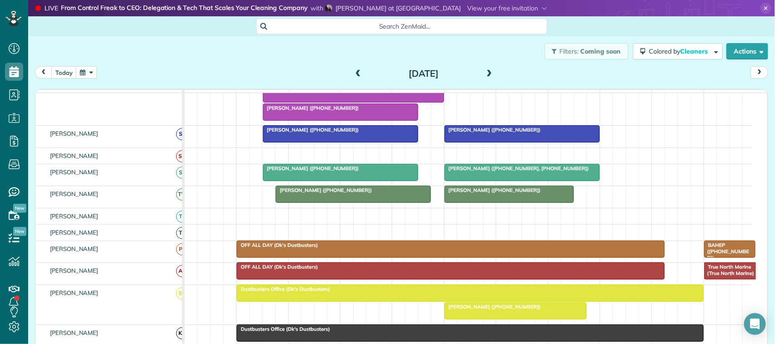
scroll to position [0, 0]
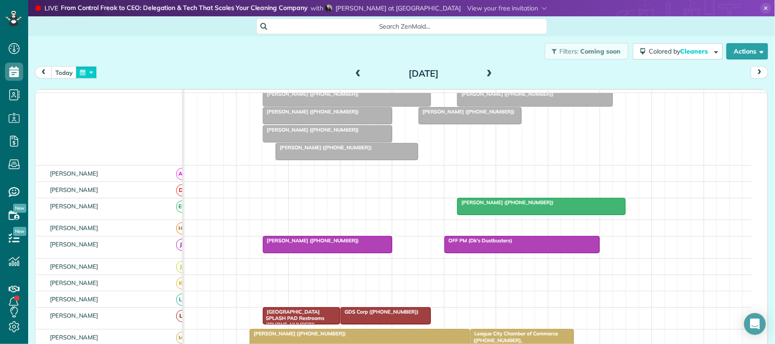
click at [91, 71] on button "button" at bounding box center [86, 72] width 21 height 12
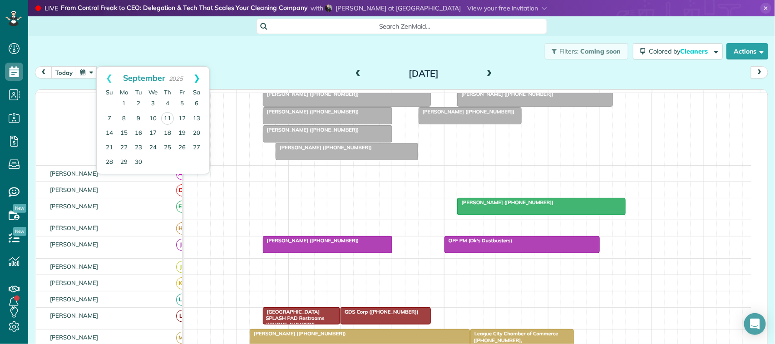
click at [206, 75] on link "Next" at bounding box center [196, 78] width 25 height 23
click at [123, 135] on link "13" at bounding box center [124, 133] width 15 height 15
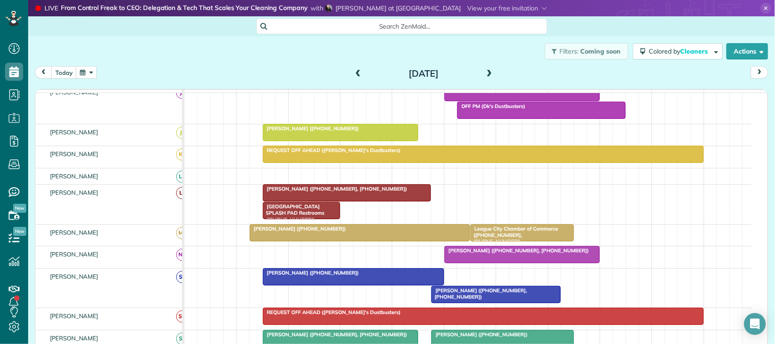
click at [313, 276] on span "[PERSON_NAME] ([PHONE_NUMBER])" at bounding box center [310, 273] width 97 height 6
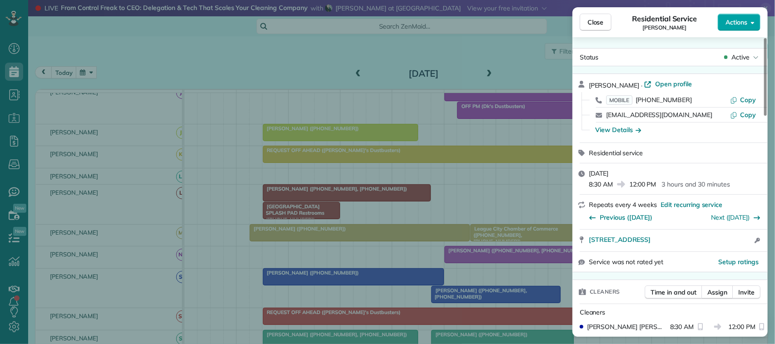
click at [737, 26] on span "Actions" at bounding box center [737, 22] width 22 height 9
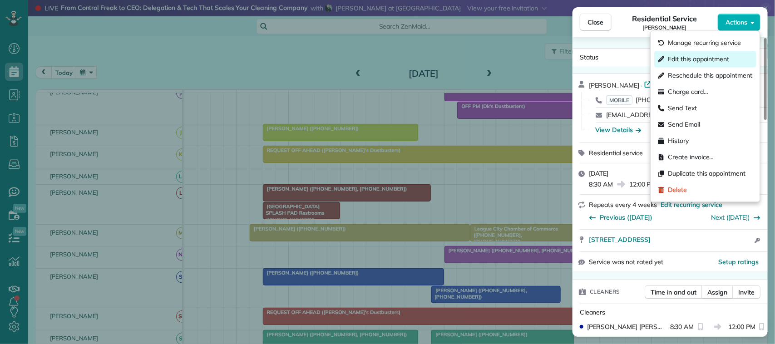
click at [723, 59] on span "Edit this appointment" at bounding box center [698, 59] width 61 height 9
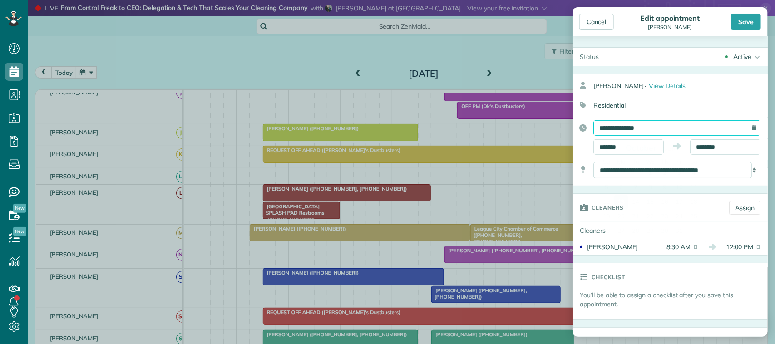
click at [655, 124] on input "**********" at bounding box center [677, 127] width 167 height 15
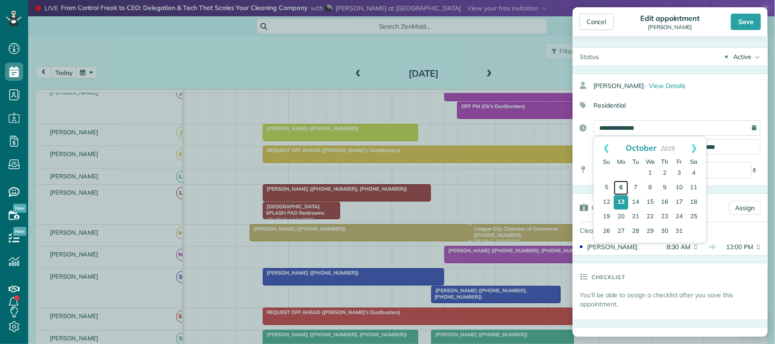
click at [623, 189] on link "6" at bounding box center [621, 188] width 15 height 15
type input "**********"
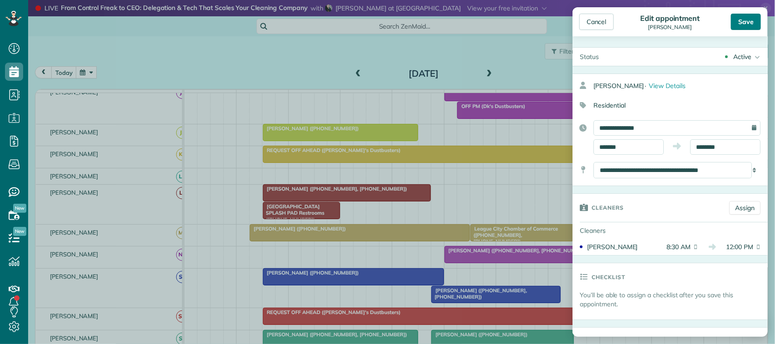
click at [745, 21] on div "Save" at bounding box center [746, 22] width 30 height 16
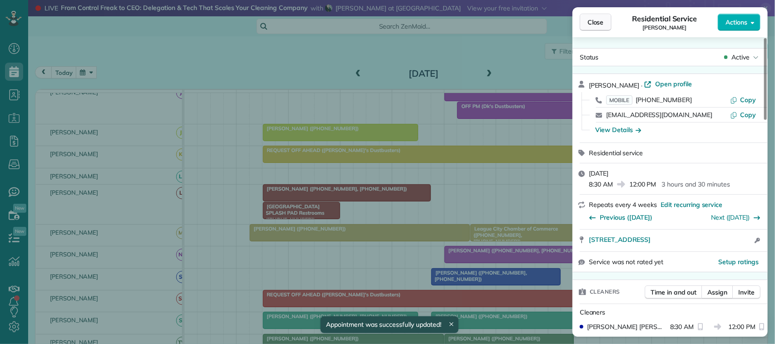
click at [599, 24] on span "Close" at bounding box center [596, 22] width 16 height 9
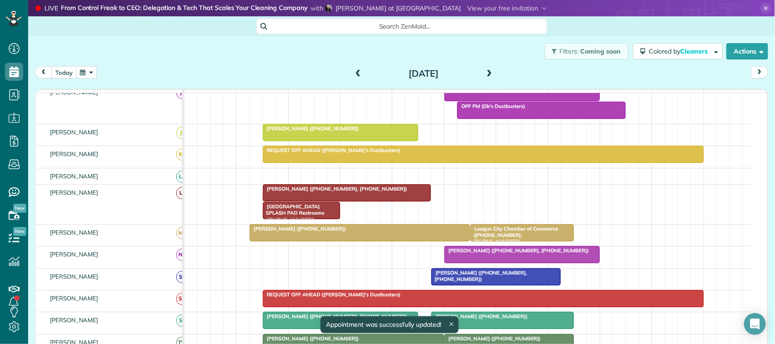
click at [68, 74] on button "today" at bounding box center [63, 72] width 25 height 12
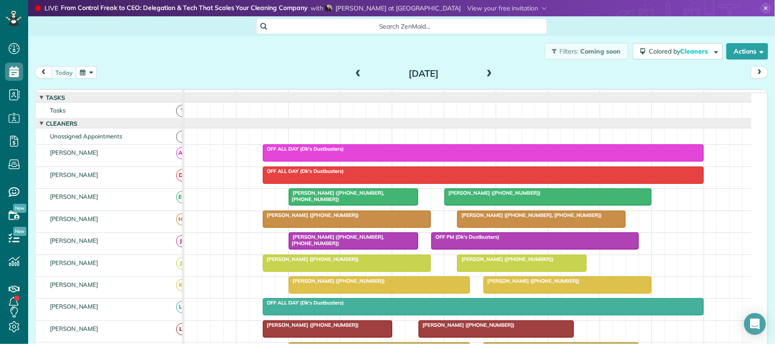
click at [88, 69] on button "button" at bounding box center [86, 72] width 21 height 12
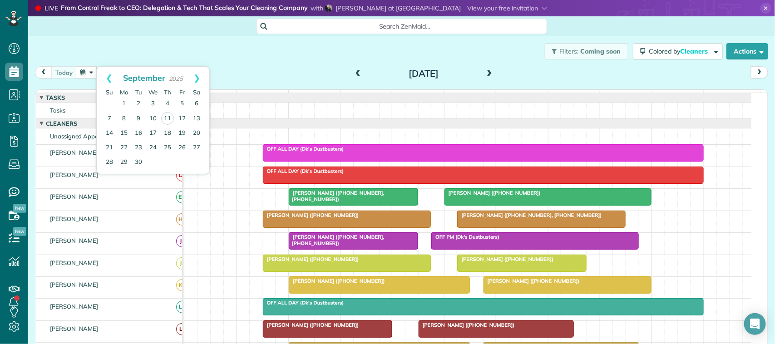
click at [243, 57] on div "Filters: Coming soon Colored by Cleaners Color by Cleaner Color by Team Color b…" at bounding box center [401, 51] width 747 height 30
